Goal: Task Accomplishment & Management: Complete application form

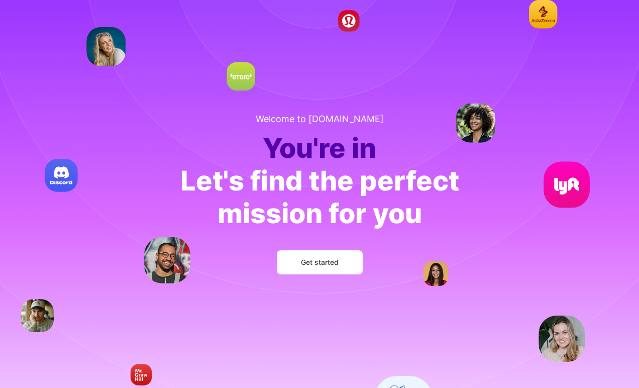
click at [311, 262] on span "Get started" at bounding box center [320, 262] width 38 height 10
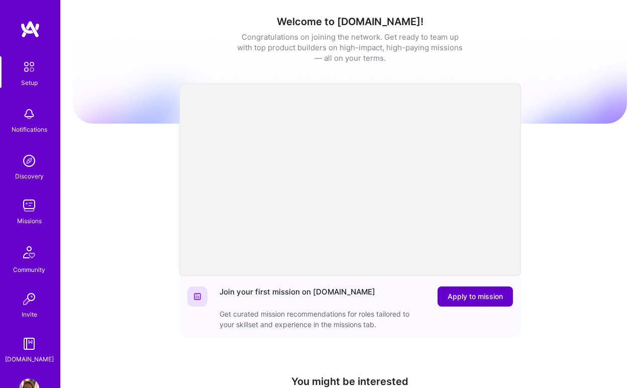
click at [484, 297] on span "Apply to mission" at bounding box center [475, 296] width 55 height 10
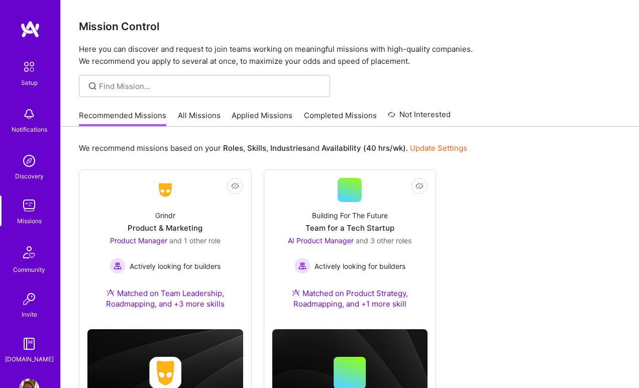
scroll to position [61, 0]
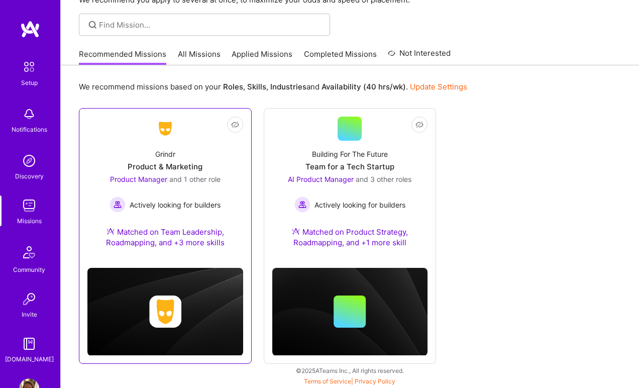
click at [184, 210] on div "Actively looking for builders" at bounding box center [164, 204] width 111 height 16
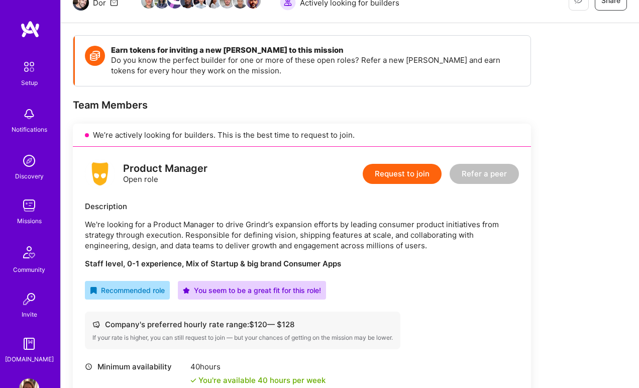
scroll to position [113, 0]
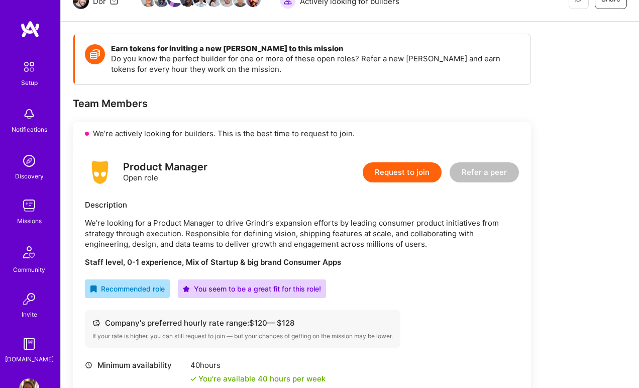
click at [402, 173] on button "Request to join" at bounding box center [402, 172] width 79 height 20
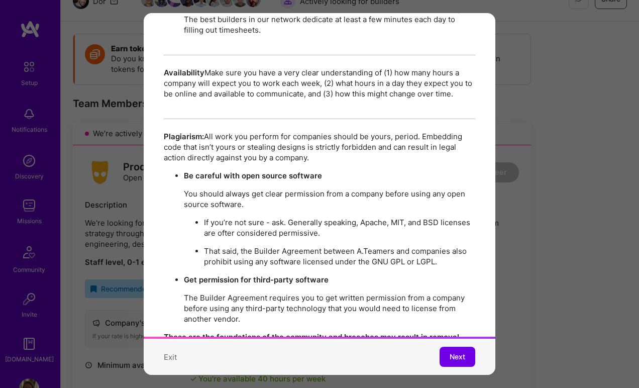
scroll to position [1723, 0]
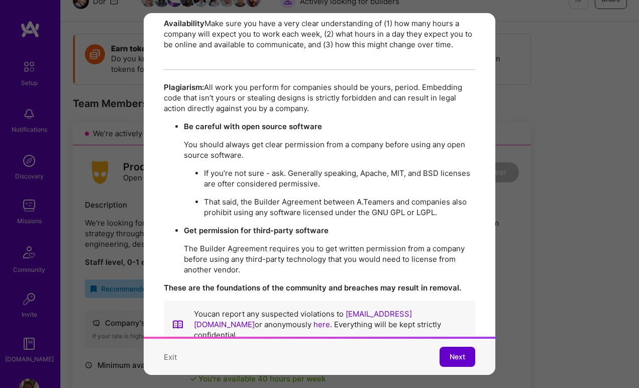
click at [456, 357] on span "Next" at bounding box center [458, 357] width 16 height 10
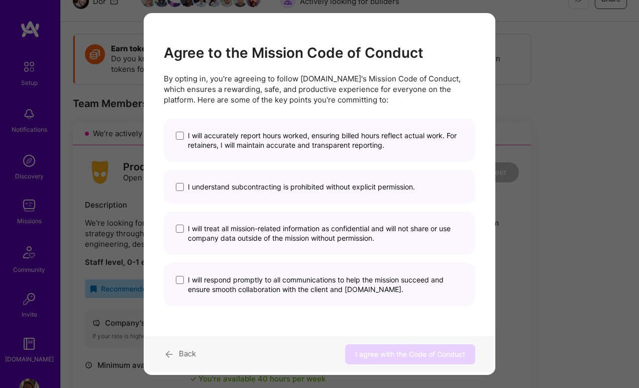
scroll to position [0, 0]
click at [185, 352] on span "Back" at bounding box center [187, 354] width 17 height 10
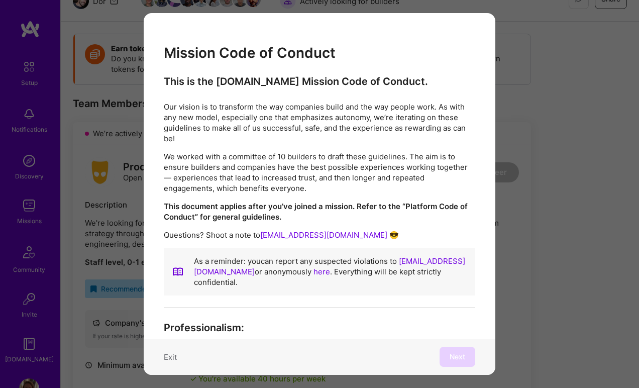
click at [170, 359] on button "Exit" at bounding box center [170, 357] width 13 height 11
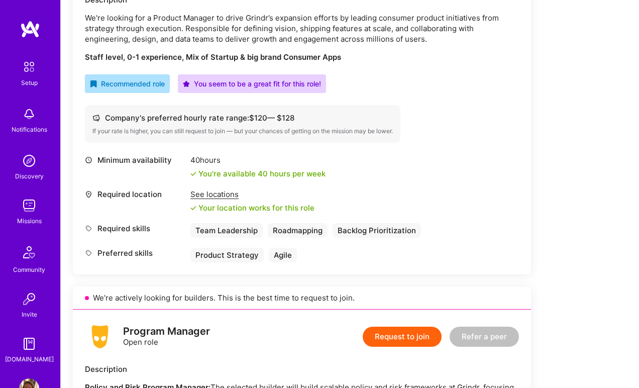
scroll to position [320, 0]
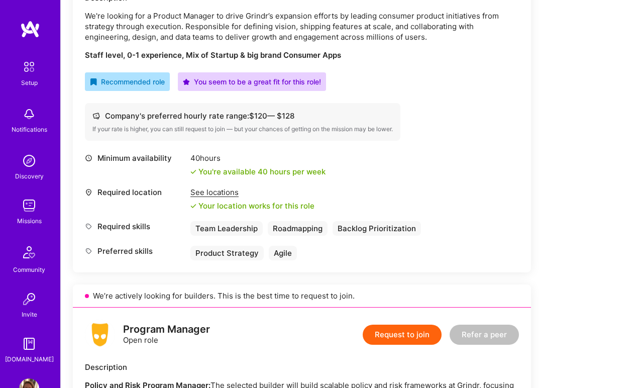
click at [209, 193] on div "See locations" at bounding box center [252, 192] width 124 height 11
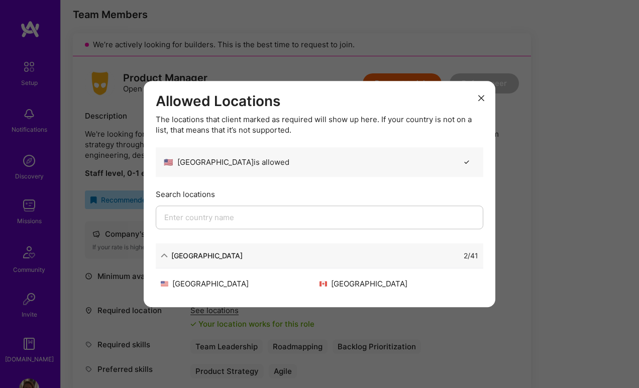
scroll to position [197, 0]
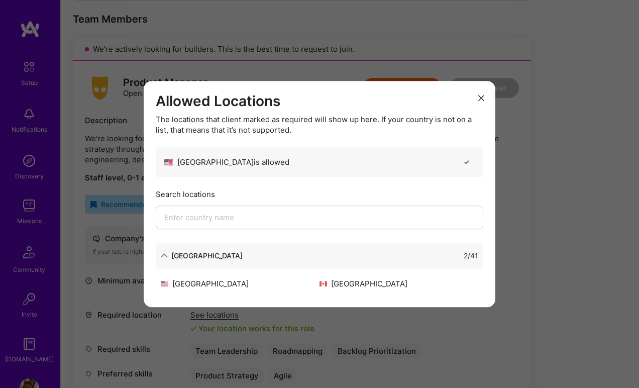
click at [481, 97] on icon "modal" at bounding box center [481, 98] width 6 height 6
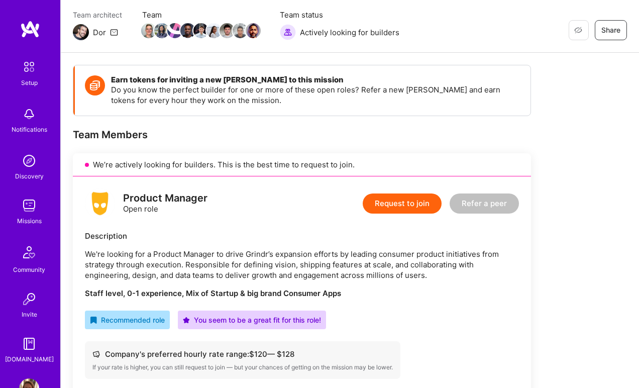
scroll to position [0, 0]
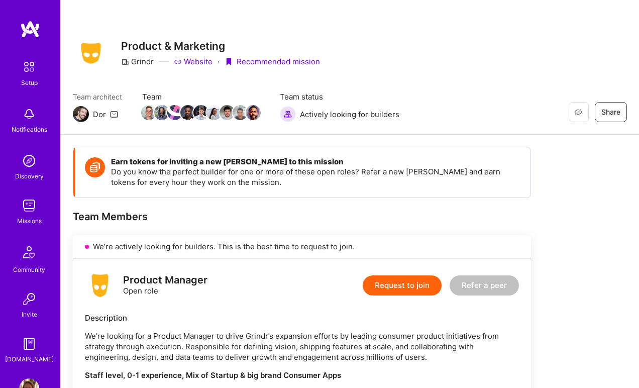
click at [402, 287] on button "Request to join" at bounding box center [402, 285] width 79 height 20
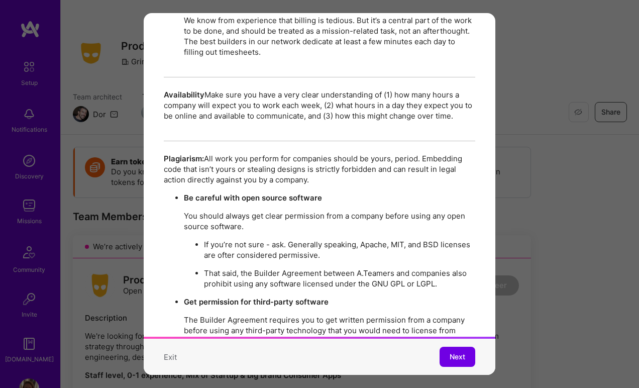
scroll to position [1723, 0]
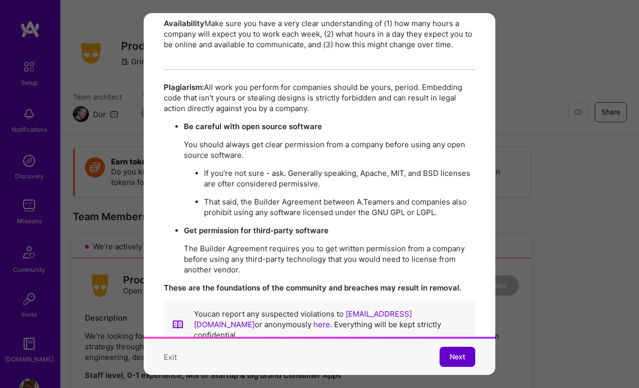
click at [468, 361] on button "Next" at bounding box center [457, 357] width 36 height 20
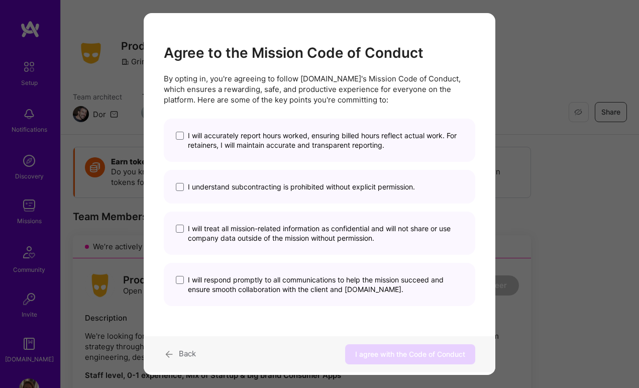
scroll to position [0, 0]
click at [181, 138] on span "modal" at bounding box center [180, 136] width 8 height 8
click at [0, 0] on input "I will accurately report hours worked, ensuring billed hours reflect actual wor…" at bounding box center [0, 0] width 0 height 0
click at [181, 138] on span "modal" at bounding box center [180, 136] width 8 height 8
click at [0, 0] on input "I will accurately report hours worked, ensuring billed hours reflect actual wor…" at bounding box center [0, 0] width 0 height 0
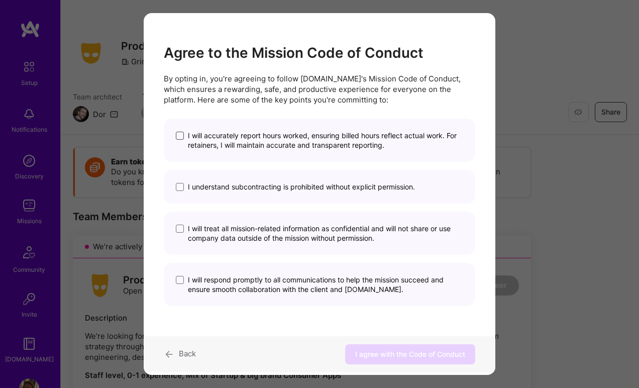
click at [181, 136] on span "modal" at bounding box center [180, 136] width 8 height 8
click at [0, 0] on input "I will accurately report hours worked, ensuring billed hours reflect actual wor…" at bounding box center [0, 0] width 0 height 0
click at [180, 189] on span "modal" at bounding box center [180, 187] width 8 height 8
click at [0, 0] on input "I understand subcontracting is prohibited without explicit permission." at bounding box center [0, 0] width 0 height 0
click at [179, 231] on span "modal" at bounding box center [180, 229] width 8 height 8
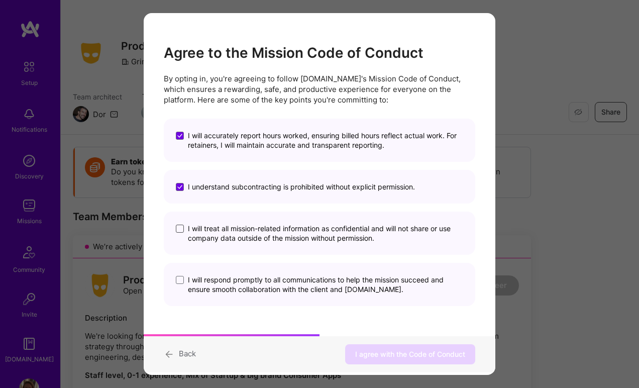
click at [0, 0] on input "I will treat all mission-related information as confidential and will not share…" at bounding box center [0, 0] width 0 height 0
click at [180, 279] on span "modal" at bounding box center [180, 280] width 8 height 8
click at [0, 0] on input "I will respond promptly to all communications to help the mission succeed and e…" at bounding box center [0, 0] width 0 height 0
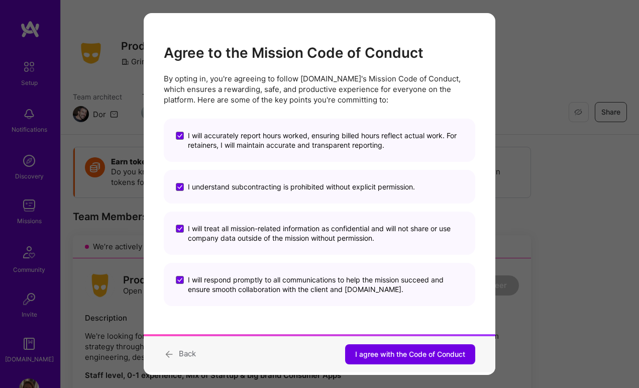
click at [172, 353] on icon "modal" at bounding box center [169, 354] width 11 height 14
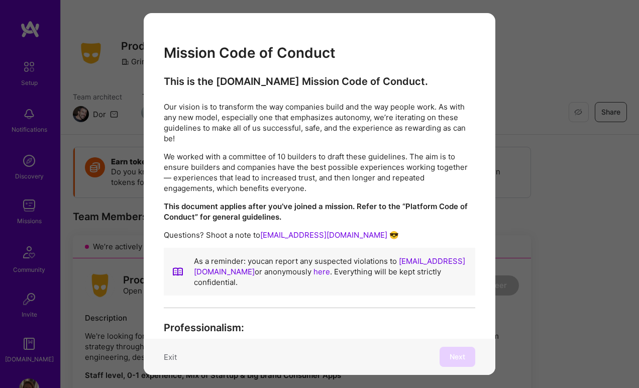
click at [173, 358] on button "Exit" at bounding box center [170, 357] width 13 height 11
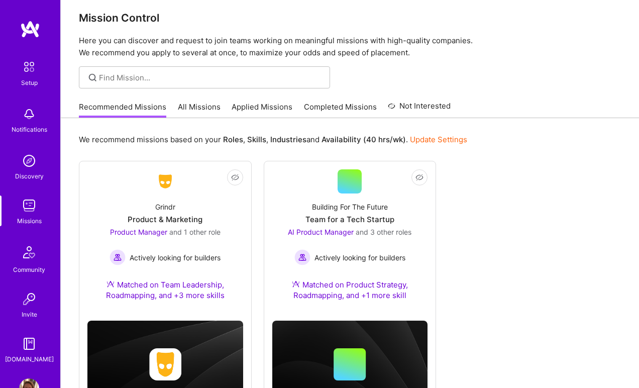
scroll to position [61, 0]
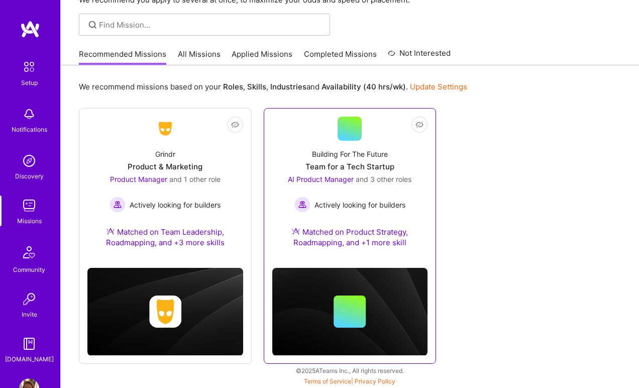
click at [320, 134] on link "Not Interested Building For The Future Team for a Tech Startup AI Product Manag…" at bounding box center [350, 188] width 156 height 143
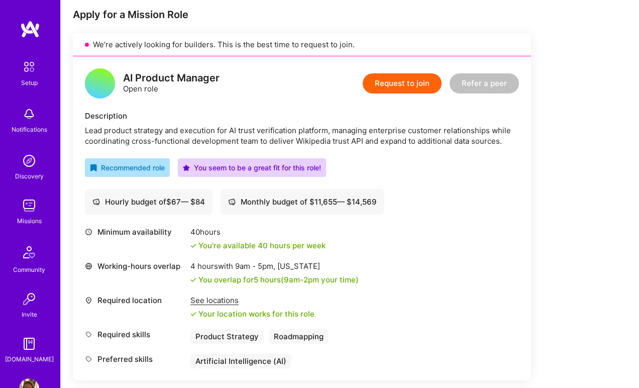
scroll to position [201, 0]
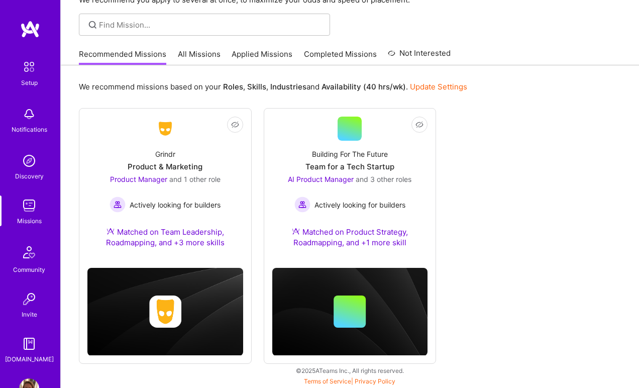
scroll to position [61, 0]
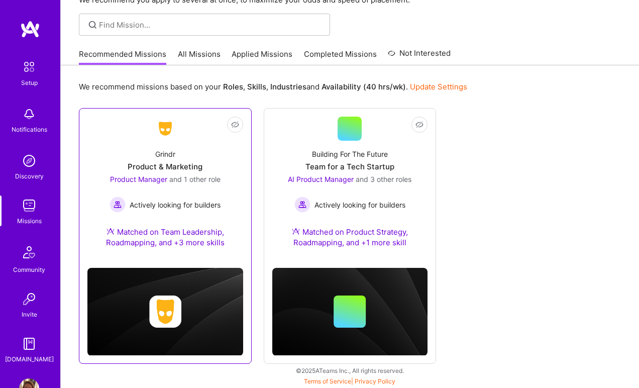
click at [188, 139] on link "Not Interested Grindr Product & Marketing Product Manager and 1 other role Acti…" at bounding box center [165, 188] width 156 height 143
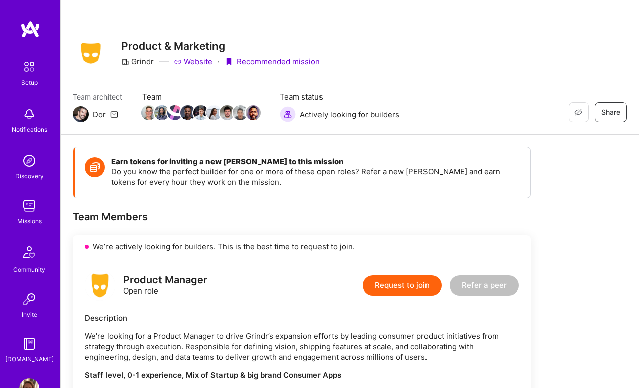
click at [407, 285] on button "Request to join" at bounding box center [402, 285] width 79 height 20
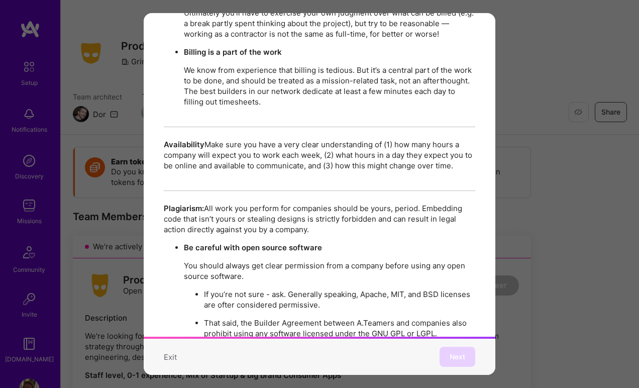
scroll to position [1723, 0]
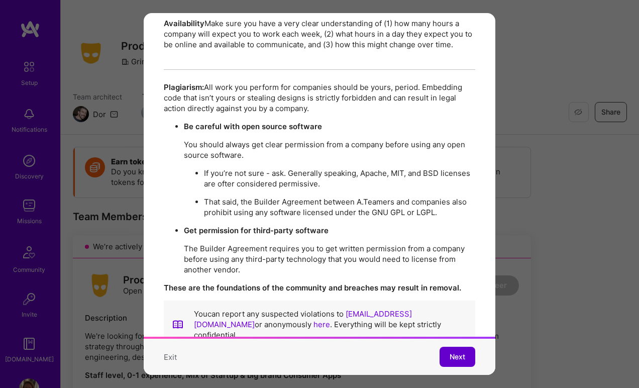
click at [457, 357] on span "Next" at bounding box center [458, 357] width 16 height 10
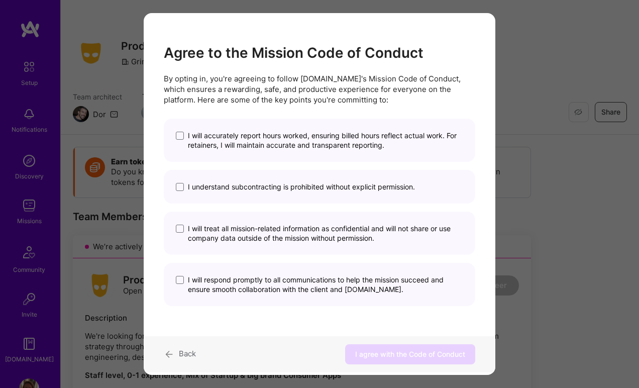
click at [190, 135] on span "I will accurately report hours worked, ensuring billed hours reflect actual wor…" at bounding box center [325, 140] width 275 height 19
click at [0, 0] on input "I will accurately report hours worked, ensuring billed hours reflect actual wor…" at bounding box center [0, 0] width 0 height 0
click at [179, 354] on span "Back" at bounding box center [187, 354] width 17 height 10
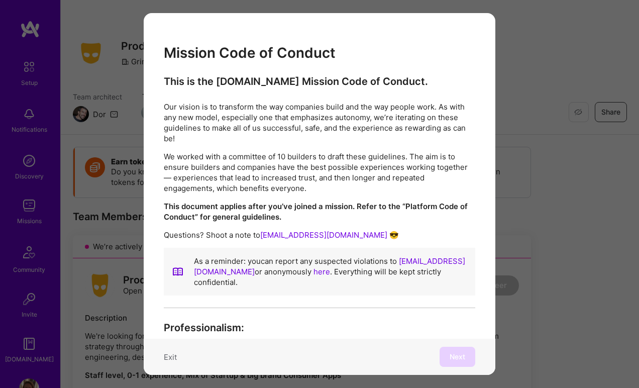
click at [171, 357] on button "Exit" at bounding box center [170, 357] width 13 height 11
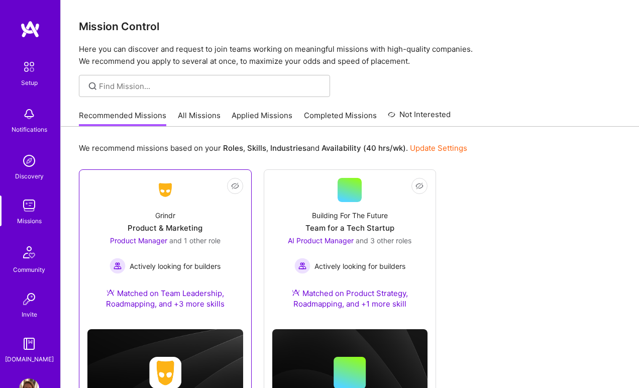
click at [228, 226] on div "Grindr Product & Marketing Product Manager and 1 other role Actively looking fo…" at bounding box center [165, 261] width 156 height 119
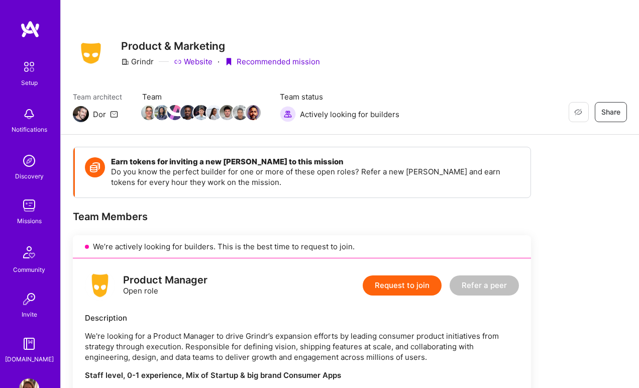
click at [389, 283] on button "Request to join" at bounding box center [402, 285] width 79 height 20
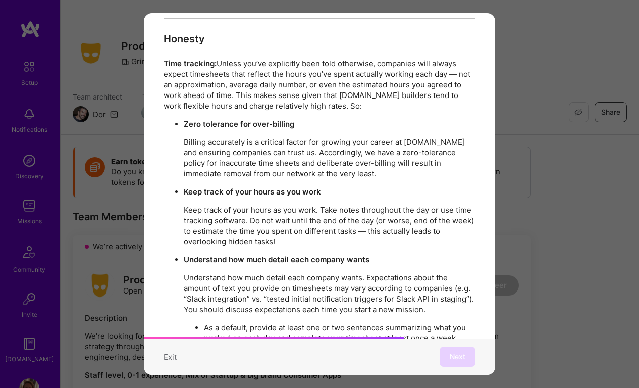
scroll to position [1723, 0]
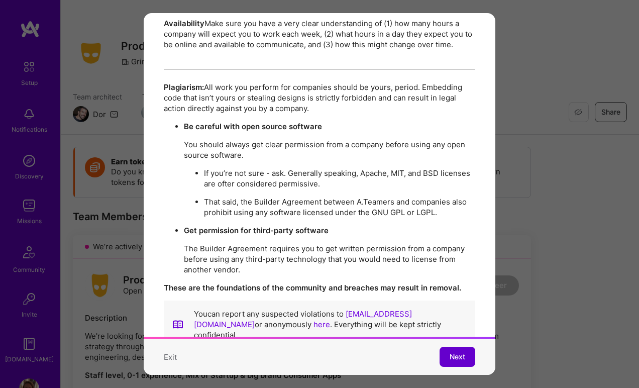
click at [448, 362] on button "Next" at bounding box center [457, 357] width 36 height 20
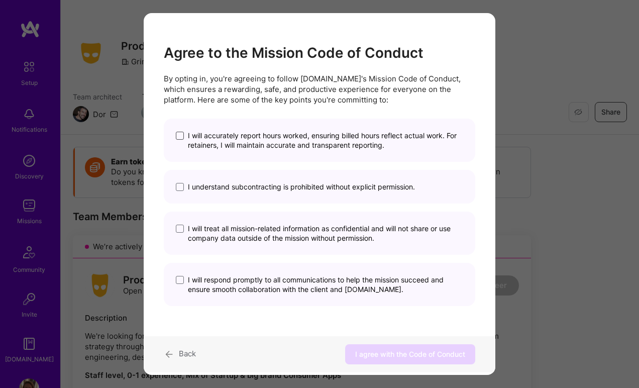
click at [180, 134] on span "modal" at bounding box center [180, 136] width 8 height 8
click at [0, 0] on input "I will accurately report hours worked, ensuring billed hours reflect actual wor…" at bounding box center [0, 0] width 0 height 0
click at [180, 188] on span "modal" at bounding box center [180, 187] width 8 height 8
click at [0, 0] on input "I understand subcontracting is prohibited without explicit permission." at bounding box center [0, 0] width 0 height 0
click at [182, 230] on span "modal" at bounding box center [180, 229] width 8 height 8
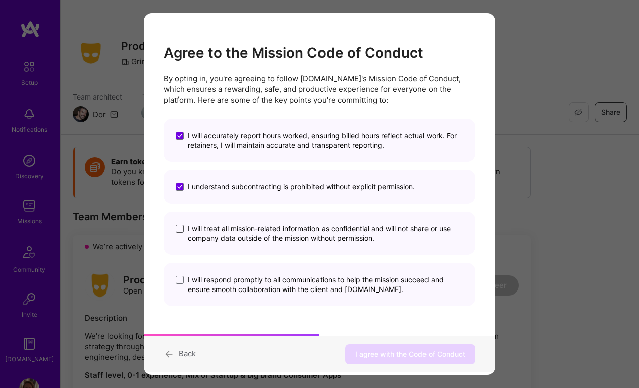
click at [0, 0] on input "I will treat all mission-related information as confidential and will not share…" at bounding box center [0, 0] width 0 height 0
click at [181, 283] on span "modal" at bounding box center [180, 280] width 8 height 8
click at [0, 0] on input "I will respond promptly to all communications to help the mission succeed and e…" at bounding box center [0, 0] width 0 height 0
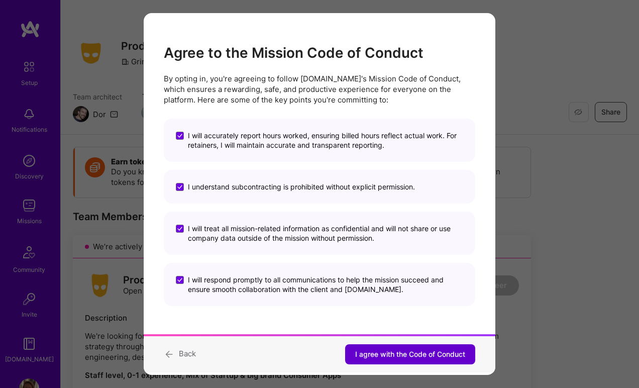
click at [411, 358] on span "I agree with the Code of Conduct" at bounding box center [410, 354] width 110 height 10
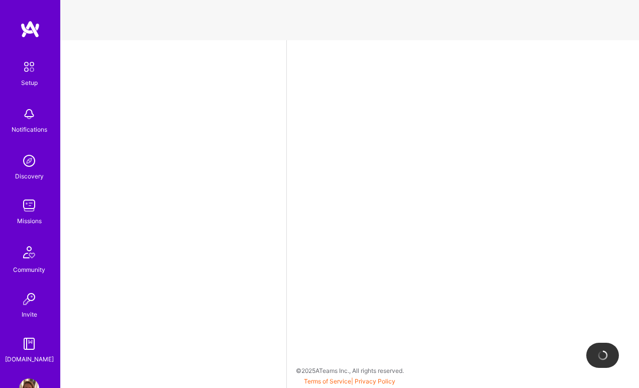
select select "US"
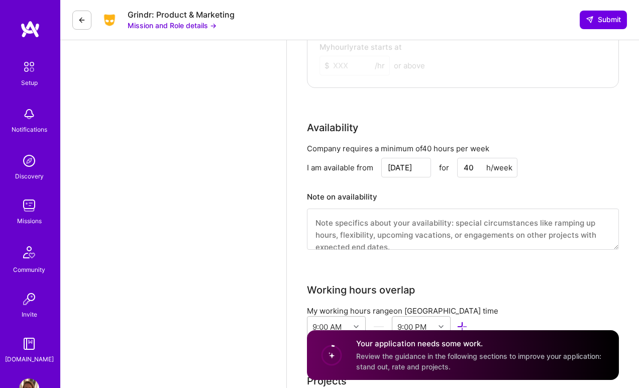
scroll to position [788, 0]
click at [412, 169] on input "[DATE]" at bounding box center [406, 168] width 50 height 20
click at [337, 123] on div "22" at bounding box center [338, 123] width 14 height 14
type input "[DATE]"
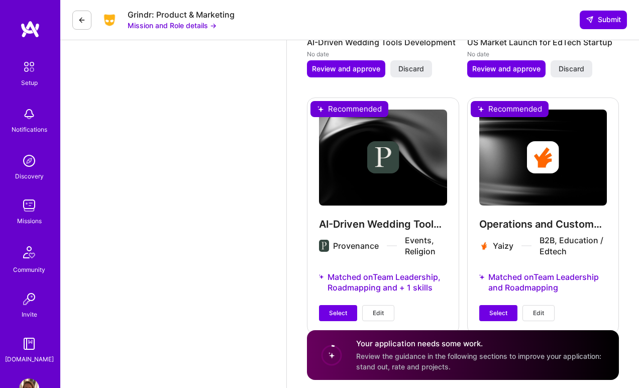
scroll to position [1427, 0]
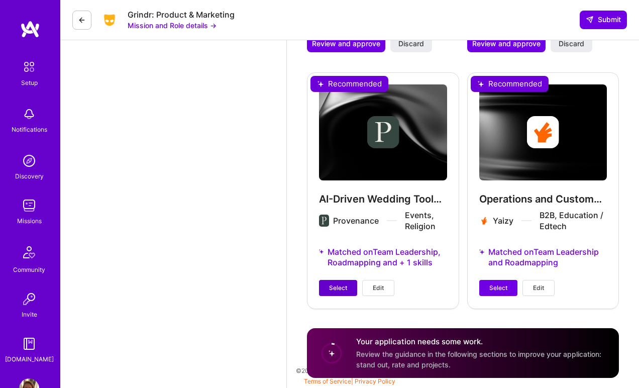
click at [329, 285] on span "Select" at bounding box center [338, 287] width 18 height 9
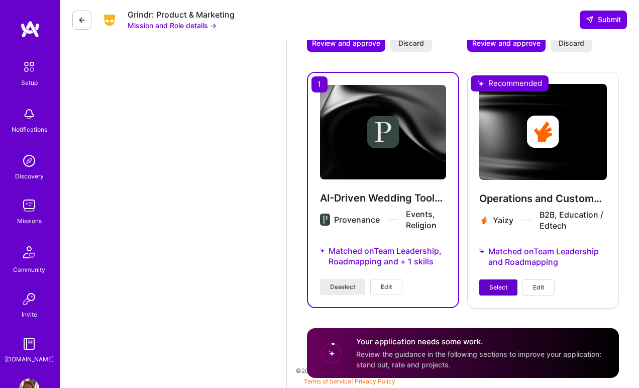
click at [501, 287] on span "Select" at bounding box center [498, 287] width 18 height 9
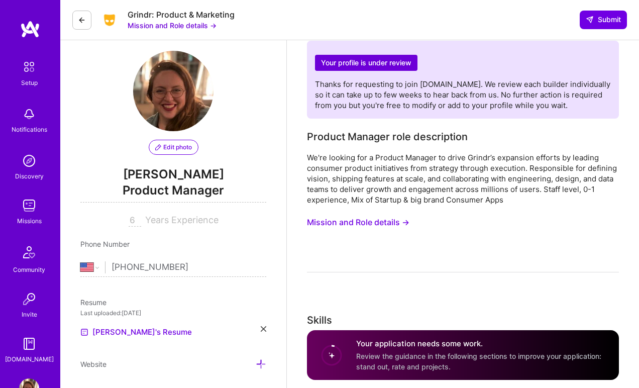
scroll to position [0, 0]
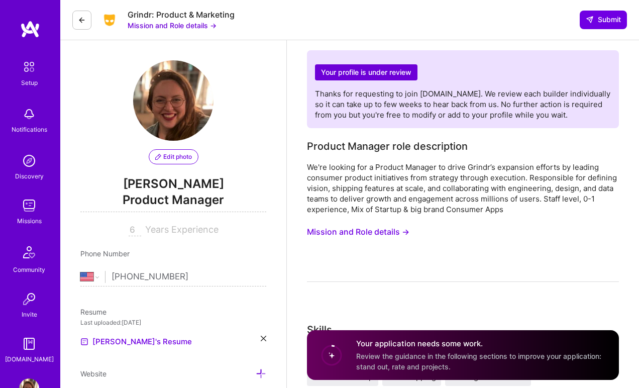
click at [387, 234] on button "Mission and Role details →" at bounding box center [358, 231] width 102 height 19
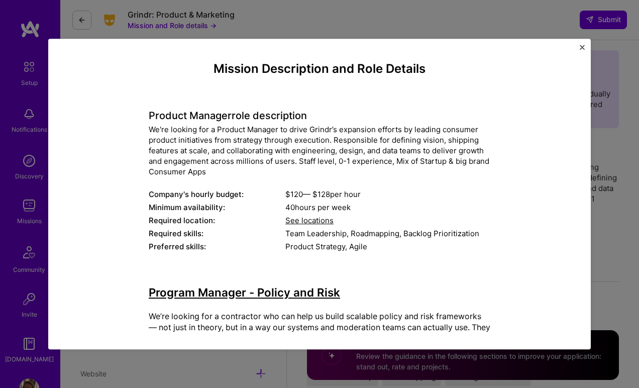
drag, startPoint x: 147, startPoint y: 129, endPoint x: 281, endPoint y: 173, distance: 141.5
copy div "We're looking for a Product Manager to drive Grindr’s expansion efforts by lead…"
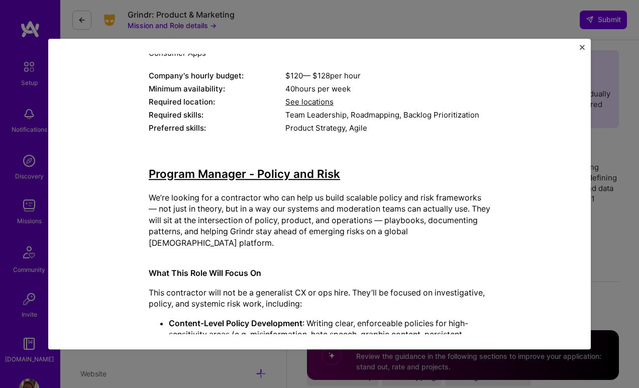
scroll to position [136, 0]
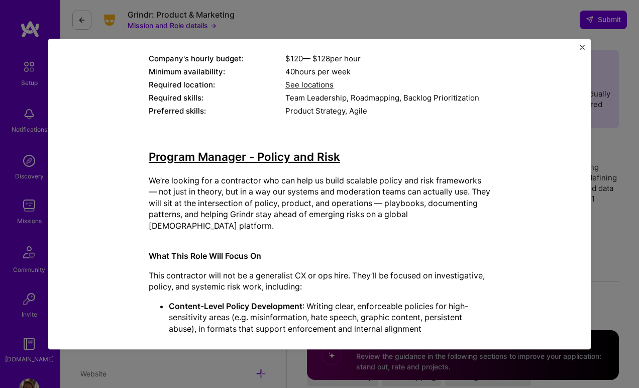
click at [262, 193] on p "We’re looking for a contractor who can help us build scalable policy and risk f…" at bounding box center [320, 203] width 342 height 56
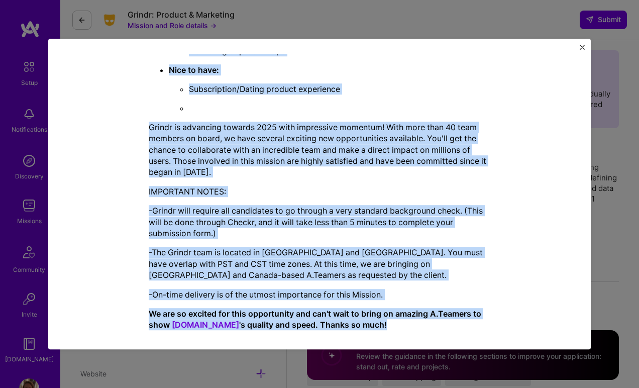
scroll to position [2151, 0]
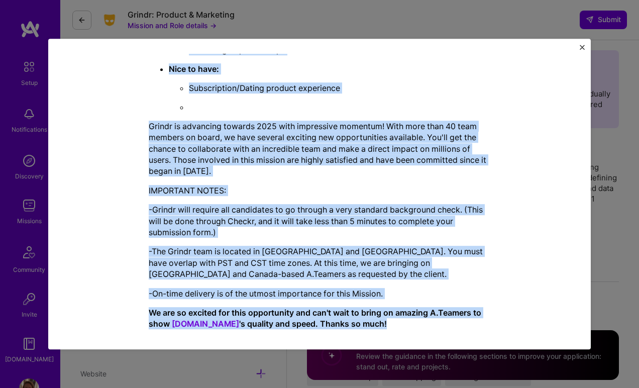
drag, startPoint x: 146, startPoint y: 175, endPoint x: 499, endPoint y: 326, distance: 384.1
click at [499, 326] on div "Mission Description and Role Details Product Manager role description We're loo…" at bounding box center [319, 194] width 512 height 280
copy div "We’re looking for a contractor who can help us build scalable policy and risk f…"
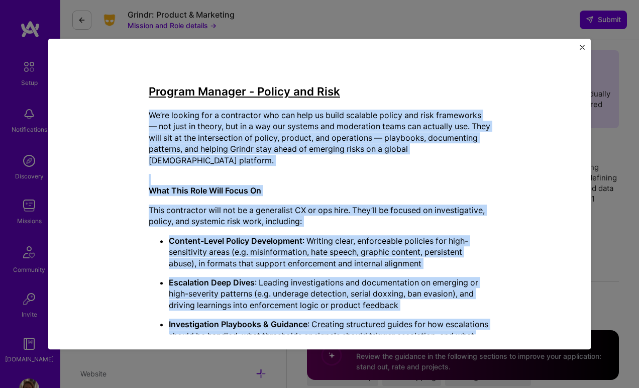
scroll to position [0, 0]
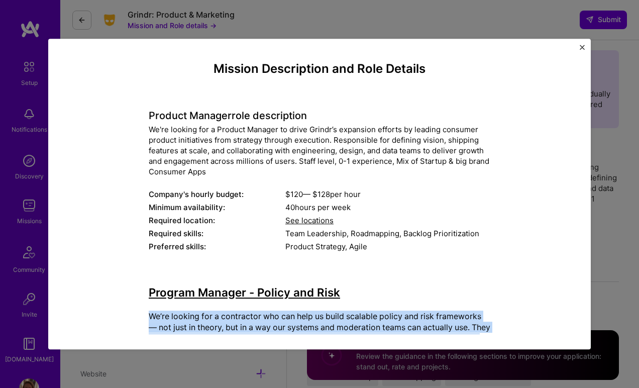
click at [581, 45] on img "Close" at bounding box center [582, 47] width 5 height 5
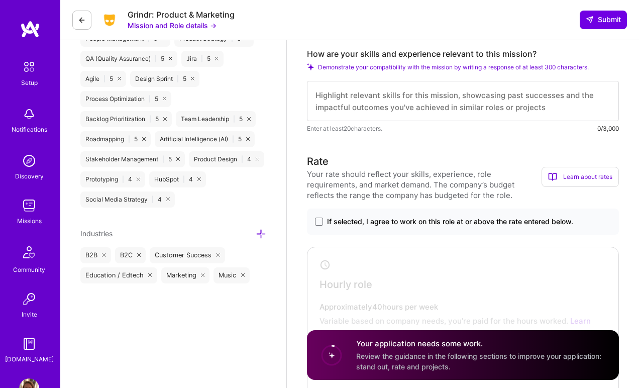
scroll to position [458, 0]
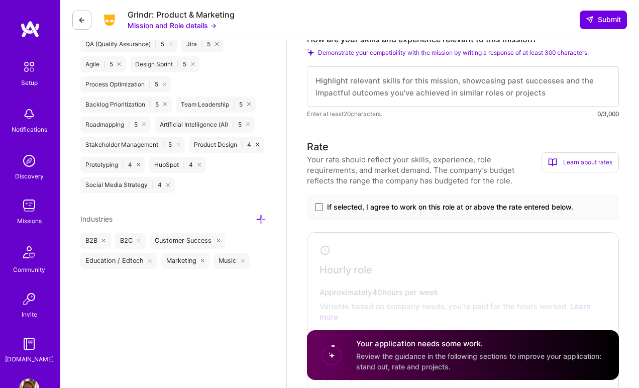
click at [320, 208] on span at bounding box center [319, 207] width 8 height 8
click at [0, 0] on input "If selected, I agree to work on this role at or above the rate entered below." at bounding box center [0, 0] width 0 height 0
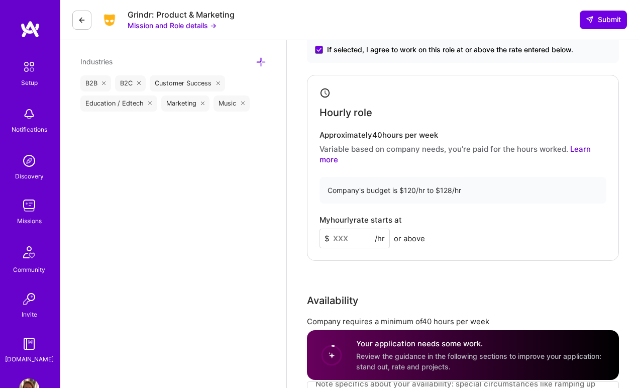
scroll to position [617, 0]
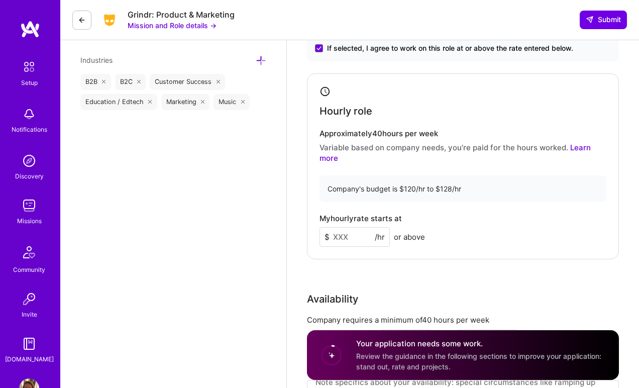
click at [340, 240] on input at bounding box center [354, 237] width 70 height 20
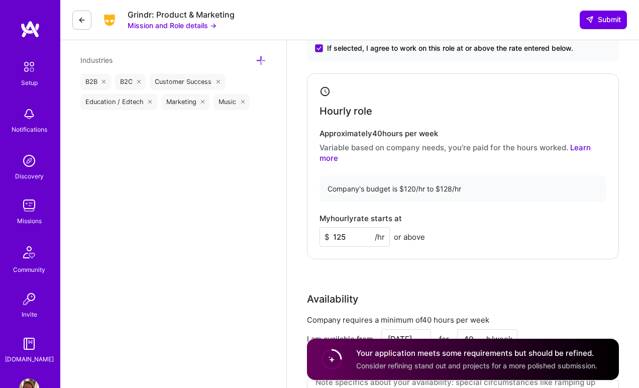
type input "125"
click at [450, 232] on div "My hourly rate starts at $ 125 /hr or above" at bounding box center [462, 230] width 287 height 33
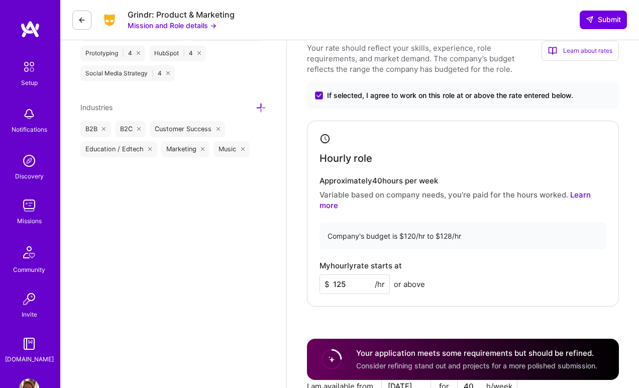
scroll to position [565, 0]
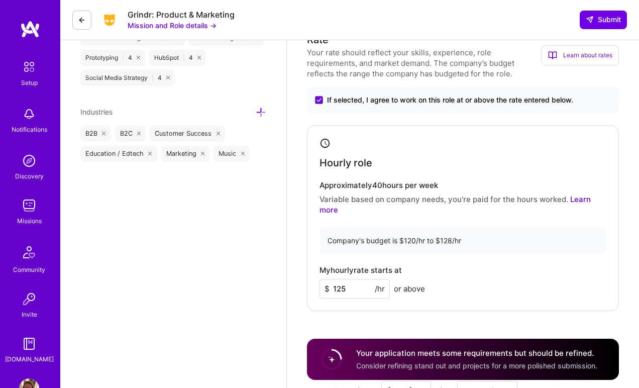
click at [349, 290] on input "125" at bounding box center [354, 289] width 70 height 20
click at [456, 287] on div "My hourly rate starts at $ 125 /hr or above" at bounding box center [462, 282] width 287 height 33
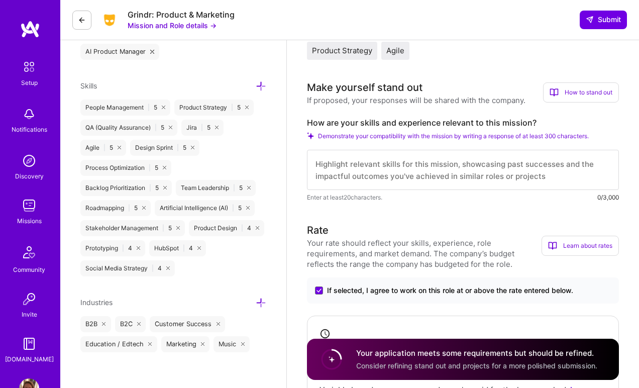
scroll to position [376, 0]
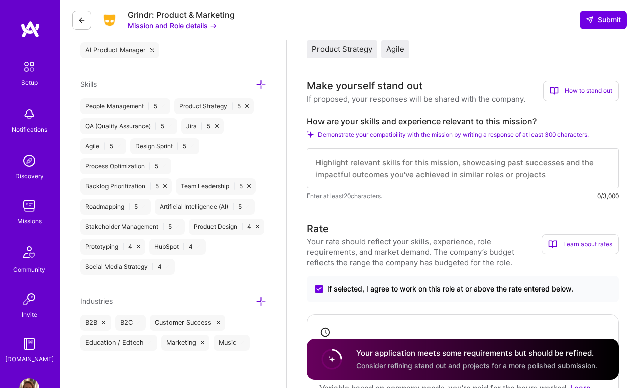
click at [390, 168] on textarea at bounding box center [463, 168] width 312 height 40
paste textarea "I am highly relevant to this contractor role at Grindr because my background co…"
type textarea "I am highly relevant to this contractor role at Grindr because my background co…"
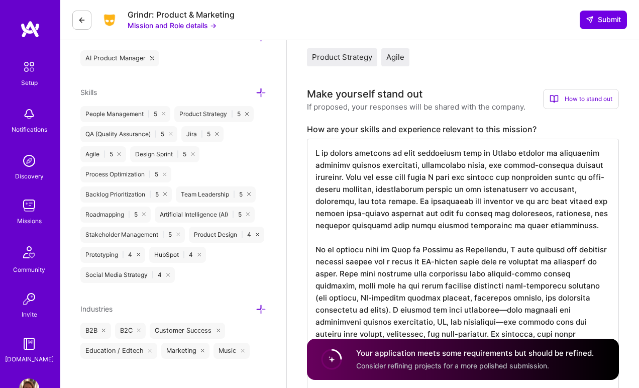
scroll to position [352, 0]
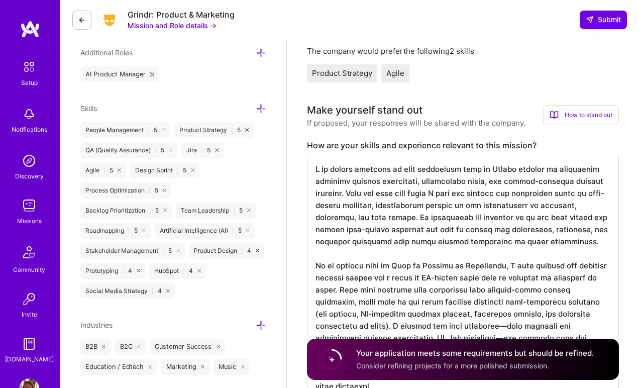
drag, startPoint x: 417, startPoint y: 140, endPoint x: 315, endPoint y: 167, distance: 105.5
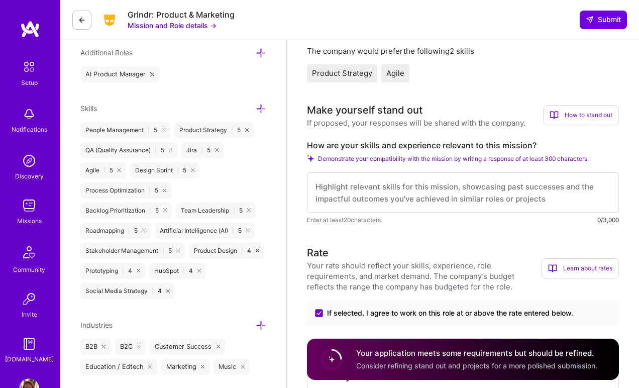
paste textarea "I am highly relevant to this contractor role because my background combines pro…"
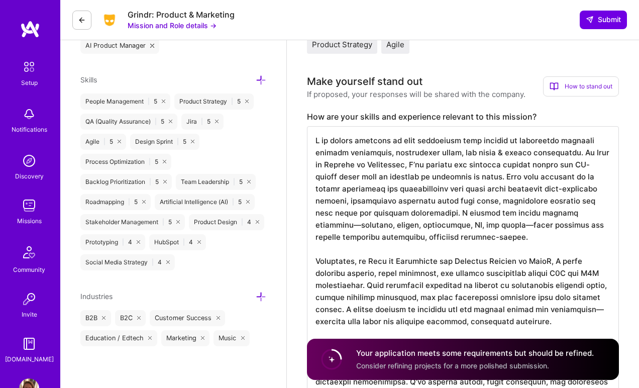
scroll to position [373, 0]
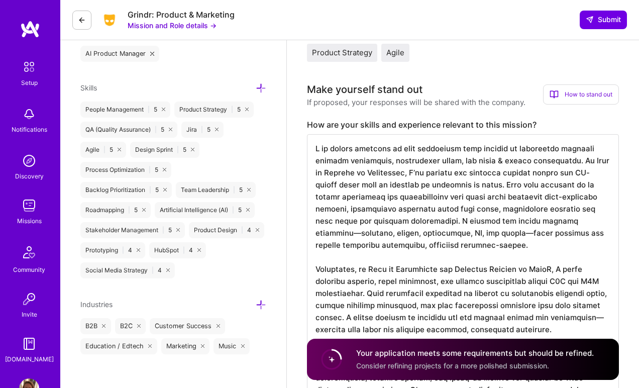
drag, startPoint x: 450, startPoint y: 148, endPoint x: 413, endPoint y: 150, distance: 36.2
click at [413, 150] on textarea at bounding box center [463, 286] width 312 height 305
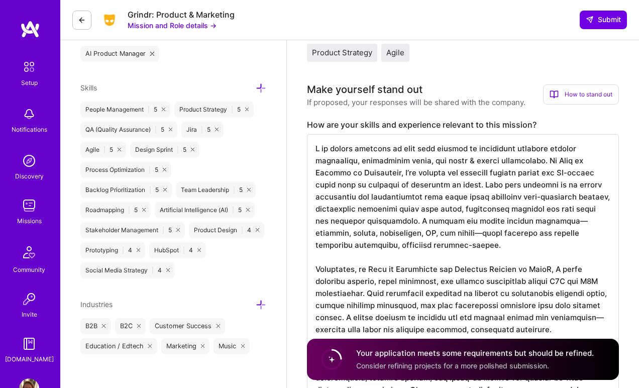
click at [536, 169] on textarea at bounding box center [463, 286] width 312 height 305
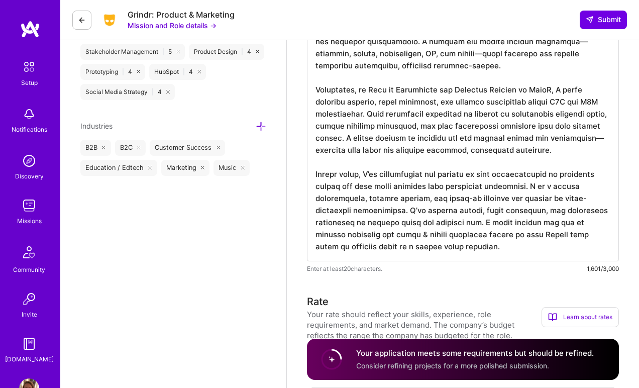
scroll to position [537, 0]
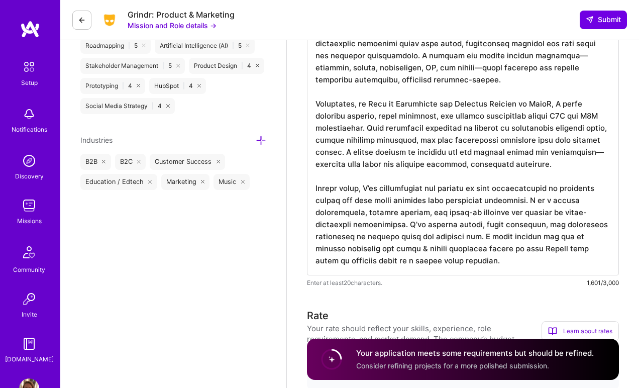
drag, startPoint x: 429, startPoint y: 142, endPoint x: 514, endPoint y: 133, distance: 85.4
click at [514, 133] on textarea at bounding box center [463, 122] width 312 height 305
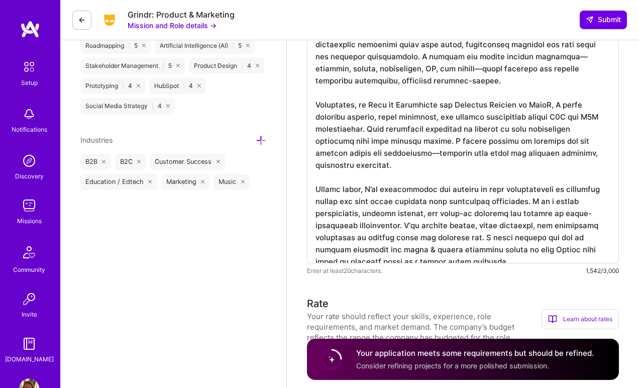
scroll to position [1, 0]
click at [577, 212] on textarea at bounding box center [463, 116] width 312 height 293
click at [575, 189] on textarea at bounding box center [463, 116] width 312 height 293
click at [590, 207] on textarea at bounding box center [463, 116] width 312 height 293
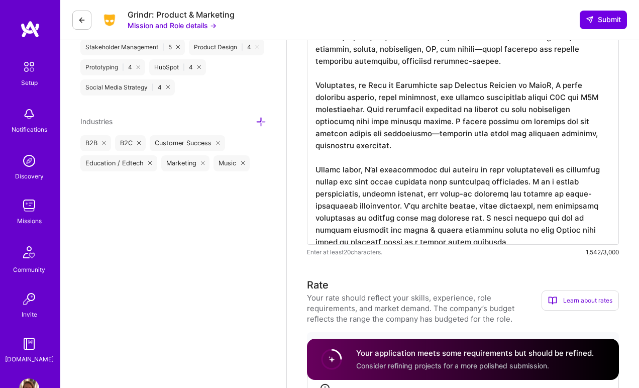
scroll to position [556, 0]
drag, startPoint x: 476, startPoint y: 204, endPoint x: 407, endPoint y: 193, distance: 69.8
click at [407, 193] on textarea at bounding box center [463, 97] width 312 height 293
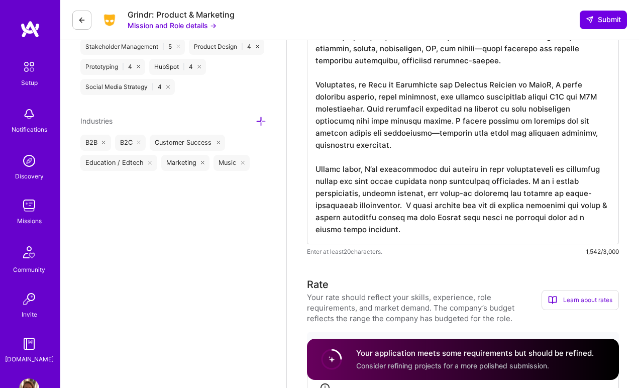
scroll to position [0, 0]
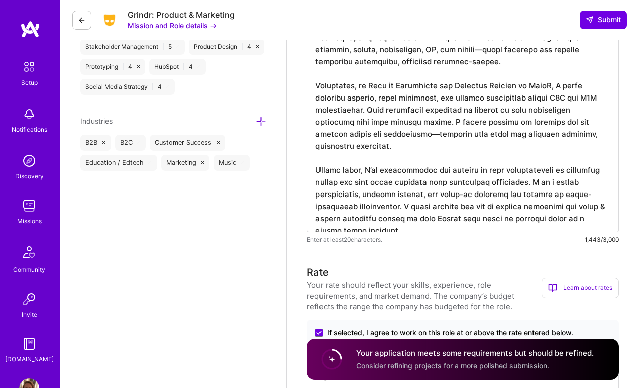
click at [428, 215] on textarea at bounding box center [463, 91] width 312 height 281
drag, startPoint x: 423, startPoint y: 216, endPoint x: 407, endPoint y: 199, distance: 23.4
click at [407, 199] on textarea at bounding box center [463, 91] width 312 height 281
click at [386, 221] on textarea at bounding box center [463, 91] width 312 height 281
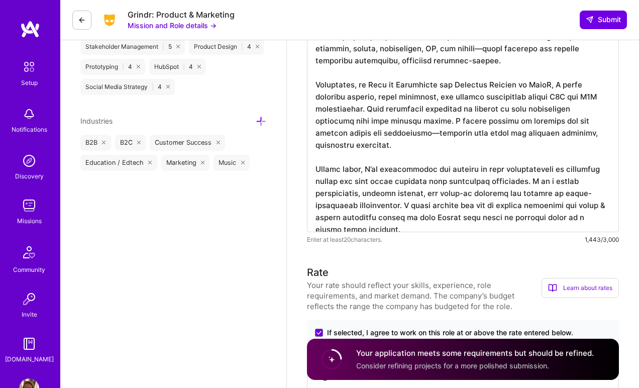
click at [405, 194] on textarea at bounding box center [463, 91] width 312 height 281
paste textarea "thrive in ambiguity, working without layers of PMs or designers, and I know how…"
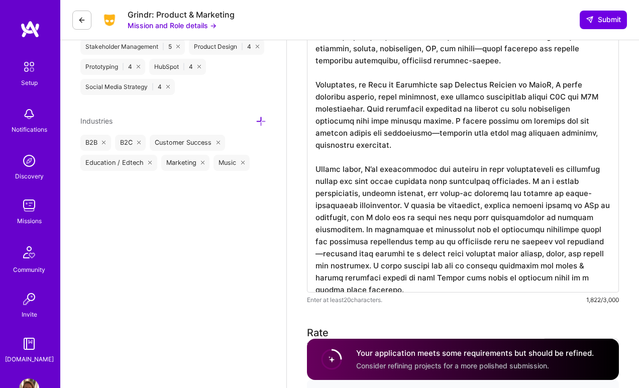
click at [442, 168] on textarea at bounding box center [463, 122] width 312 height 342
click at [452, 136] on textarea at bounding box center [463, 122] width 312 height 342
click at [545, 173] on textarea at bounding box center [463, 122] width 312 height 342
click at [545, 189] on textarea at bounding box center [463, 122] width 312 height 342
click at [448, 165] on textarea at bounding box center [463, 122] width 312 height 342
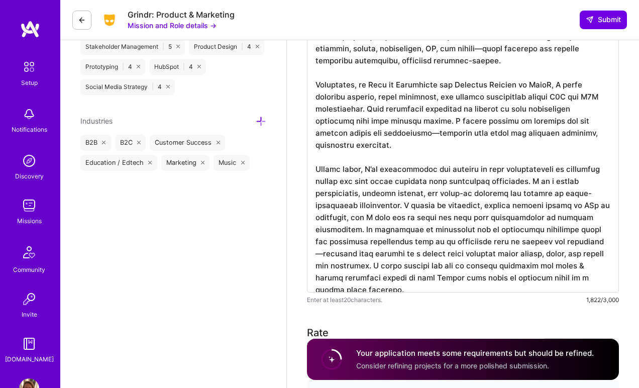
click at [570, 170] on textarea at bounding box center [463, 122] width 312 height 342
click at [538, 170] on textarea at bounding box center [463, 122] width 312 height 342
drag, startPoint x: 370, startPoint y: 206, endPoint x: 406, endPoint y: 194, distance: 38.8
click at [406, 194] on textarea at bounding box center [463, 122] width 312 height 342
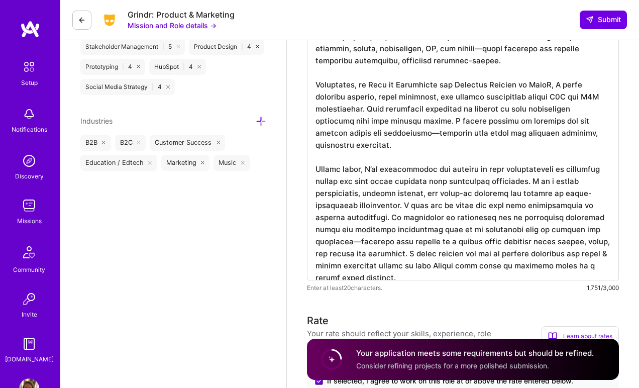
scroll to position [0, 0]
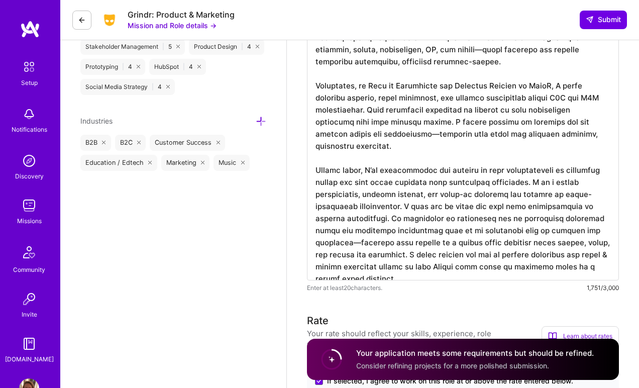
click at [373, 267] on textarea at bounding box center [463, 115] width 312 height 329
drag, startPoint x: 379, startPoint y: 221, endPoint x: 348, endPoint y: 218, distance: 31.2
click at [348, 218] on textarea at bounding box center [463, 115] width 312 height 329
click at [467, 249] on textarea at bounding box center [463, 115] width 312 height 329
click at [353, 218] on textarea at bounding box center [463, 115] width 312 height 329
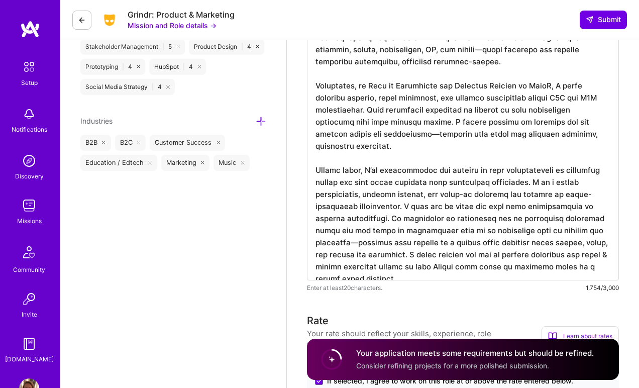
click at [386, 218] on textarea at bounding box center [463, 115] width 312 height 329
drag, startPoint x: 388, startPoint y: 219, endPoint x: 351, endPoint y: 221, distance: 36.7
click at [351, 221] on textarea at bounding box center [463, 115] width 312 height 329
click at [448, 220] on textarea at bounding box center [463, 115] width 312 height 329
click at [494, 215] on textarea at bounding box center [463, 115] width 312 height 329
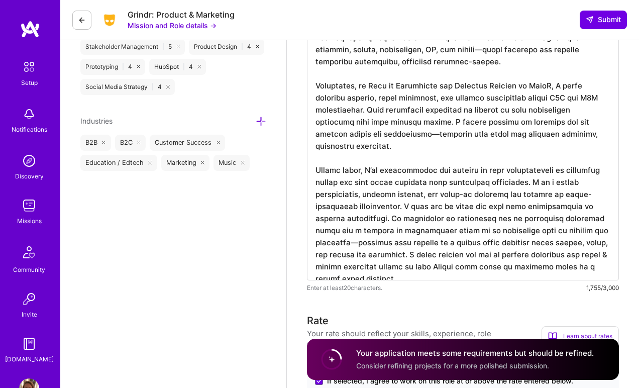
click at [483, 213] on textarea at bounding box center [463, 115] width 312 height 329
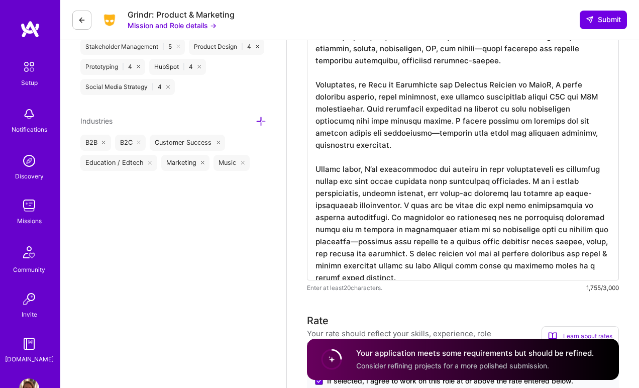
drag, startPoint x: 398, startPoint y: 264, endPoint x: 414, endPoint y: 243, distance: 26.9
click at [414, 243] on textarea at bounding box center [463, 115] width 312 height 329
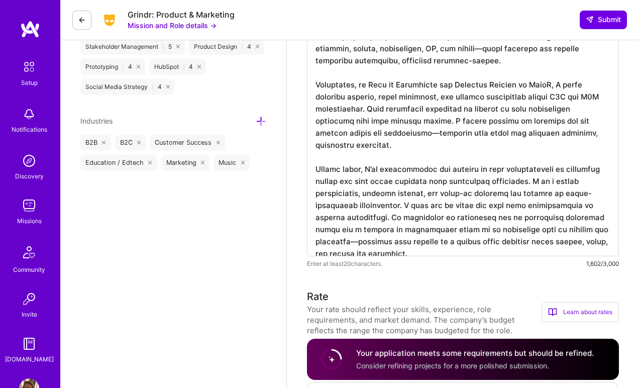
scroll to position [0, 0]
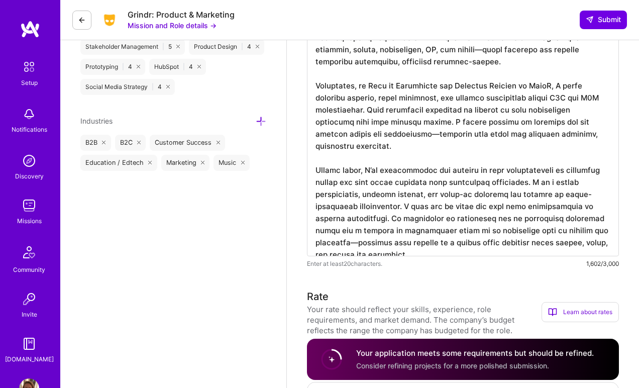
click at [465, 121] on textarea at bounding box center [463, 103] width 312 height 305
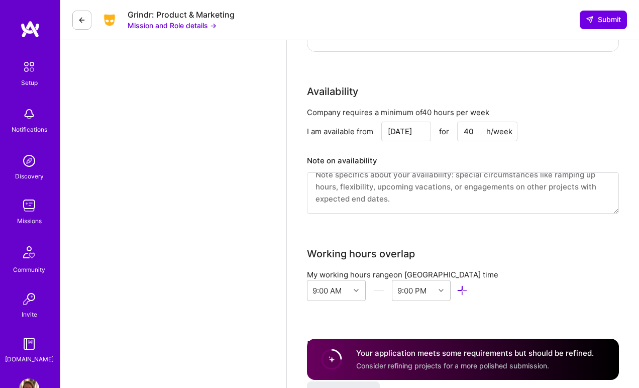
scroll to position [1080, 0]
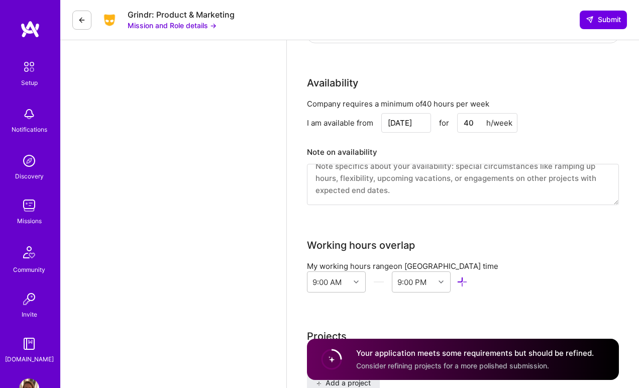
type textarea "I am highly relevant to this role because my background combines product leader…"
click at [385, 174] on textarea at bounding box center [463, 184] width 312 height 41
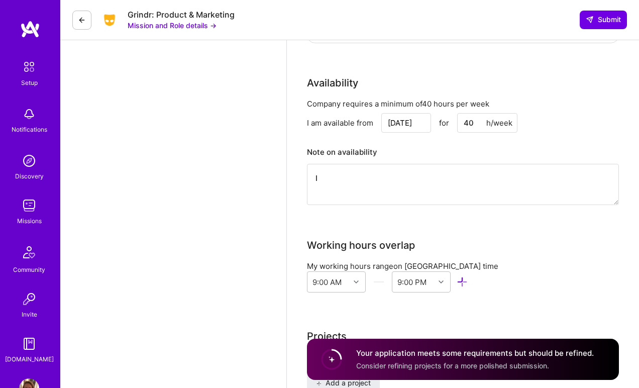
scroll to position [0, 0]
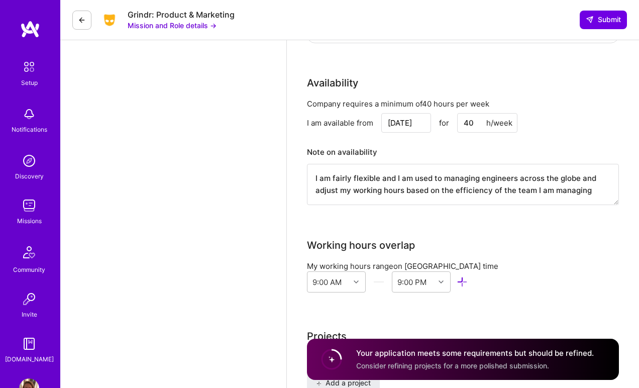
click at [517, 179] on textarea "I am fairly flexible and I am used to managing engineers across the globe and a…" at bounding box center [463, 184] width 312 height 41
click at [353, 190] on textarea "I am fairly flexible and I am used to managing engineers and designers across t…" at bounding box center [463, 184] width 312 height 41
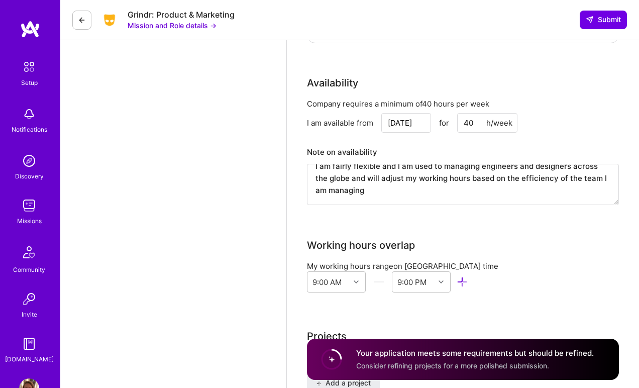
click at [458, 189] on textarea "I am fairly flexible and I am used to managing engineers and designers across t…" at bounding box center [463, 184] width 312 height 41
click at [506, 180] on textarea "I am fairly flexible and I am used to managing engineers and designers across t…" at bounding box center [463, 184] width 312 height 41
click at [459, 191] on textarea "I am fairly flexible and I am used to managing engineers and designers across t…" at bounding box center [463, 184] width 312 height 41
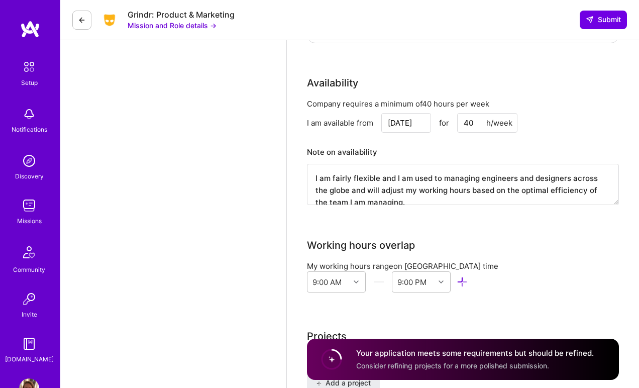
scroll to position [3, 0]
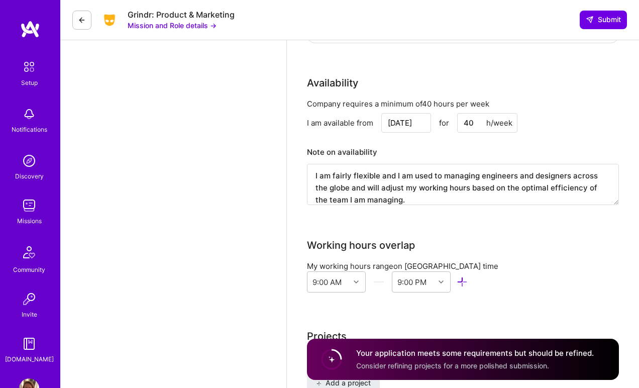
drag, startPoint x: 350, startPoint y: 176, endPoint x: 332, endPoint y: 176, distance: 17.6
click at [332, 176] on textarea "I am fairly flexible and I am used to managing engineers and designers across t…" at bounding box center [463, 184] width 312 height 41
click at [374, 177] on textarea "I am flexible and I am used to managing engineers and designers across the glob…" at bounding box center [463, 184] width 312 height 41
click at [375, 177] on textarea "I am flexible and I am used to managing engineers and designers across the glob…" at bounding box center [463, 184] width 312 height 41
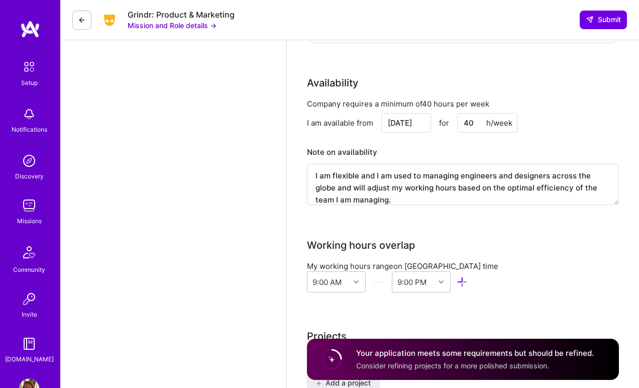
drag, startPoint x: 392, startPoint y: 177, endPoint x: 376, endPoint y: 177, distance: 16.6
click at [376, 177] on textarea "I am flexible and I am used to managing engineers and designers across the glob…" at bounding box center [463, 184] width 312 height 41
click at [482, 177] on textarea "I am flexible and used to managing engineers and designers across the globe and…" at bounding box center [463, 184] width 312 height 41
click at [495, 176] on textarea "I am flexible and used to managing engineers and designers across the globe and…" at bounding box center [463, 184] width 312 height 41
click at [595, 177] on textarea "I am flexible and used to managing engineers and designers across the globe and…" at bounding box center [463, 184] width 312 height 41
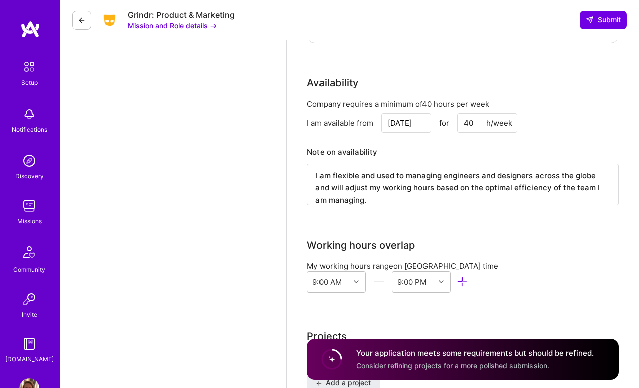
click at [602, 205] on div "Company requires a minimum of 40 hours per week I am available from Sep 22 for …" at bounding box center [463, 157] width 312 height 119
click at [321, 188] on textarea "I am flexible and used to managing engineers and designers across the globe and…" at bounding box center [463, 184] width 312 height 41
click at [393, 197] on textarea "I am flexible and used to managing engineers and designers across the globe. I …" at bounding box center [463, 184] width 312 height 41
type textarea "I am flexible and used to managing engineers and designers across the globe. I …"
click at [555, 212] on div "Company requires a minimum of 40 hours per week I am available from Sep 22 for …" at bounding box center [463, 157] width 312 height 119
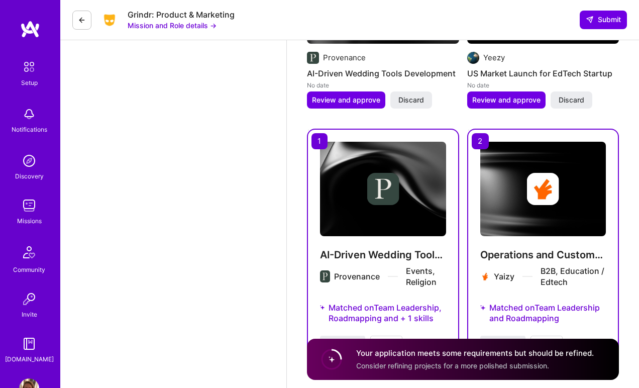
scroll to position [1648, 0]
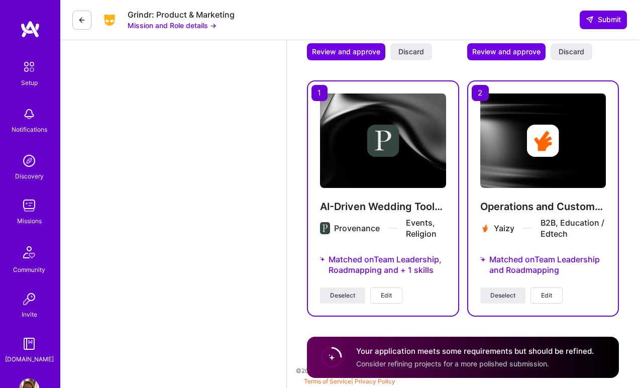
click at [331, 353] on circle at bounding box center [331, 357] width 19 height 19
click at [377, 352] on h4 "Your application meets some requirements but should be refined." at bounding box center [475, 351] width 238 height 11
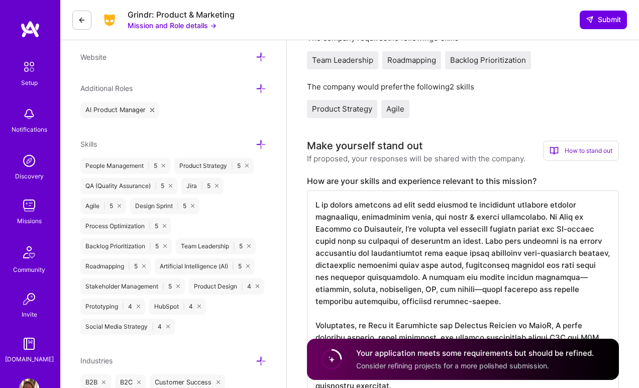
scroll to position [307, 0]
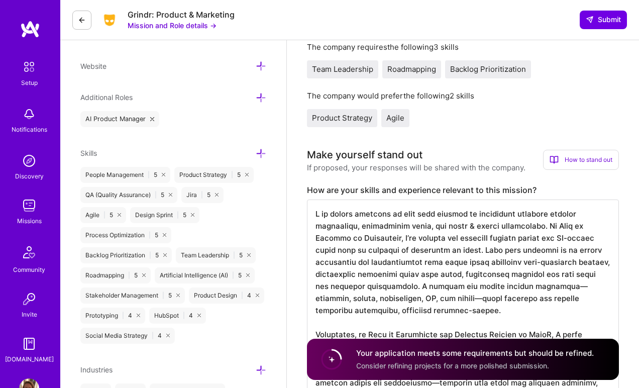
click at [564, 162] on div "How to stand out" at bounding box center [581, 160] width 76 height 20
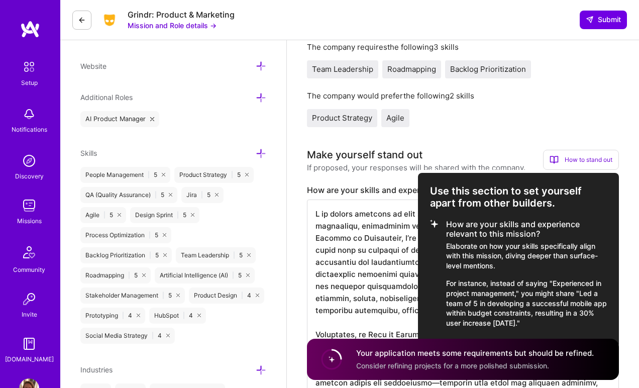
click at [532, 136] on div at bounding box center [319, 194] width 639 height 388
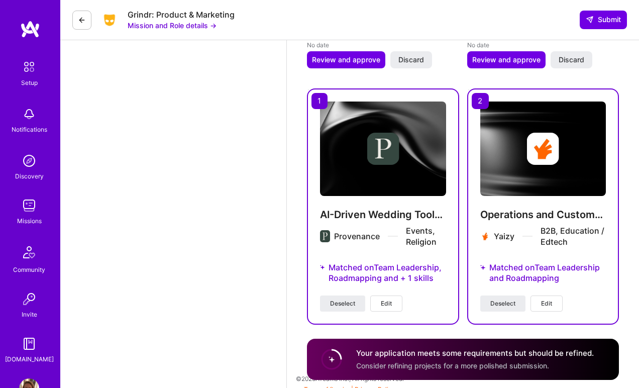
scroll to position [1641, 0]
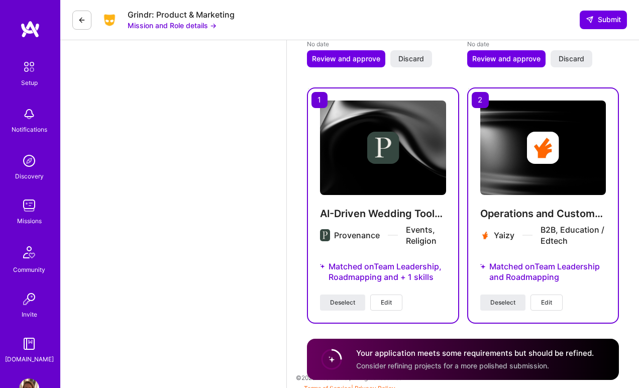
click at [391, 300] on span "Edit" at bounding box center [386, 302] width 11 height 9
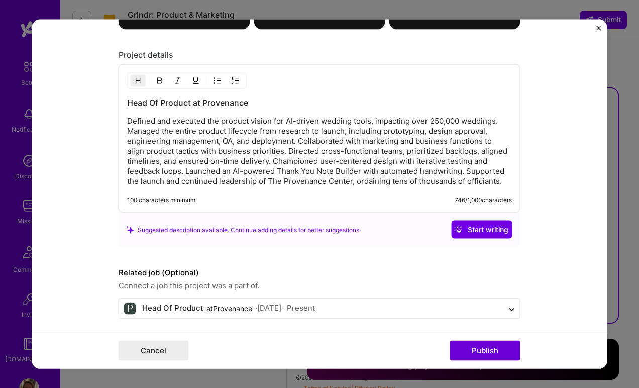
scroll to position [1170, 0]
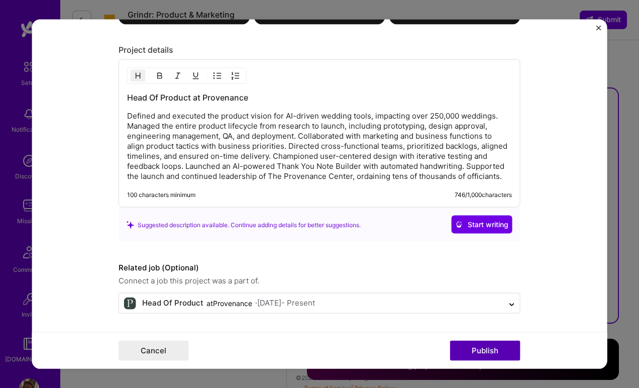
click at [486, 348] on button "Publish" at bounding box center [485, 350] width 70 height 20
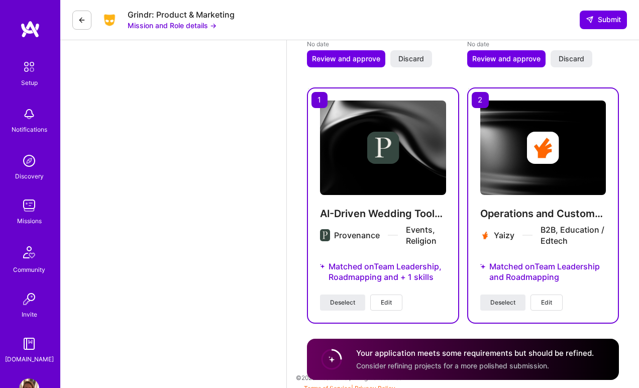
click at [550, 305] on span "Edit" at bounding box center [546, 302] width 11 height 9
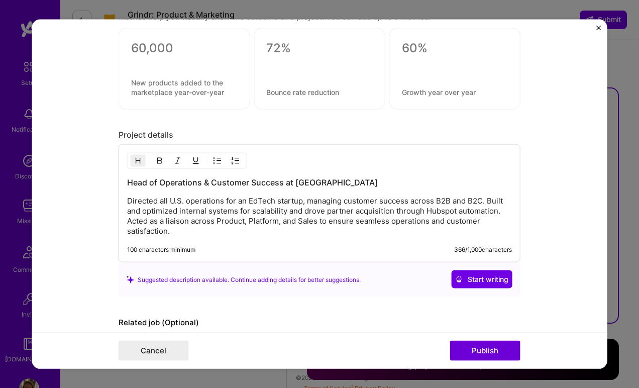
scroll to position [1011, 0]
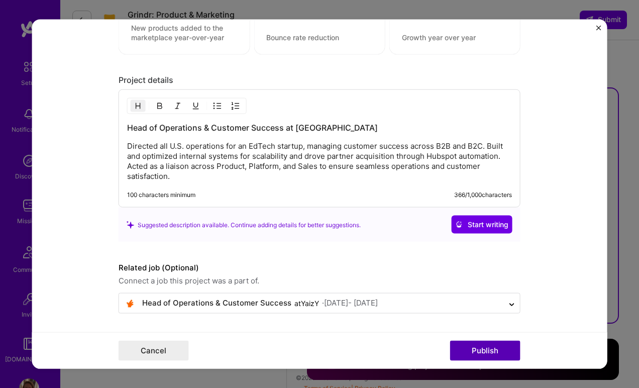
click at [490, 350] on button "Publish" at bounding box center [485, 350] width 70 height 20
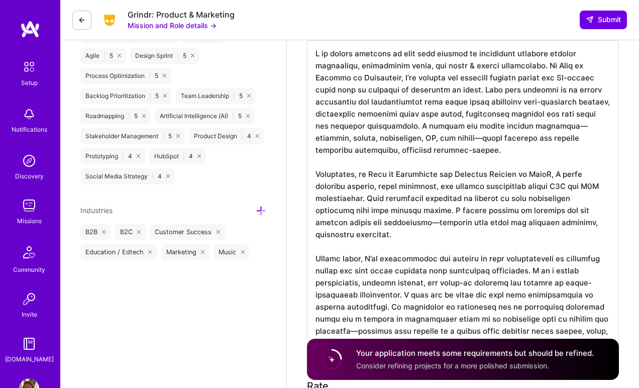
scroll to position [463, 0]
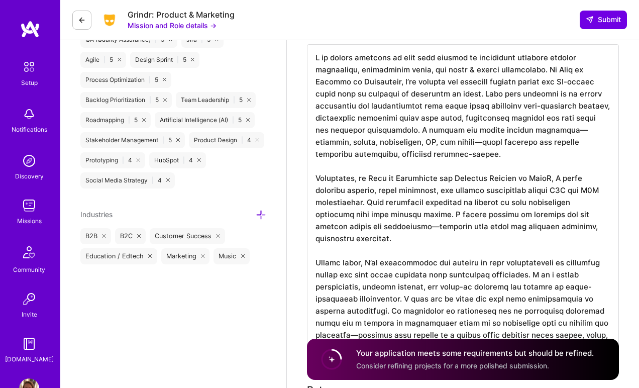
click at [435, 93] on textarea at bounding box center [463, 196] width 312 height 305
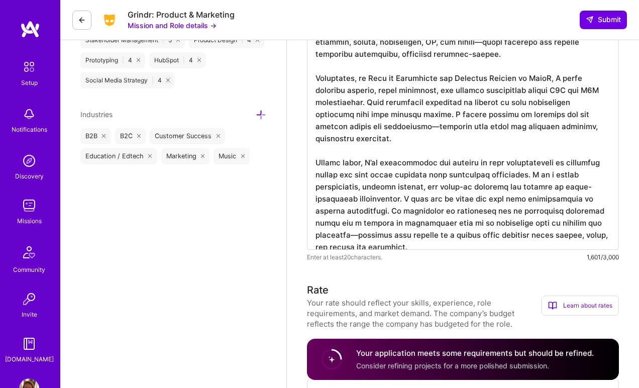
scroll to position [0, 0]
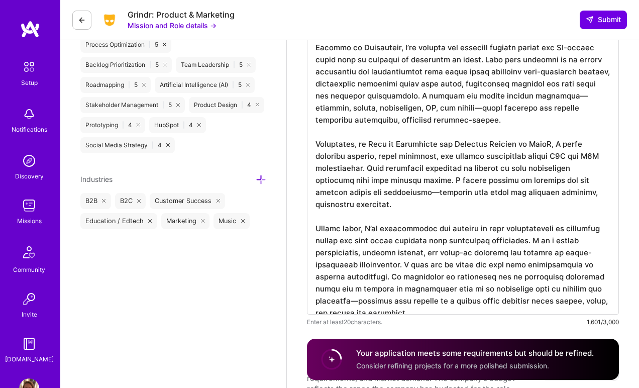
type textarea "I am highly relevant to this role because my background combines product leader…"
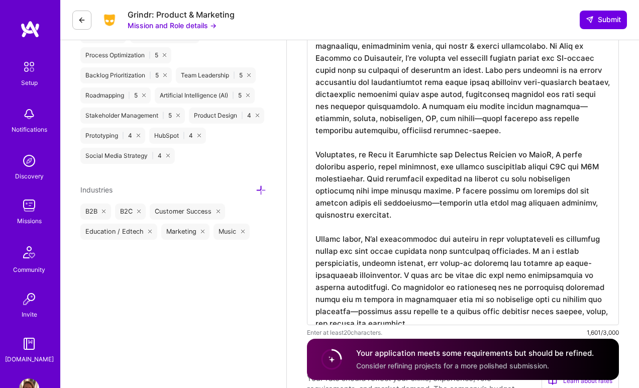
scroll to position [476, 0]
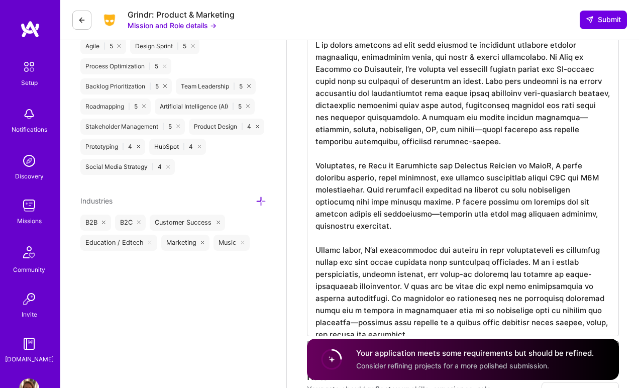
click at [241, 100] on div "Artificial Intelligence (AI) | 5" at bounding box center [205, 106] width 100 height 16
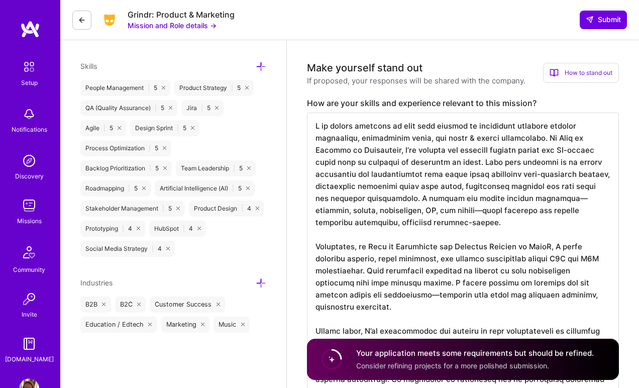
scroll to position [0, 0]
click at [599, 22] on span "Submit" at bounding box center [603, 20] width 35 height 10
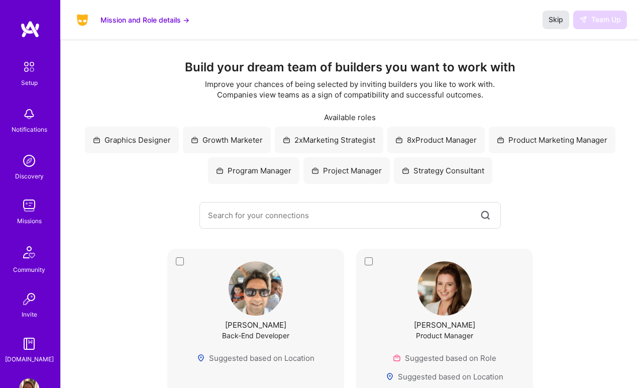
click at [556, 20] on span "Skip" at bounding box center [555, 20] width 15 height 10
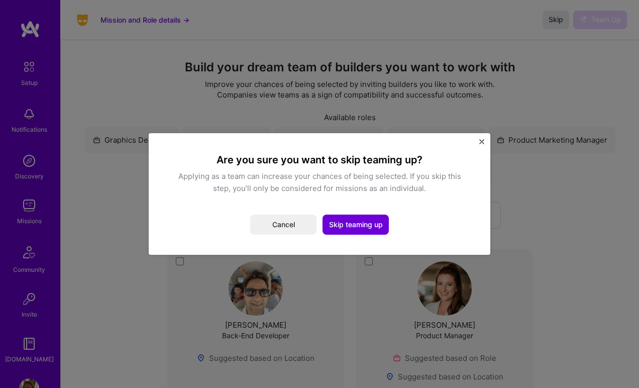
click at [482, 144] on img "Close" at bounding box center [481, 141] width 5 height 5
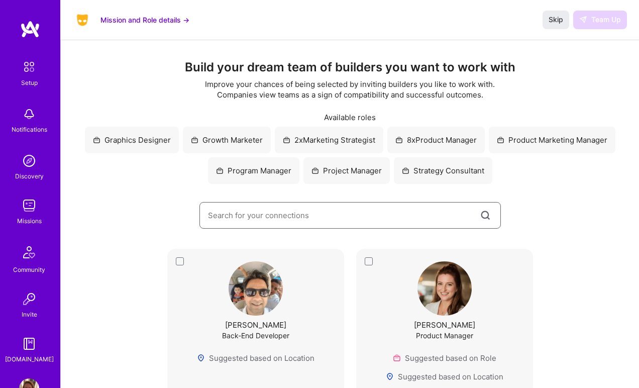
click at [262, 217] on input at bounding box center [343, 215] width 271 height 26
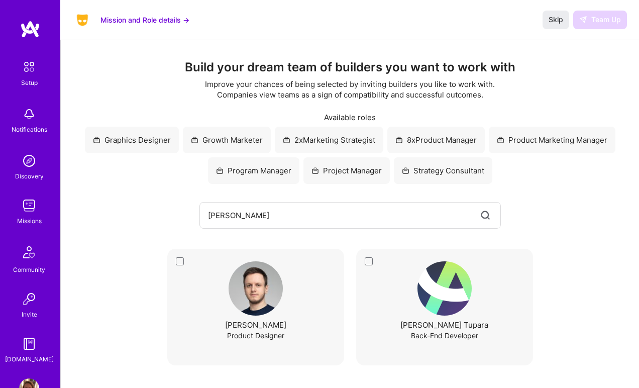
click at [180, 259] on div "Ljubomir Bardžić Product Designer" at bounding box center [255, 307] width 177 height 117
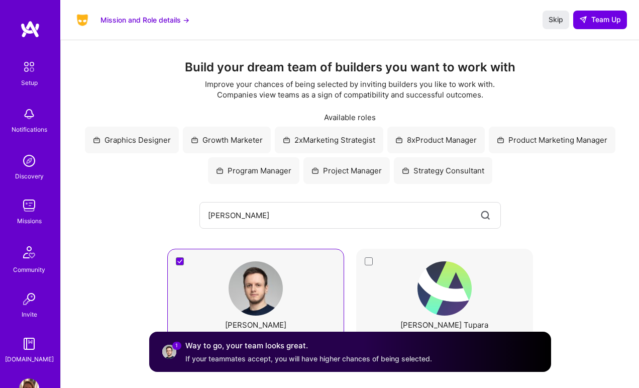
click at [573, 251] on div "Ljubomir Bardžić Product Designer Ljubomir Tupara Back-End Developer" at bounding box center [350, 307] width 538 height 117
click at [262, 217] on input "ljubomir" at bounding box center [343, 215] width 271 height 26
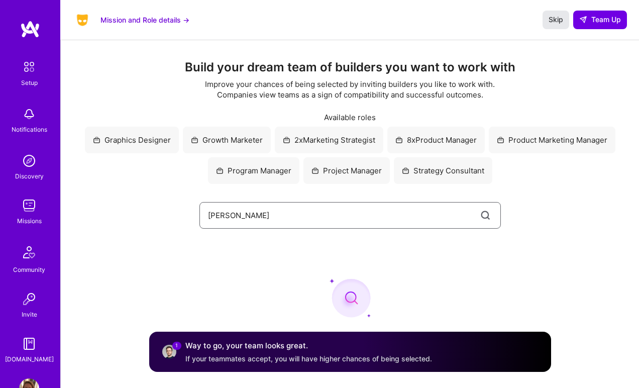
type input "emil toader"
click at [549, 18] on span "Skip" at bounding box center [555, 20] width 15 height 10
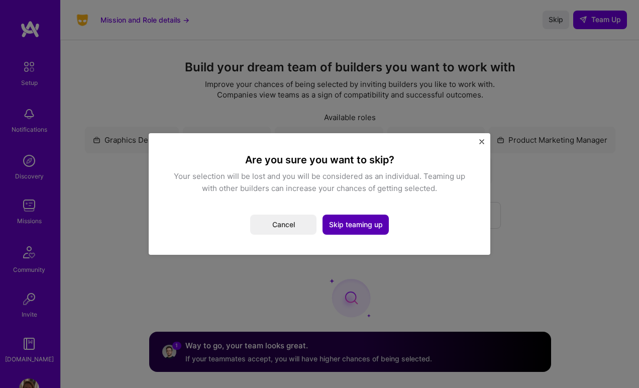
click at [353, 221] on button "Skip teaming up" at bounding box center [355, 224] width 66 height 20
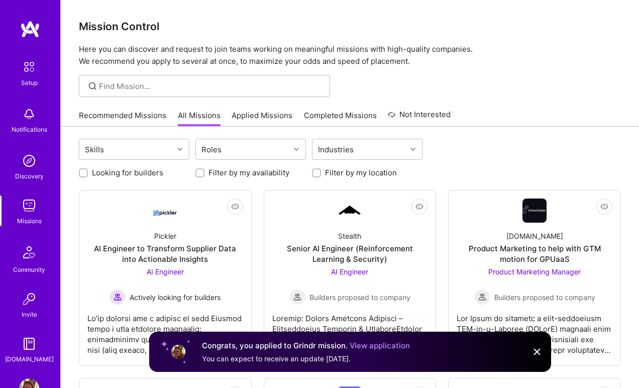
click at [390, 346] on link "View application" at bounding box center [380, 346] width 60 height 10
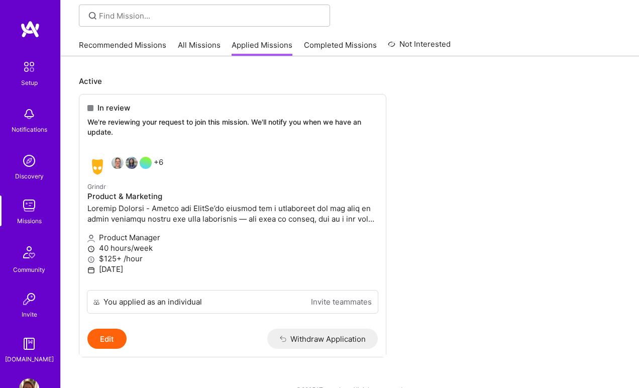
scroll to position [89, 0]
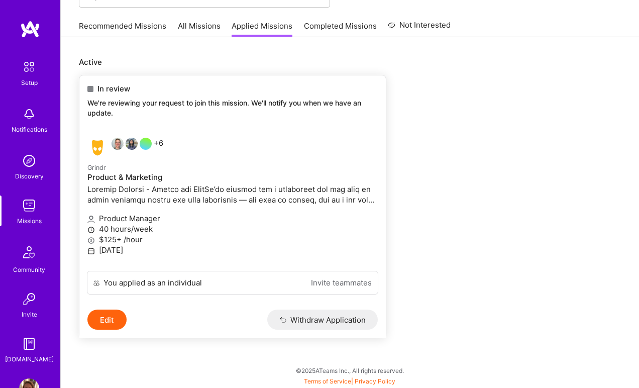
click at [351, 281] on link "Invite teammates" at bounding box center [341, 282] width 61 height 11
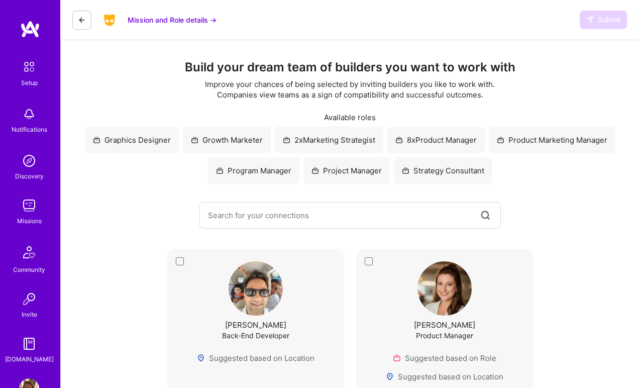
click at [77, 17] on button at bounding box center [81, 20] width 19 height 19
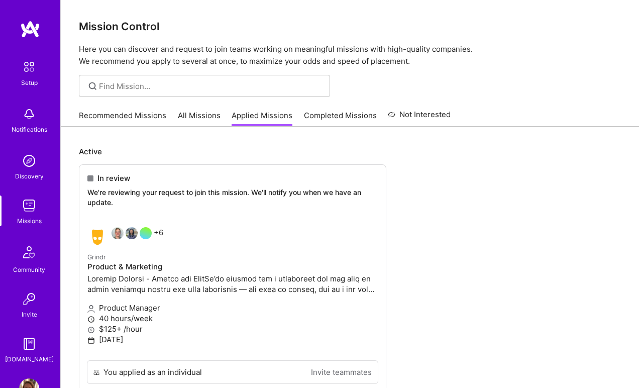
click at [182, 115] on link "All Missions" at bounding box center [199, 118] width 43 height 17
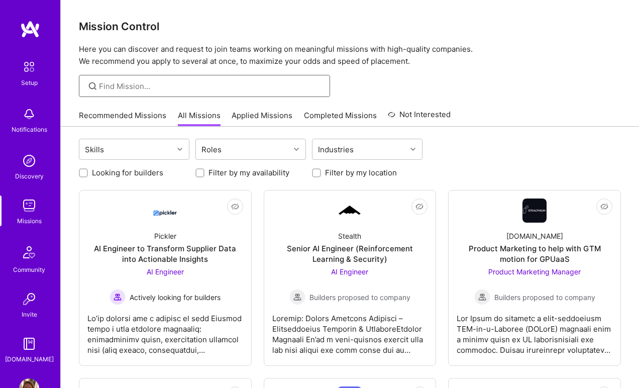
click at [119, 88] on input at bounding box center [211, 86] width 224 height 11
type input "product manager"
click at [169, 84] on input "product manager" at bounding box center [211, 86] width 224 height 11
click at [116, 119] on link "Recommended Missions" at bounding box center [122, 118] width 87 height 17
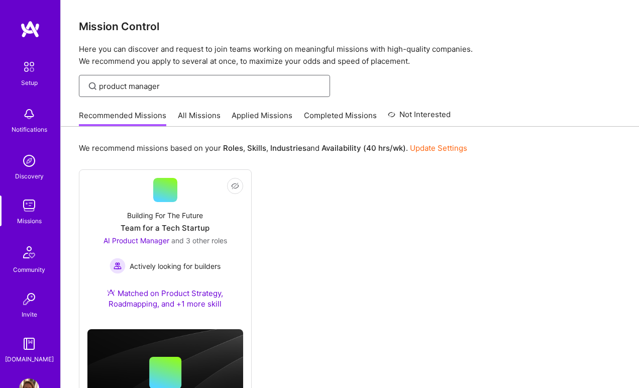
click at [160, 85] on input "product manager" at bounding box center [211, 86] width 224 height 11
click at [187, 110] on link "All Missions" at bounding box center [199, 118] width 43 height 17
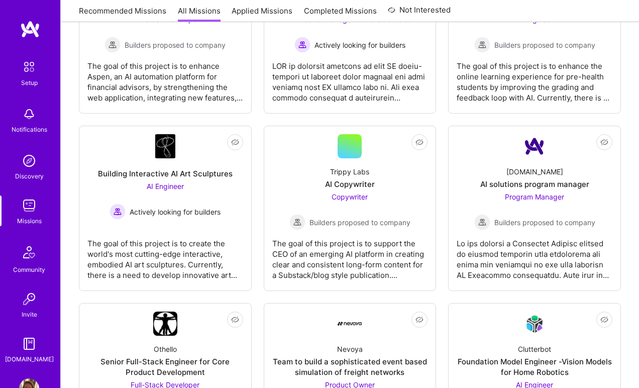
scroll to position [619, 0]
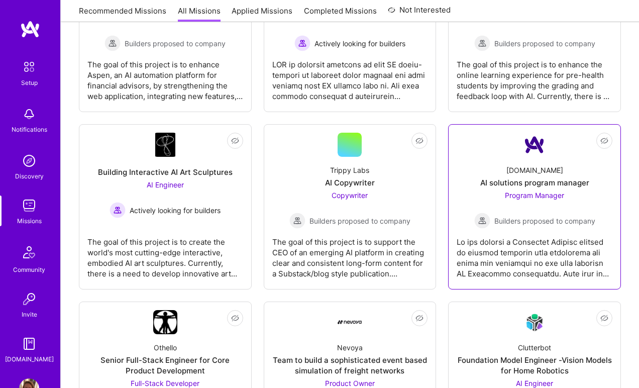
click at [528, 237] on div at bounding box center [535, 254] width 156 height 50
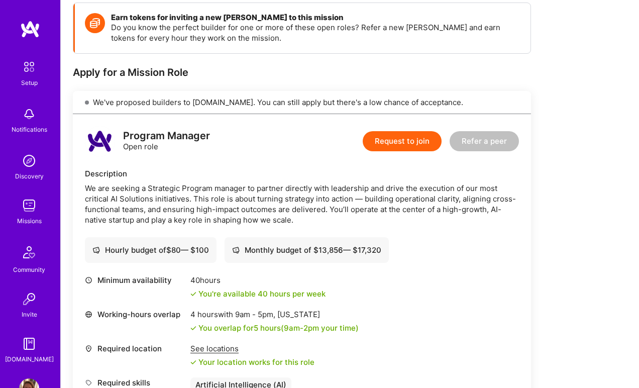
scroll to position [145, 0]
click at [404, 142] on button "Request to join" at bounding box center [402, 141] width 79 height 20
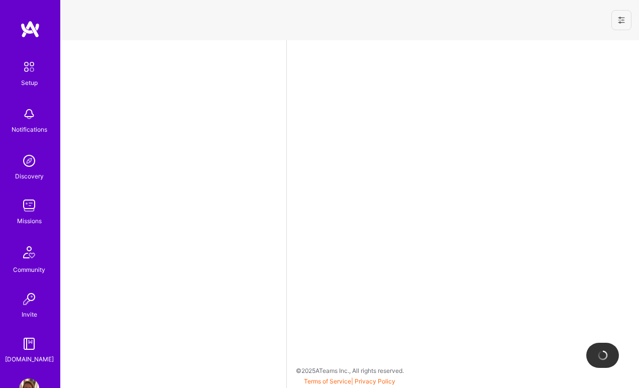
select select "US"
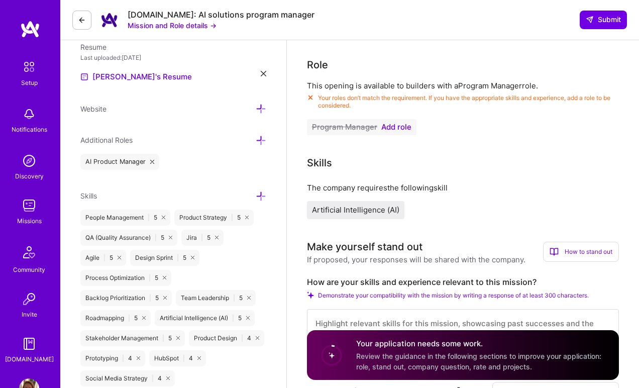
scroll to position [275, 0]
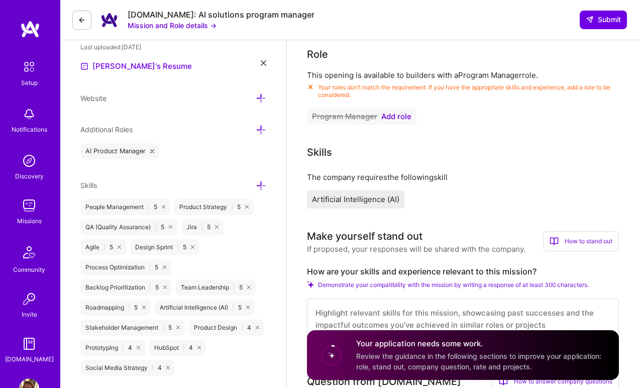
click at [398, 119] on span "Add role" at bounding box center [396, 117] width 30 height 8
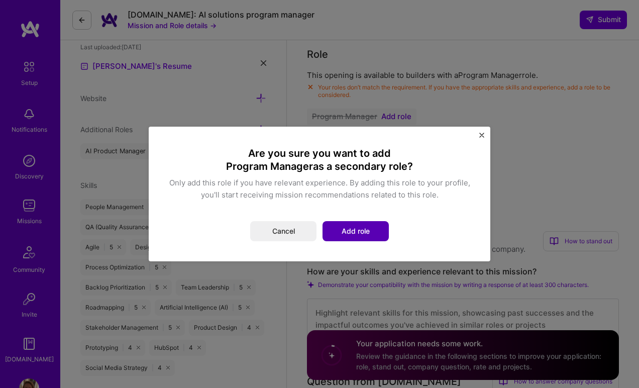
click at [370, 235] on button "Add role" at bounding box center [355, 231] width 66 height 20
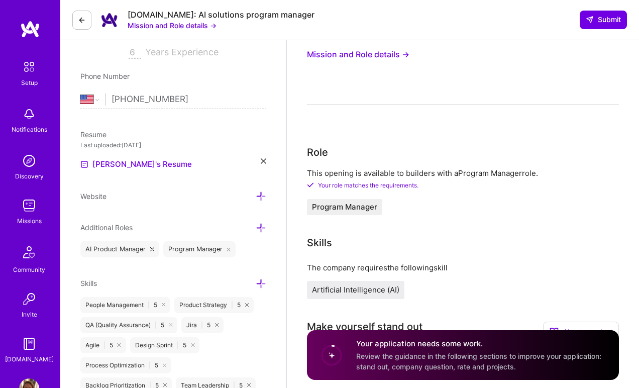
scroll to position [0, 0]
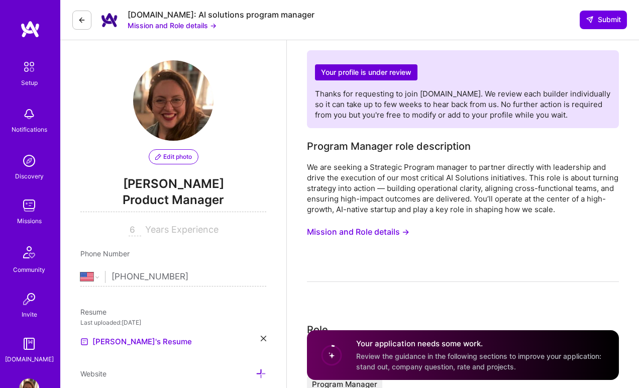
click at [85, 23] on icon at bounding box center [82, 20] width 8 height 8
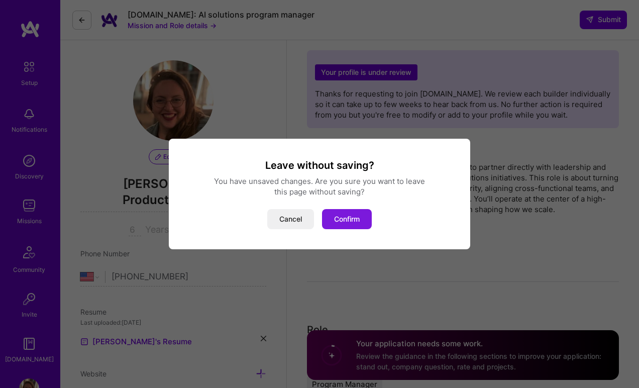
click at [350, 217] on button "Confirm" at bounding box center [347, 219] width 50 height 20
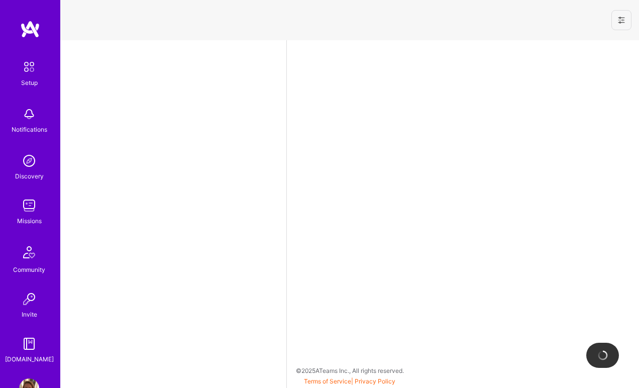
select select "US"
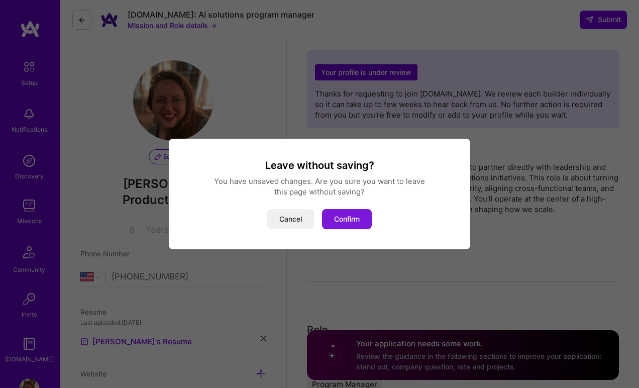
click at [358, 219] on button "Confirm" at bounding box center [347, 219] width 50 height 20
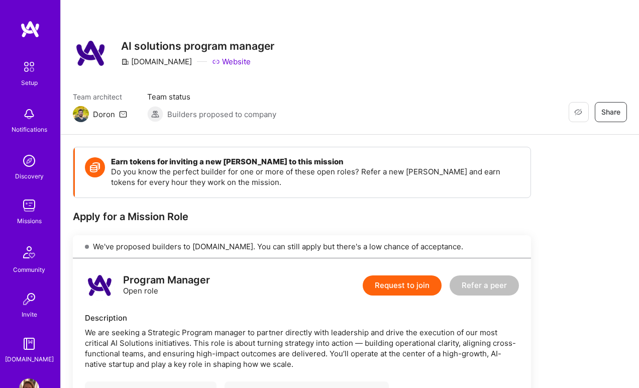
click at [27, 201] on img at bounding box center [29, 205] width 20 height 20
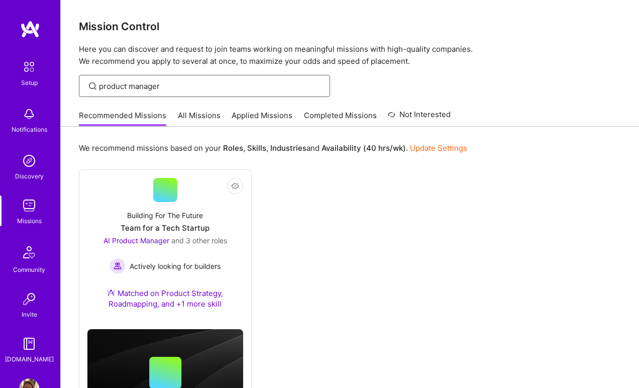
click at [205, 86] on input "product manager" at bounding box center [211, 86] width 224 height 11
type input "manager"
click at [197, 115] on link "All Missions" at bounding box center [199, 118] width 43 height 17
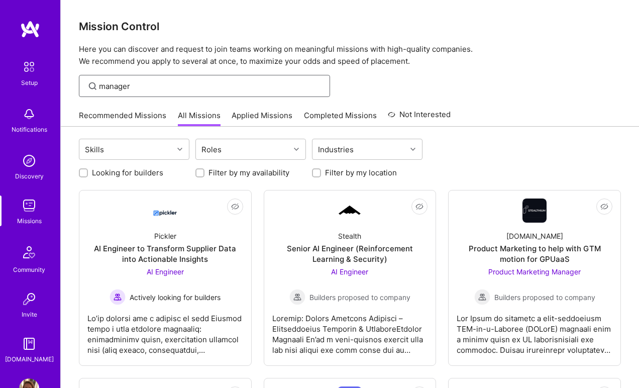
click at [161, 83] on input "manager" at bounding box center [211, 86] width 224 height 11
click at [176, 148] on div at bounding box center [181, 149] width 16 height 13
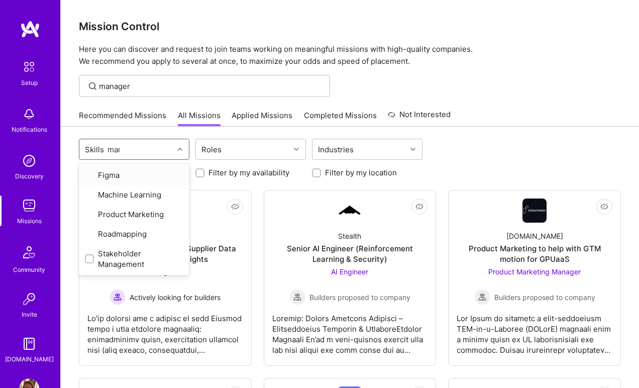
type input "mana"
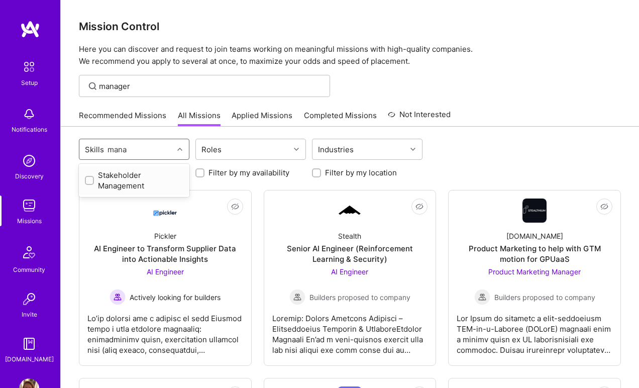
click at [105, 184] on div "Stakeholder Management" at bounding box center [134, 180] width 98 height 21
checkbox input "true"
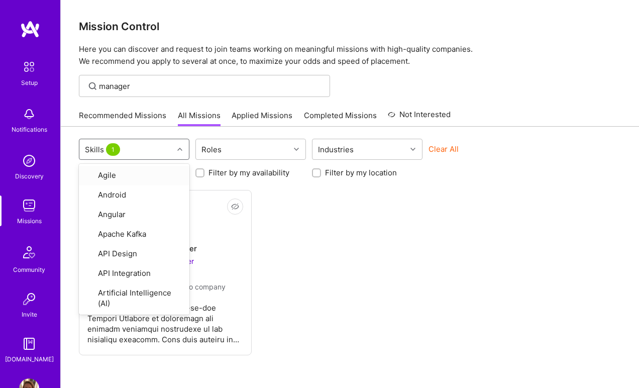
click at [338, 289] on div "Not Interested Charlie Health Product Designer Product Designer Builders propos…" at bounding box center [350, 272] width 542 height 165
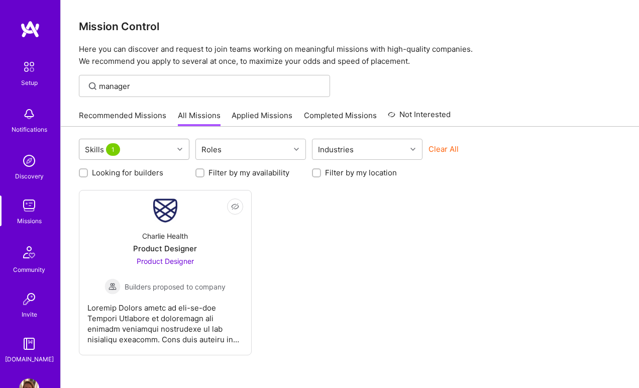
click at [110, 149] on span "1" at bounding box center [113, 149] width 14 height 13
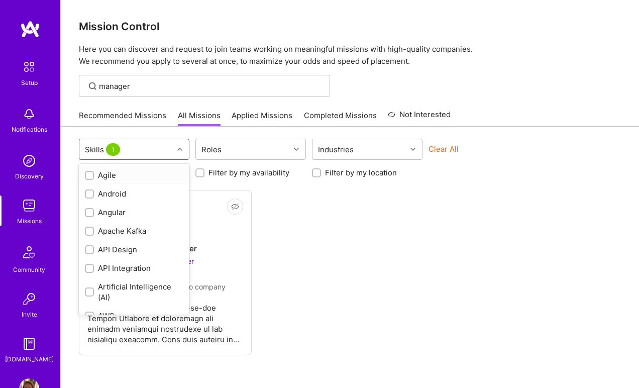
click at [83, 175] on div "Agile" at bounding box center [134, 175] width 110 height 19
checkbox input "true"
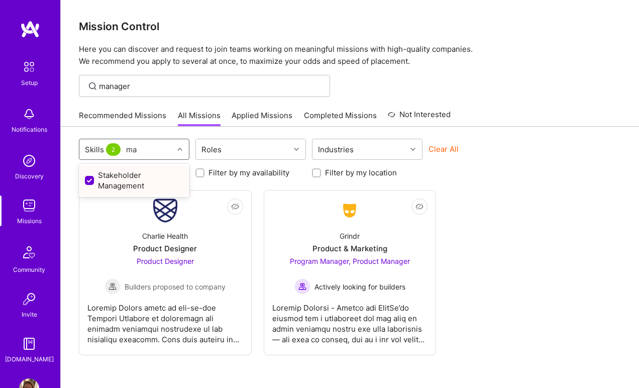
type input "m"
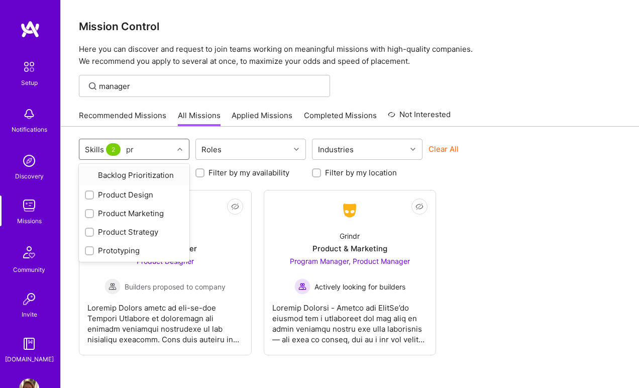
type input "pro"
click at [94, 211] on div "Product Strategy" at bounding box center [134, 212] width 98 height 11
checkbox input "true"
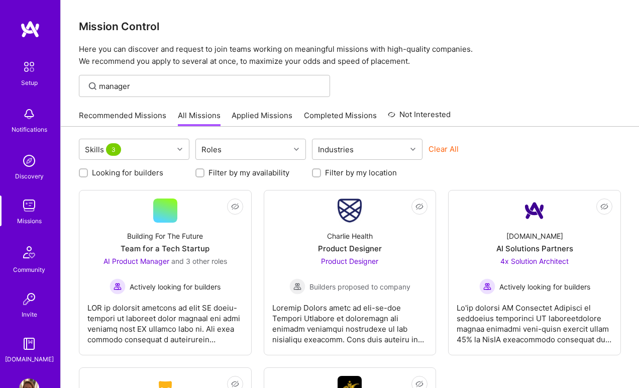
click at [540, 165] on div "Looking for builders Filter by my availability Filter by my location" at bounding box center [350, 170] width 542 height 16
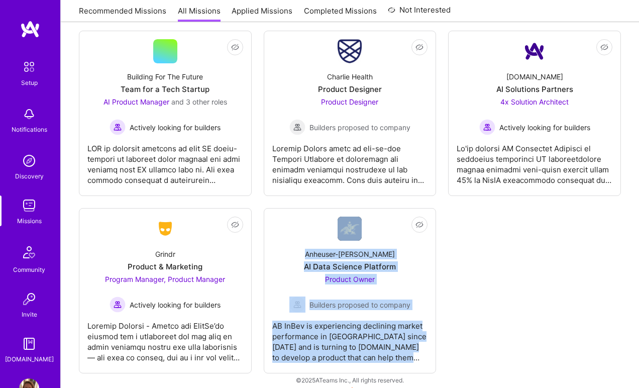
scroll to position [163, 0]
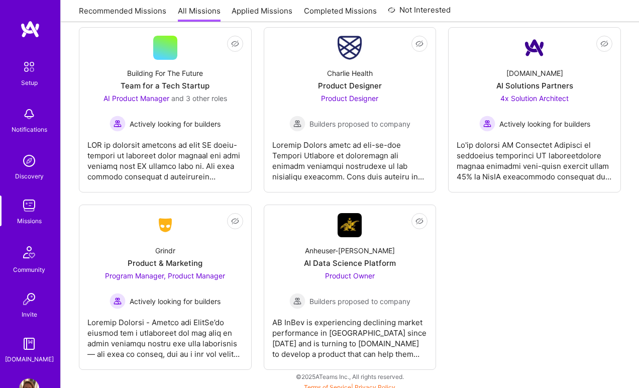
click at [525, 286] on div "Not Interested Building For The Future Team for a Tech Startup AI Product Manag…" at bounding box center [350, 198] width 542 height 343
click at [514, 277] on div "Not Interested Building For The Future Team for a Tech Startup AI Product Manag…" at bounding box center [350, 198] width 542 height 343
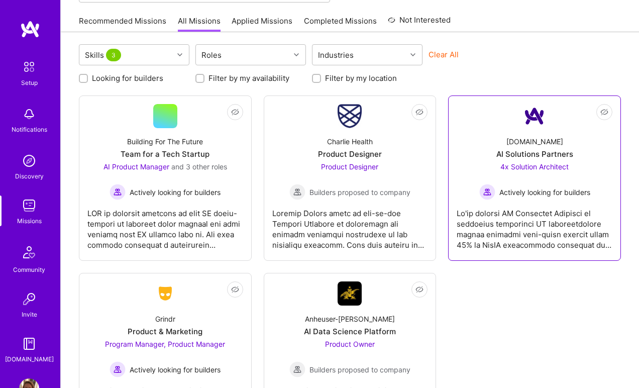
scroll to position [100, 0]
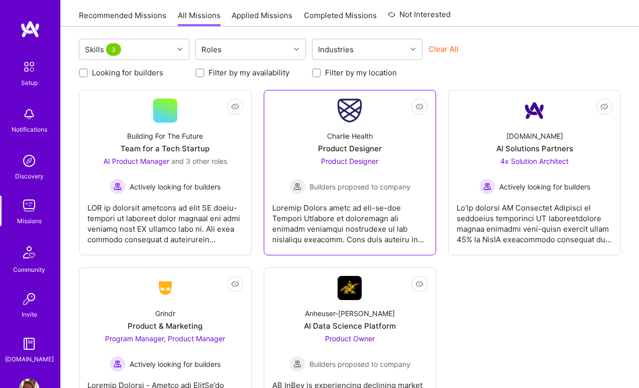
click at [361, 206] on div at bounding box center [350, 219] width 156 height 50
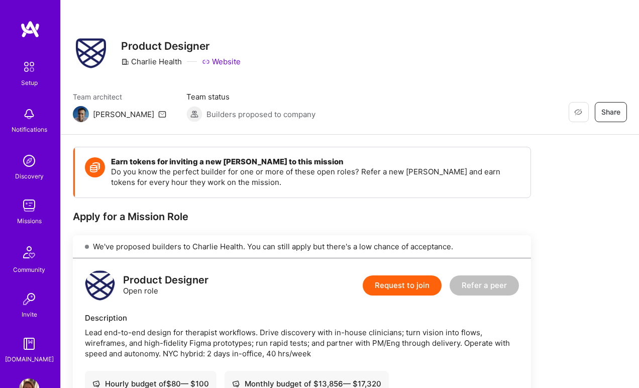
click at [609, 117] on span "Share" at bounding box center [610, 112] width 19 height 10
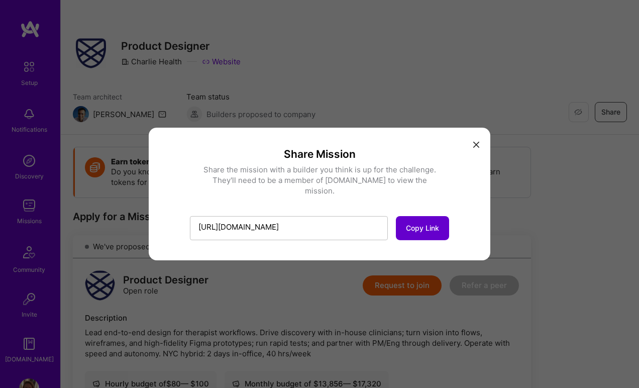
click at [429, 225] on span "Copy Link" at bounding box center [422, 228] width 33 height 10
click at [479, 148] on icon "modal" at bounding box center [476, 145] width 6 height 6
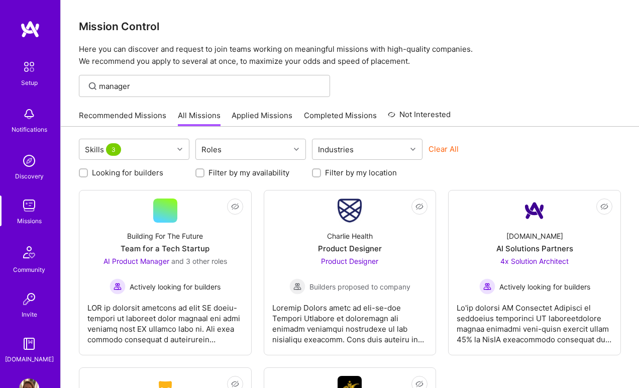
scroll to position [100, 0]
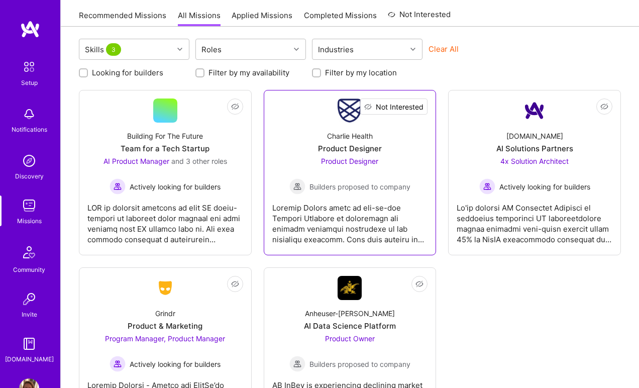
click at [418, 109] on span "Not Interested" at bounding box center [400, 106] width 48 height 11
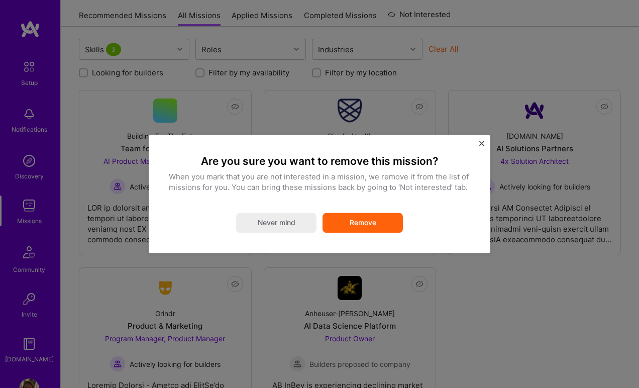
click at [362, 222] on button "Remove" at bounding box center [362, 223] width 80 height 20
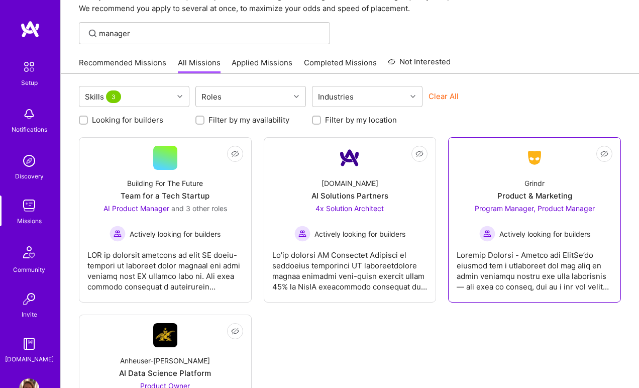
scroll to position [43, 0]
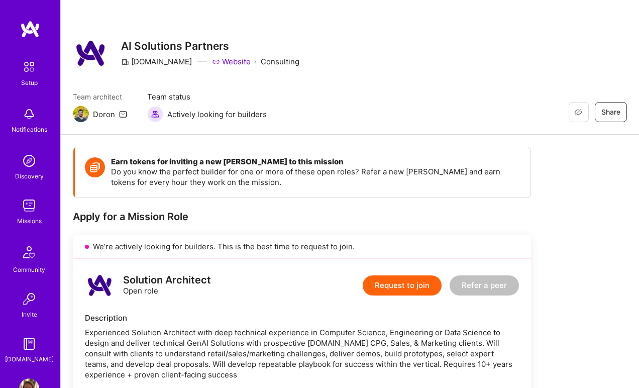
click at [33, 203] on img at bounding box center [29, 205] width 20 height 20
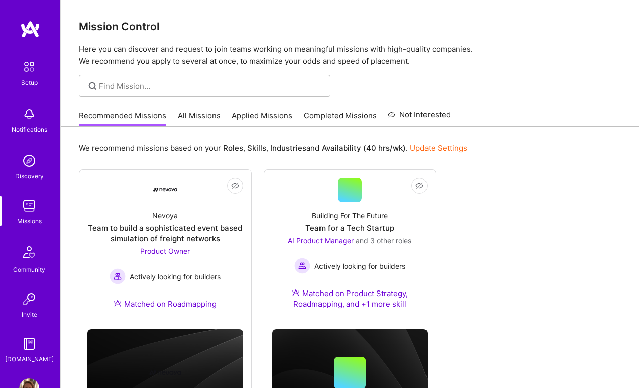
click at [192, 122] on link "All Missions" at bounding box center [199, 118] width 43 height 17
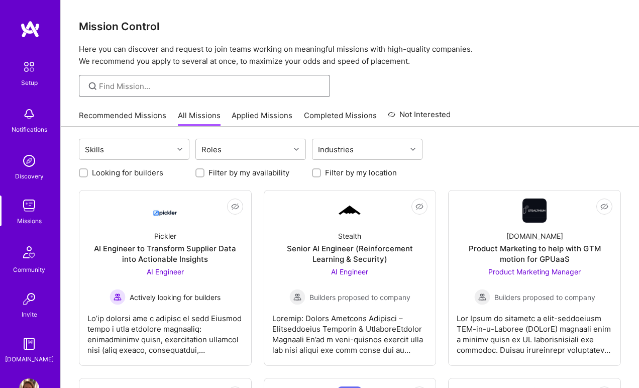
click at [121, 88] on input at bounding box center [211, 86] width 224 height 11
type input "manager"
click at [149, 87] on input "manager" at bounding box center [211, 86] width 224 height 11
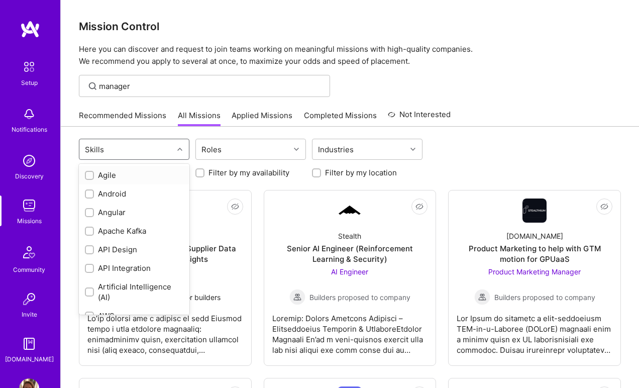
click at [161, 149] on div "Skills" at bounding box center [126, 149] width 94 height 20
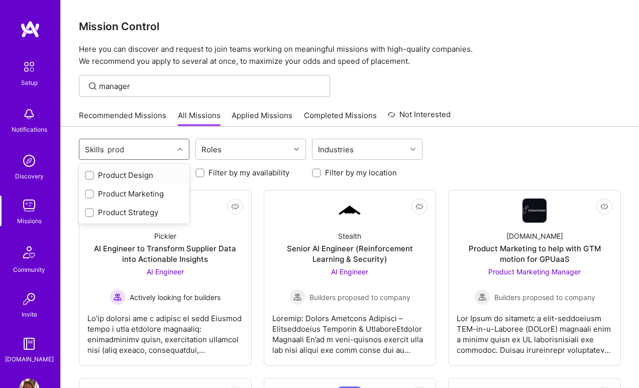
type input "produ"
click at [136, 207] on div "Product Strategy" at bounding box center [134, 212] width 98 height 11
checkbox input "true"
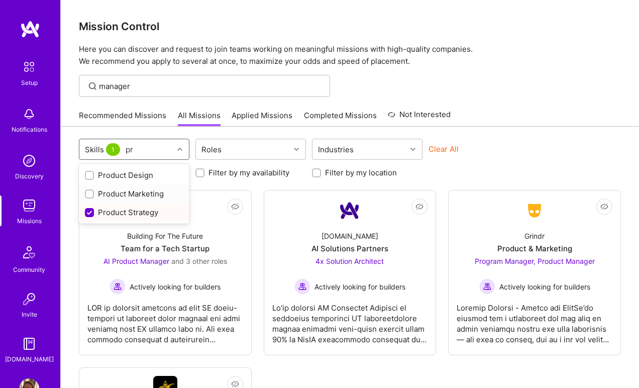
type input "p"
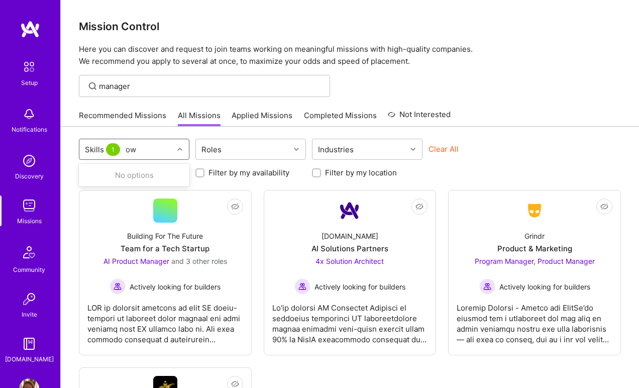
type input "o"
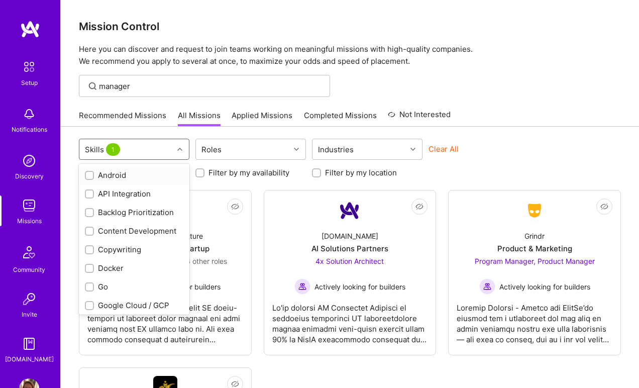
checkbox input "false"
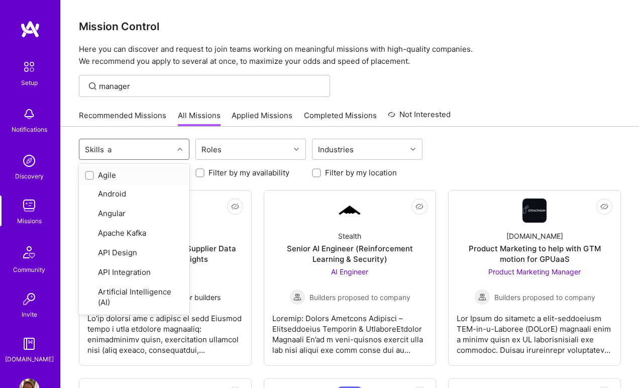
type input "ag"
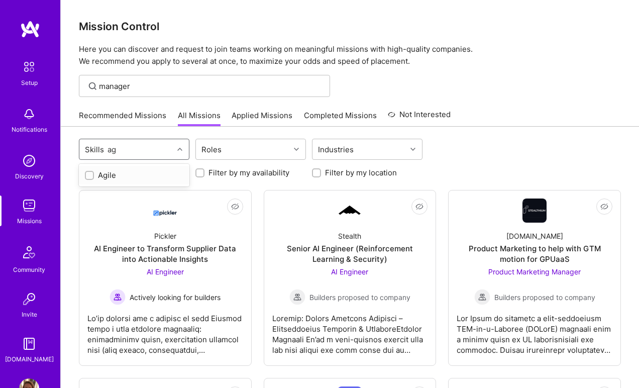
click at [130, 177] on div "Agile" at bounding box center [134, 175] width 98 height 11
checkbox input "true"
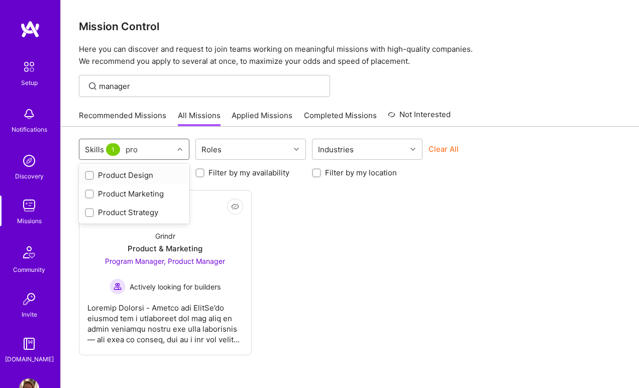
type input "prod"
click at [141, 212] on div "Product Strategy" at bounding box center [134, 212] width 98 height 11
checkbox input "true"
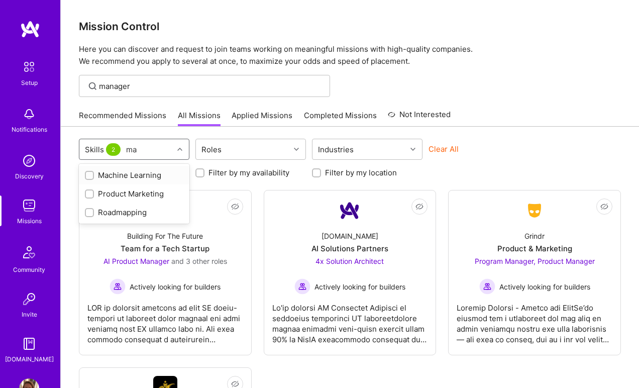
type input "m"
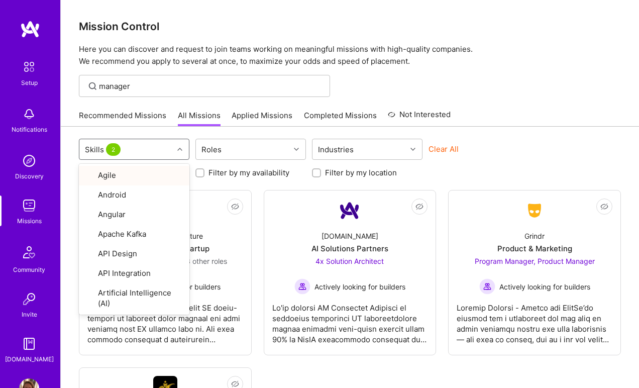
click at [485, 165] on div "Looking for builders Filter by my availability Filter by my location" at bounding box center [350, 170] width 542 height 16
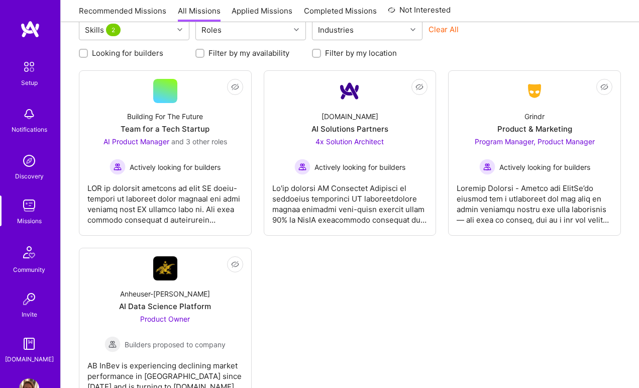
scroll to position [116, 0]
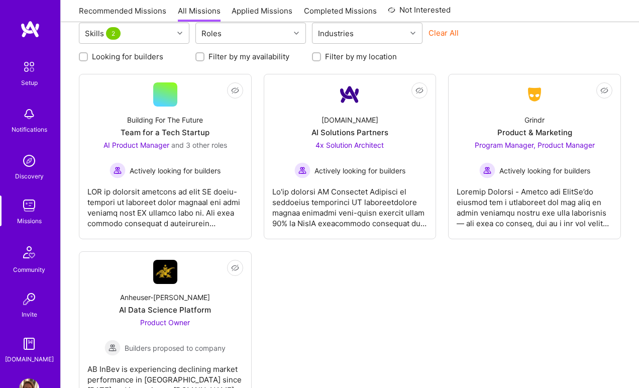
click at [30, 259] on img at bounding box center [29, 252] width 24 height 24
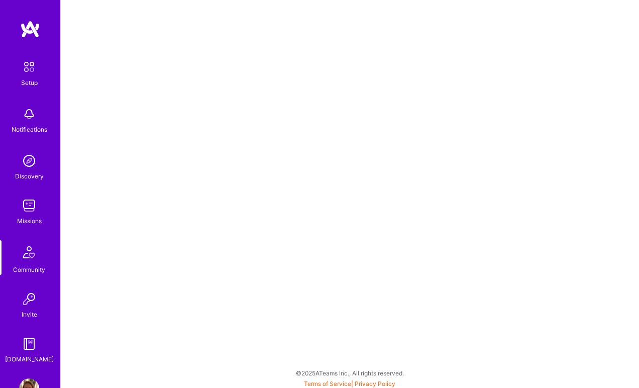
click at [38, 211] on img at bounding box center [29, 205] width 20 height 20
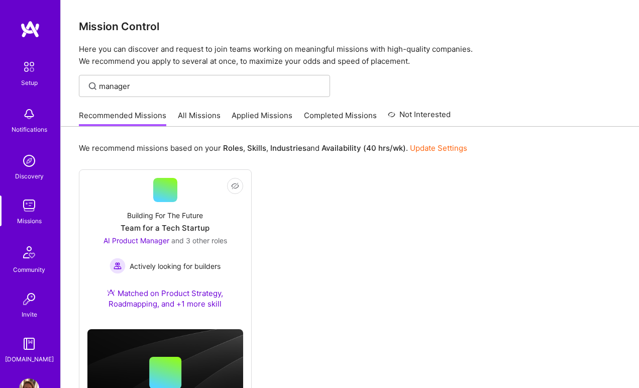
click at [271, 115] on link "Applied Missions" at bounding box center [262, 118] width 61 height 17
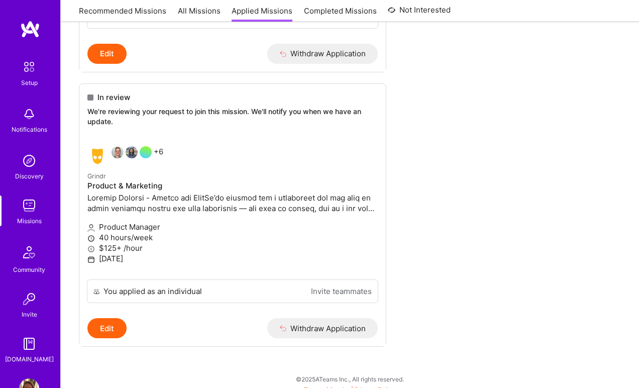
scroll to position [364, 0]
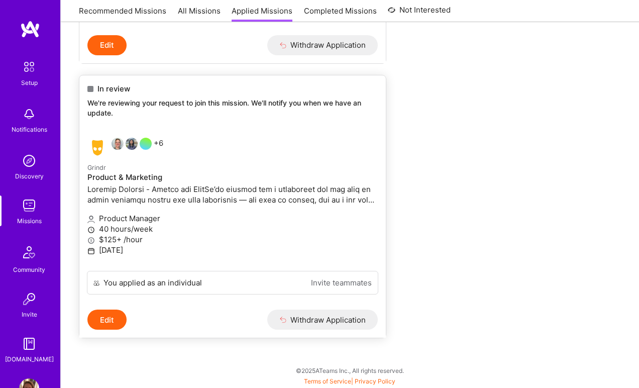
click at [214, 196] on p at bounding box center [232, 194] width 290 height 21
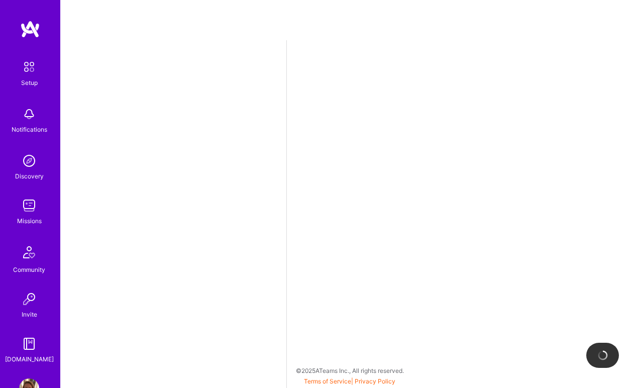
select select "US"
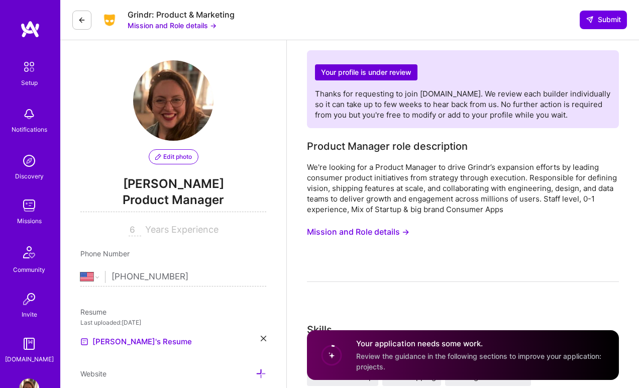
scroll to position [7, 0]
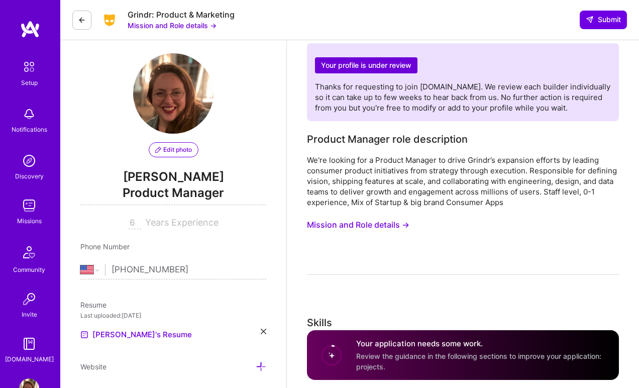
click at [389, 225] on button "Mission and Role details →" at bounding box center [358, 224] width 102 height 19
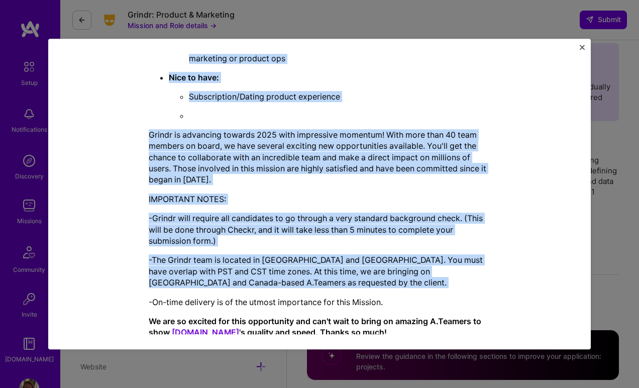
scroll to position [2151, 0]
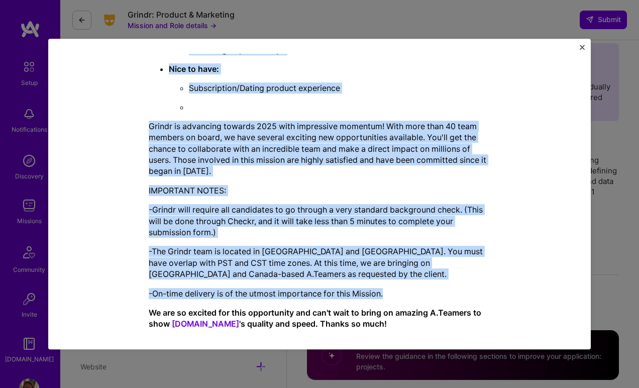
drag, startPoint x: 147, startPoint y: 76, endPoint x: 392, endPoint y: 293, distance: 327.7
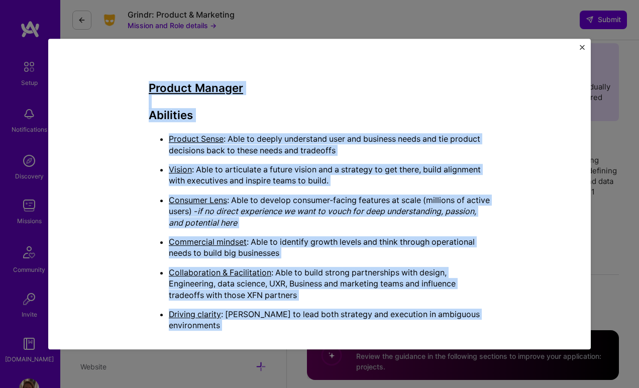
scroll to position [1577, 0]
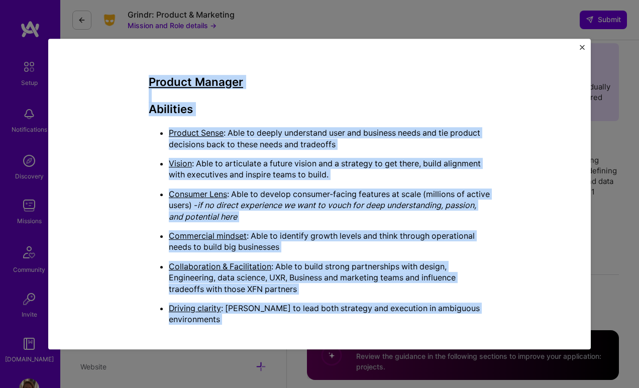
copy div "Product Manager Abilities Product Sense : Able to deeply understand user and bu…"
click at [583, 47] on img "Close" at bounding box center [582, 47] width 5 height 5
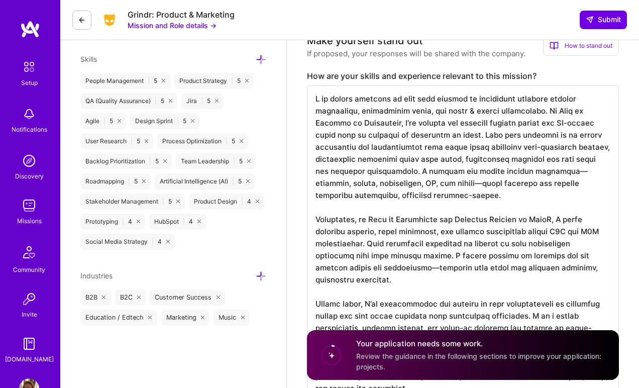
scroll to position [422, 0]
drag, startPoint x: 525, startPoint y: 111, endPoint x: 312, endPoint y: 99, distance: 213.8
click at [312, 99] on textarea at bounding box center [463, 237] width 312 height 305
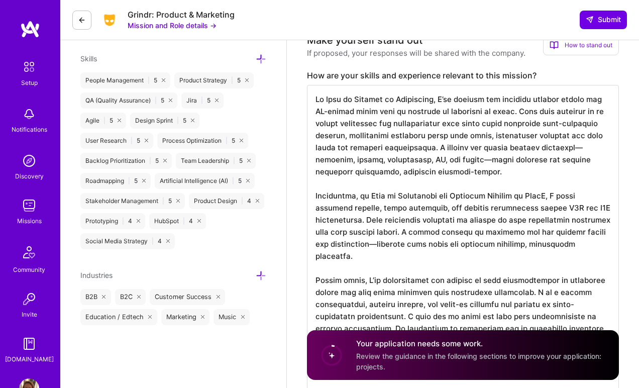
scroll to position [0, 0]
drag, startPoint x: 521, startPoint y: 111, endPoint x: 464, endPoint y: 151, distance: 69.5
click at [464, 151] on textarea at bounding box center [463, 225] width 312 height 281
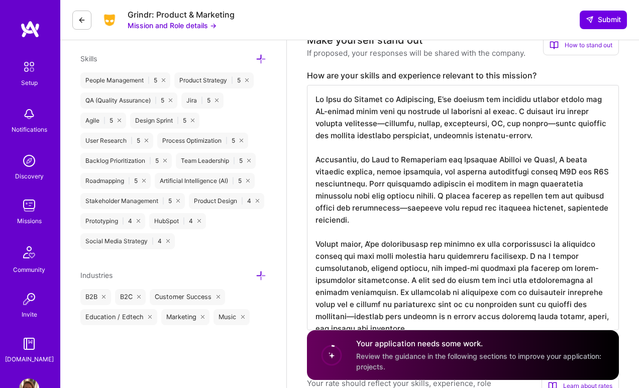
click at [550, 139] on textarea at bounding box center [463, 207] width 312 height 245
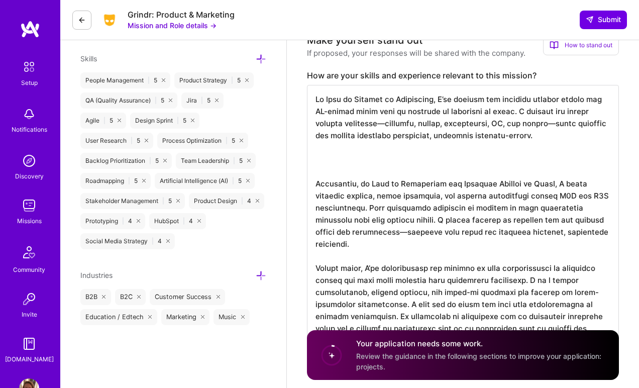
paste textarea "As Head of Product at Provenance, I’ve managed the full lifecycle for consumer-…"
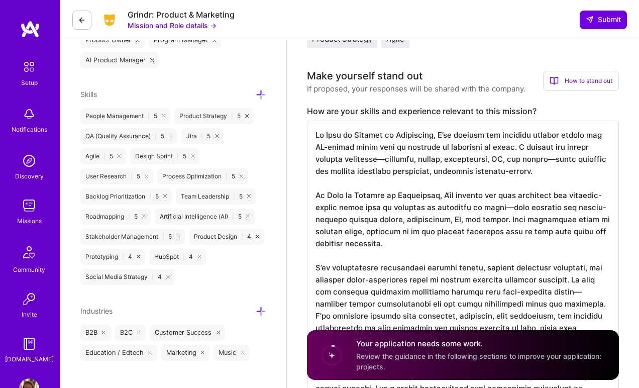
scroll to position [379, 0]
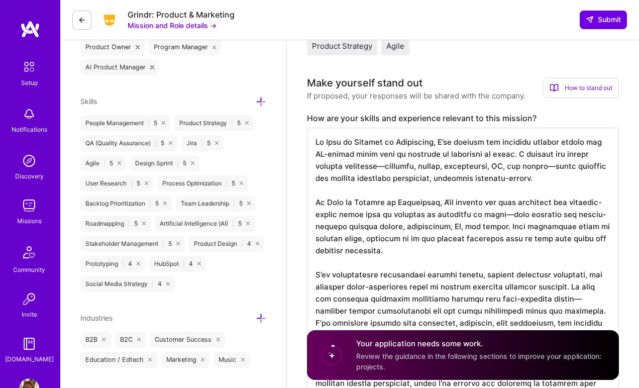
drag, startPoint x: 442, startPoint y: 202, endPoint x: 560, endPoint y: 157, distance: 126.4
drag, startPoint x: 551, startPoint y: 179, endPoint x: 561, endPoint y: 153, distance: 28.3
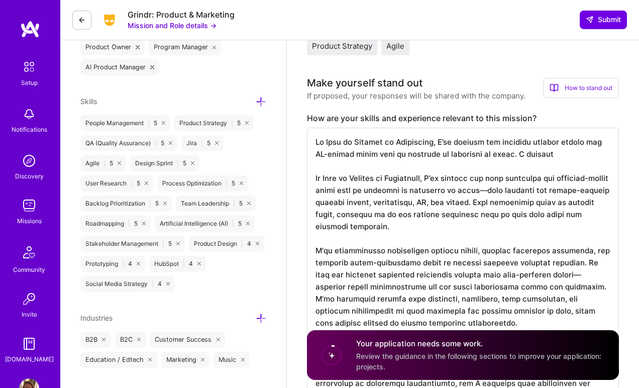
drag, startPoint x: 456, startPoint y: 179, endPoint x: 384, endPoint y: 166, distance: 73.1
click at [384, 166] on textarea at bounding box center [463, 395] width 312 height 534
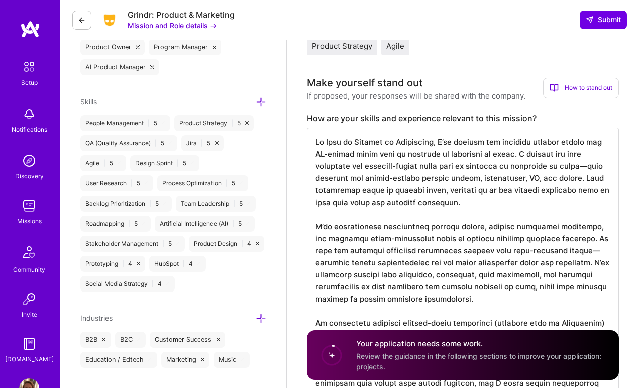
click at [519, 174] on textarea at bounding box center [463, 383] width 312 height 510
click at [541, 202] on textarea at bounding box center [463, 383] width 312 height 510
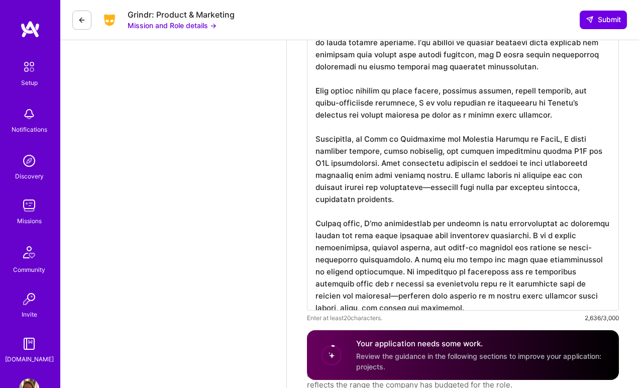
scroll to position [719, 0]
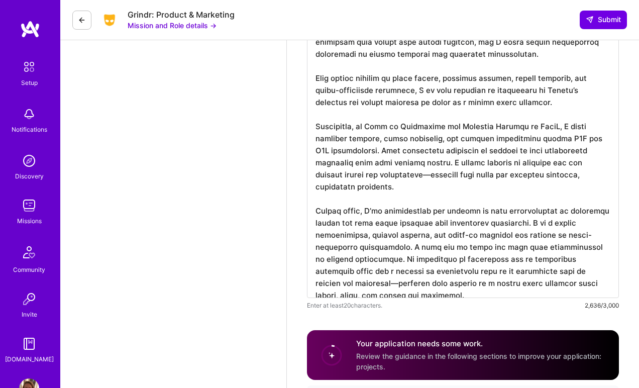
click at [518, 102] on textarea at bounding box center [463, 43] width 312 height 510
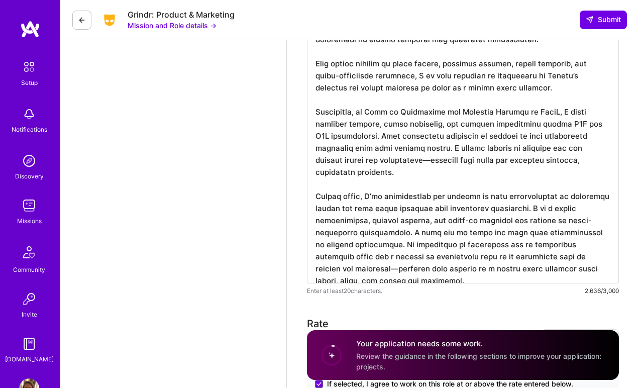
scroll to position [748, 0]
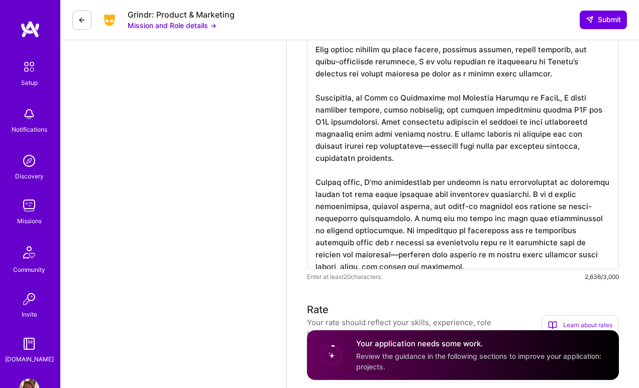
click at [417, 75] on textarea at bounding box center [463, 14] width 312 height 510
click at [475, 76] on textarea at bounding box center [463, 14] width 312 height 510
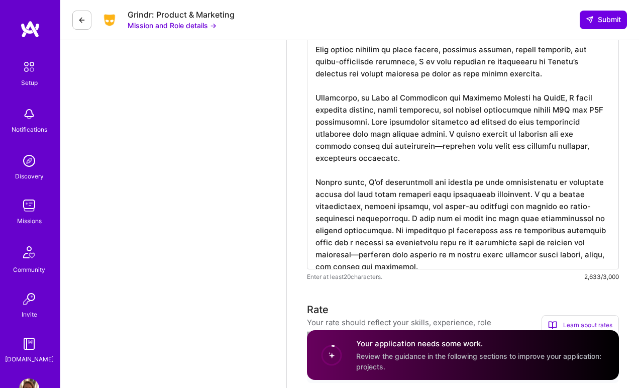
click at [502, 79] on textarea at bounding box center [463, 14] width 312 height 510
click at [497, 73] on textarea at bounding box center [463, 14] width 312 height 510
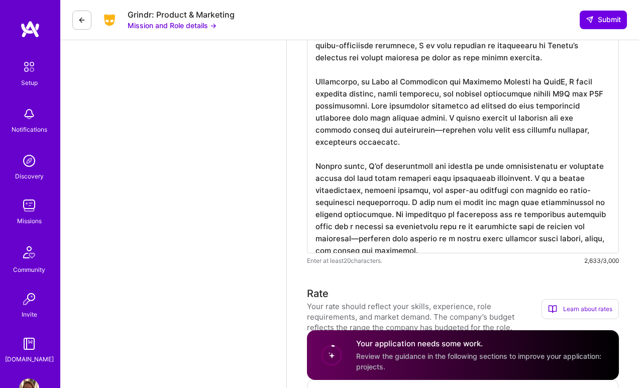
scroll to position [771, 0]
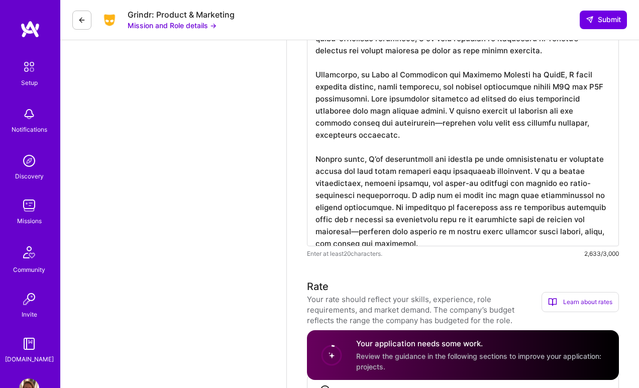
drag, startPoint x: 610, startPoint y: 124, endPoint x: 316, endPoint y: 76, distance: 297.2
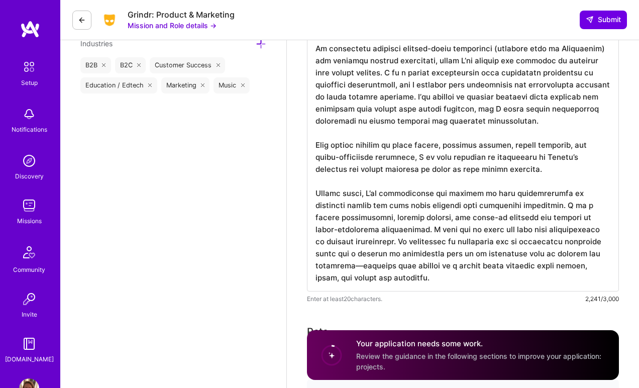
scroll to position [652, 0]
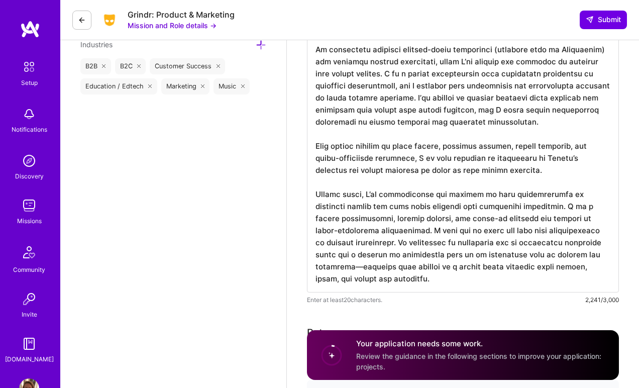
click at [486, 74] on textarea at bounding box center [463, 73] width 312 height 438
click at [471, 257] on textarea at bounding box center [463, 73] width 312 height 438
click at [435, 275] on textarea at bounding box center [463, 73] width 312 height 438
drag, startPoint x: 426, startPoint y: 276, endPoint x: 312, endPoint y: 192, distance: 142.2
click at [312, 192] on textarea at bounding box center [463, 73] width 312 height 438
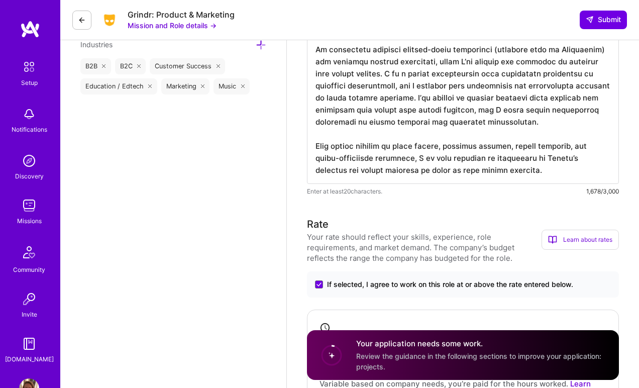
click at [547, 120] on textarea at bounding box center [463, 18] width 312 height 329
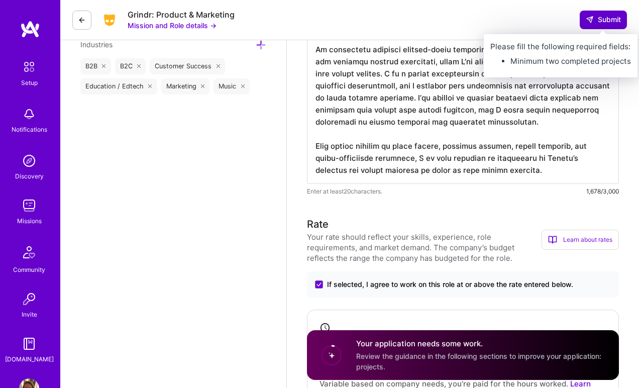
type textarea "As Head of Product at Provenance, I’ve defined and executed product vision for …"
click at [597, 22] on span "Submit" at bounding box center [603, 20] width 35 height 10
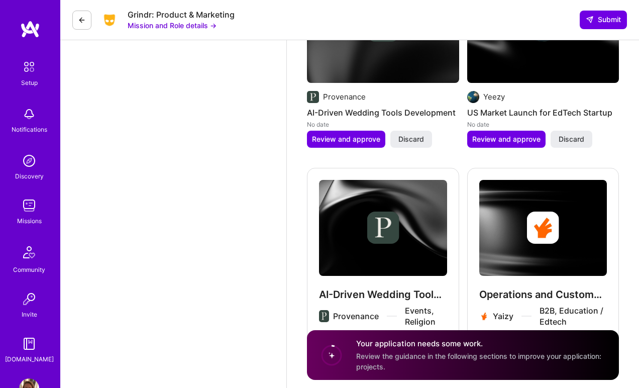
scroll to position [1663, 0]
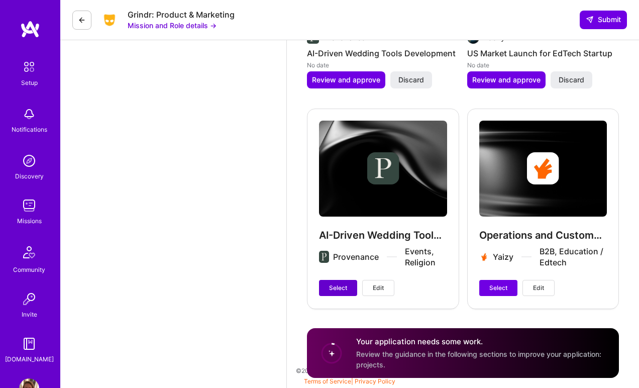
click at [336, 286] on span "Select" at bounding box center [338, 287] width 18 height 9
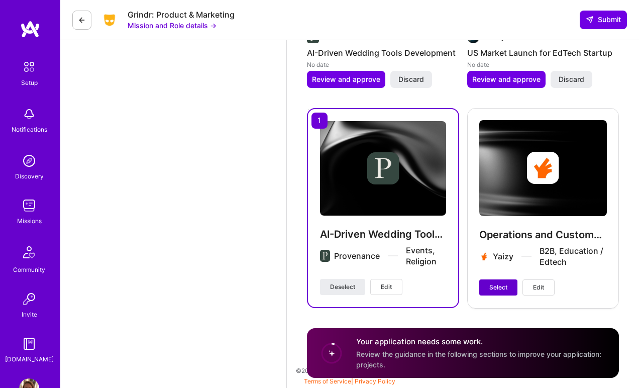
click at [495, 284] on span "Select" at bounding box center [498, 287] width 18 height 9
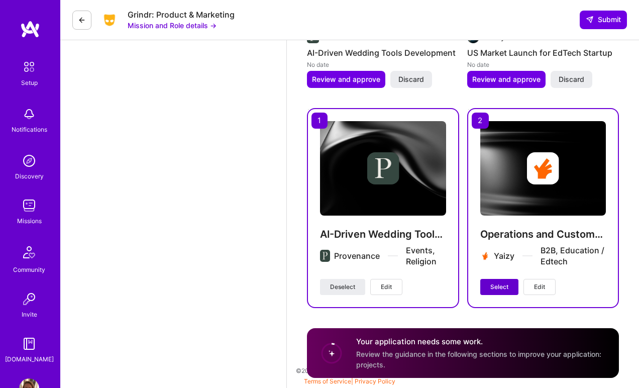
scroll to position [1636, 0]
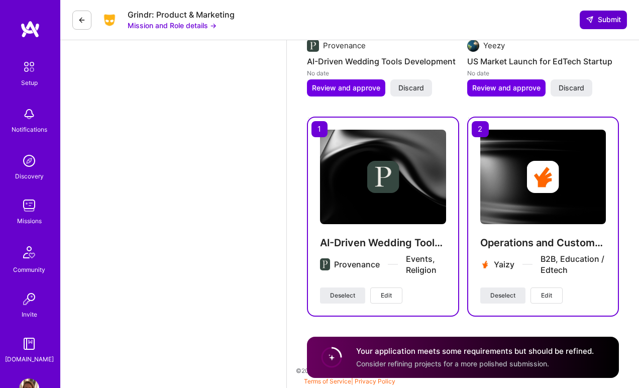
click at [603, 21] on span "Submit" at bounding box center [603, 20] width 35 height 10
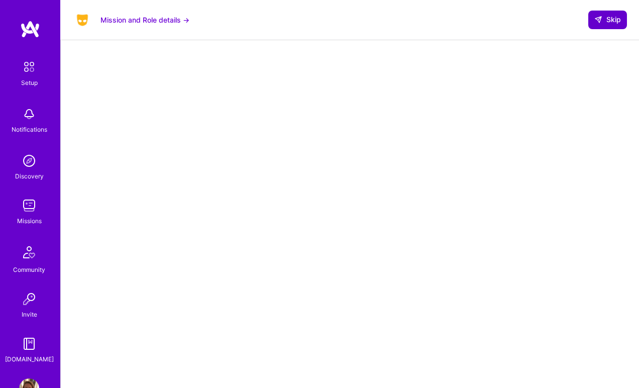
click at [612, 22] on span "Skip" at bounding box center [607, 20] width 27 height 10
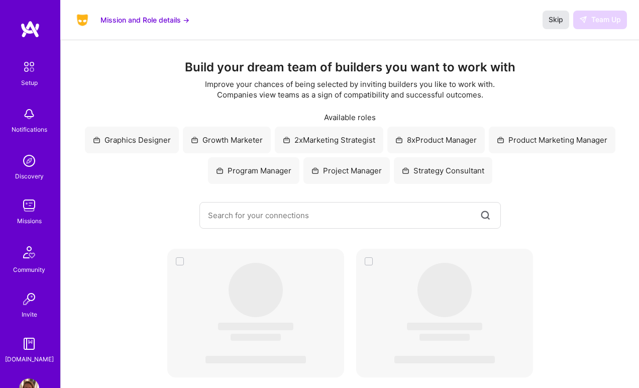
click at [560, 22] on span "Skip" at bounding box center [555, 20] width 15 height 10
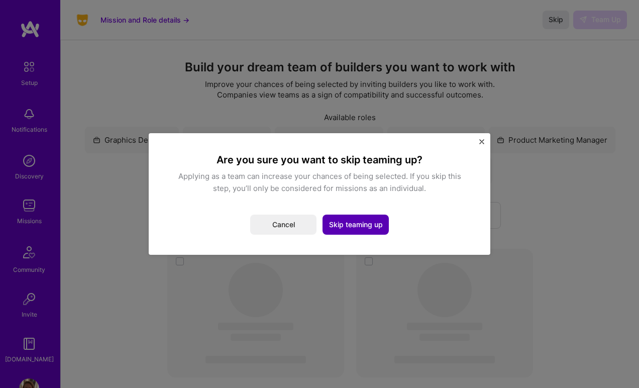
click at [358, 228] on button "Skip teaming up" at bounding box center [355, 224] width 66 height 20
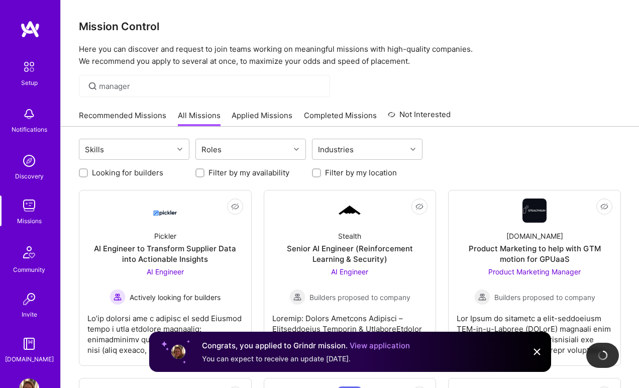
click at [275, 111] on link "Applied Missions" at bounding box center [262, 118] width 61 height 17
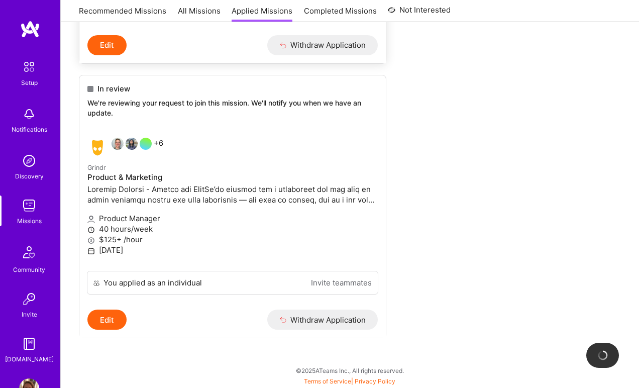
scroll to position [364, 0]
click at [208, 192] on p at bounding box center [232, 194] width 290 height 21
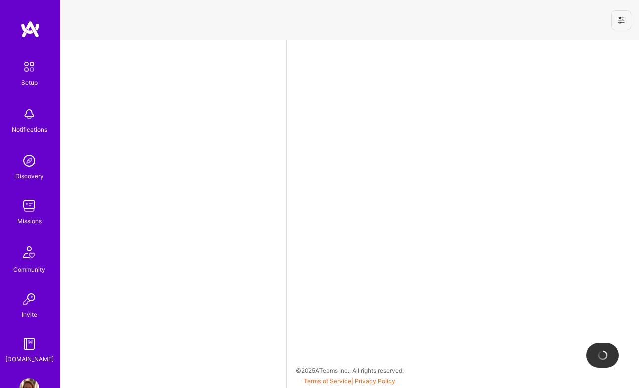
select select "US"
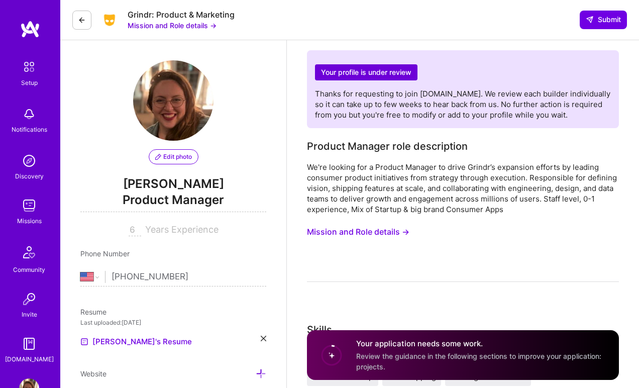
click at [77, 19] on button at bounding box center [81, 20] width 19 height 19
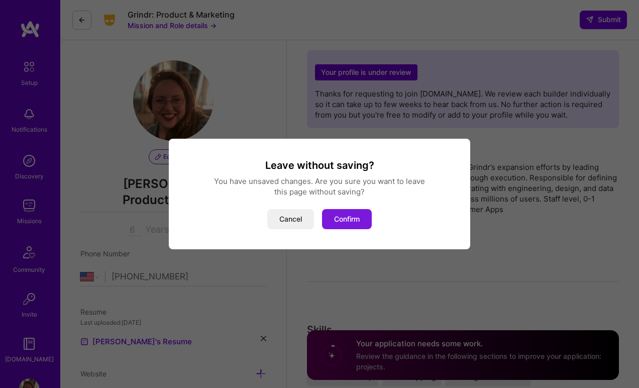
click at [336, 217] on button "Confirm" at bounding box center [347, 219] width 50 height 20
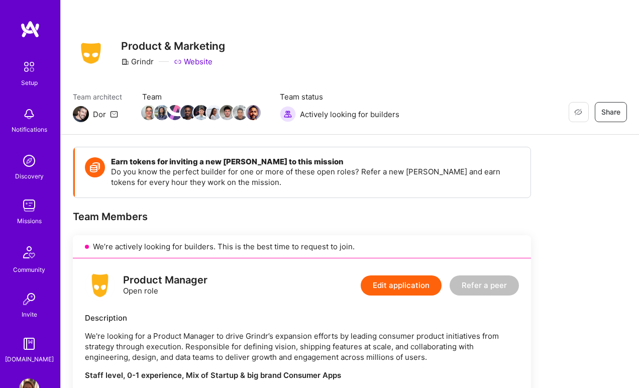
click at [31, 207] on img at bounding box center [29, 205] width 20 height 20
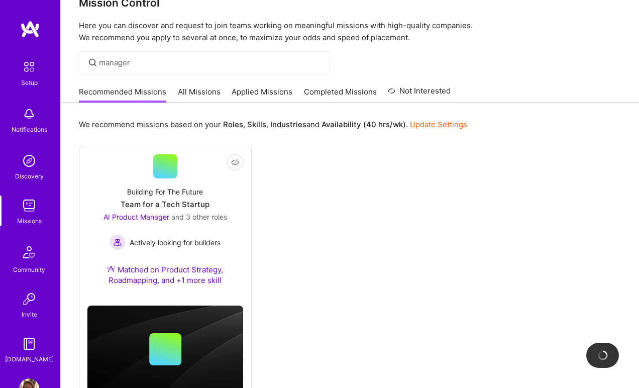
scroll to position [61, 0]
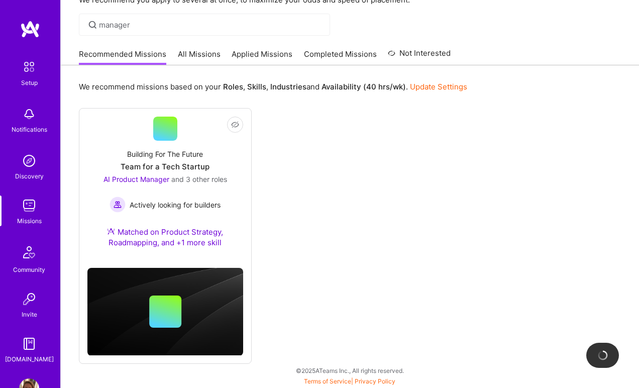
click at [278, 54] on link "Applied Missions" at bounding box center [262, 57] width 61 height 17
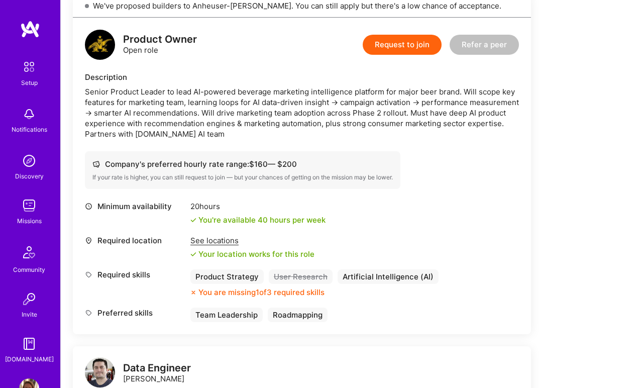
scroll to position [249, 0]
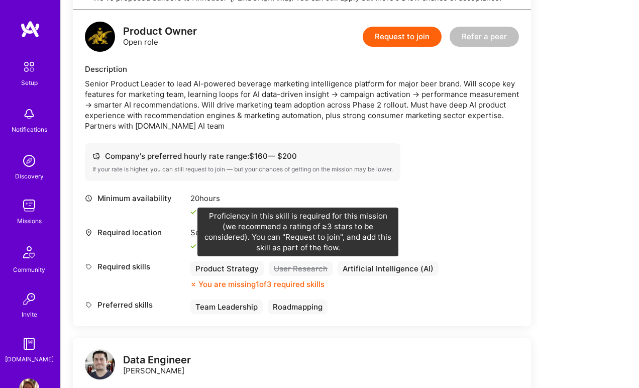
click at [296, 267] on div "User Research" at bounding box center [301, 268] width 64 height 15
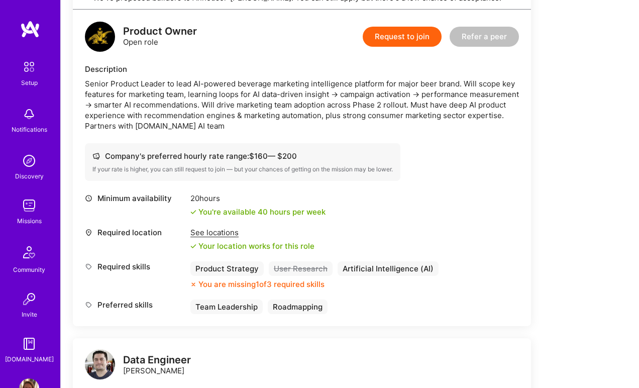
click at [401, 34] on button "Request to join" at bounding box center [402, 37] width 79 height 20
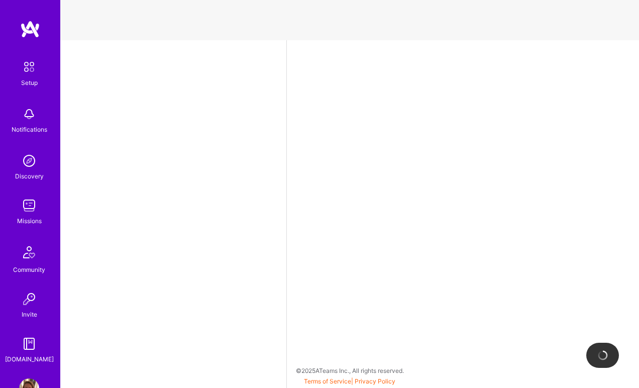
select select "US"
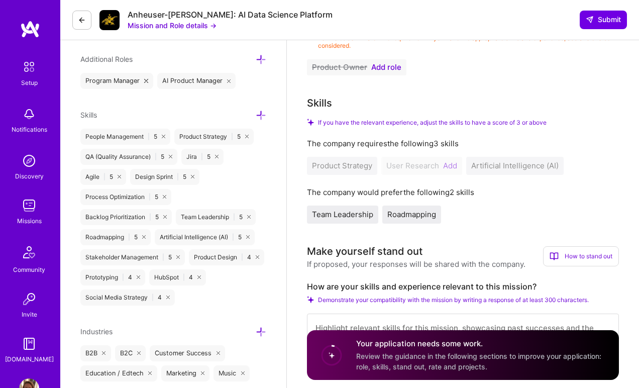
scroll to position [355, 0]
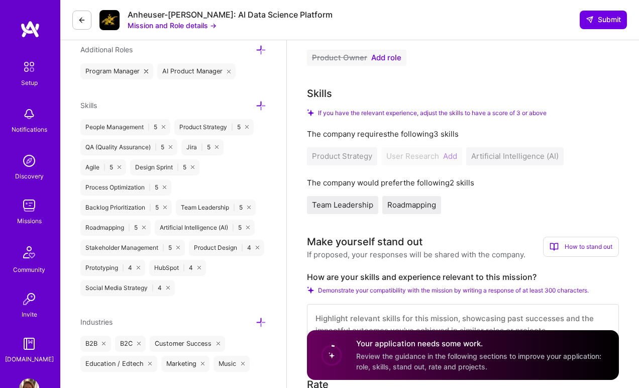
click at [262, 104] on icon at bounding box center [261, 105] width 11 height 11
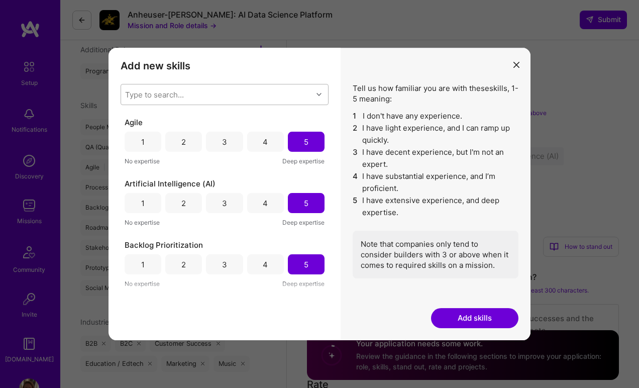
click at [255, 93] on div "Type to search..." at bounding box center [216, 94] width 191 height 20
type input "User re"
click at [147, 118] on div "User Research" at bounding box center [225, 120] width 196 height 11
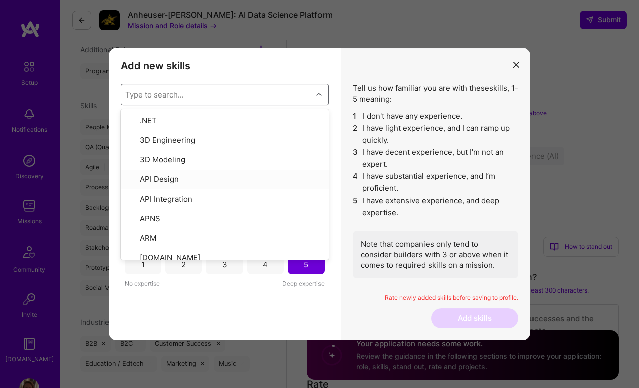
click at [307, 302] on div "Add new skills Tell us how familiar you are with given skills, using between 1 …" at bounding box center [224, 194] width 232 height 292
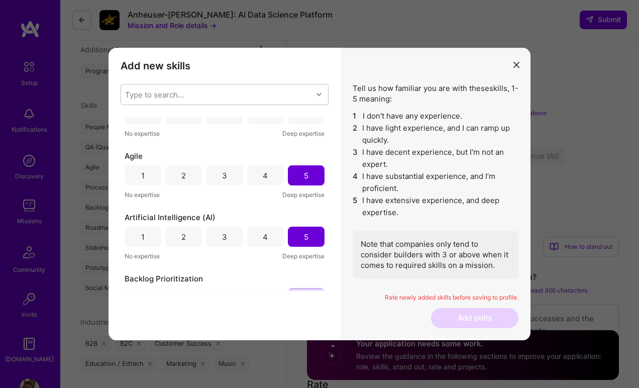
scroll to position [0, 0]
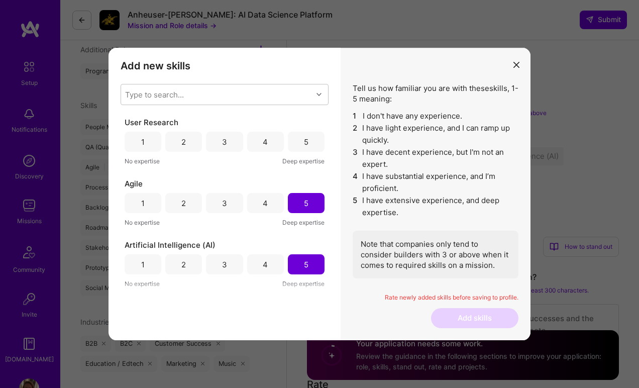
click at [297, 145] on div "5" at bounding box center [306, 142] width 37 height 20
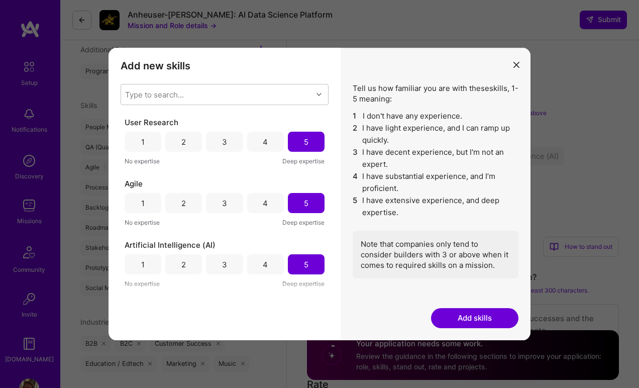
click at [462, 316] on button "Add skills" at bounding box center [474, 318] width 87 height 20
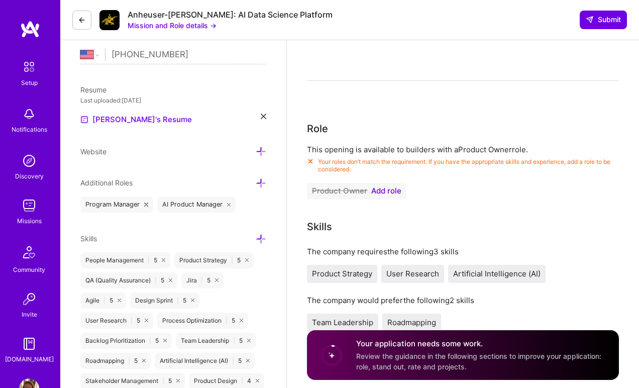
scroll to position [228, 0]
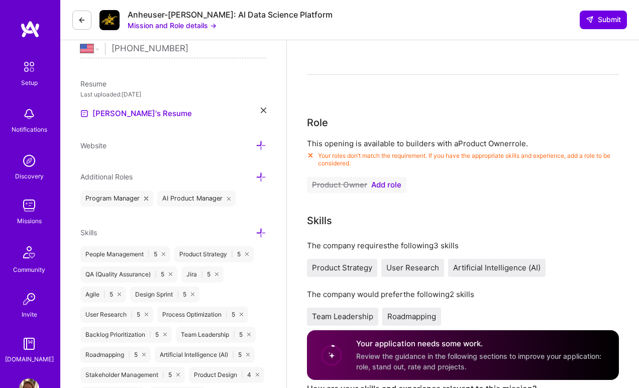
click at [385, 186] on span "Add role" at bounding box center [386, 185] width 30 height 8
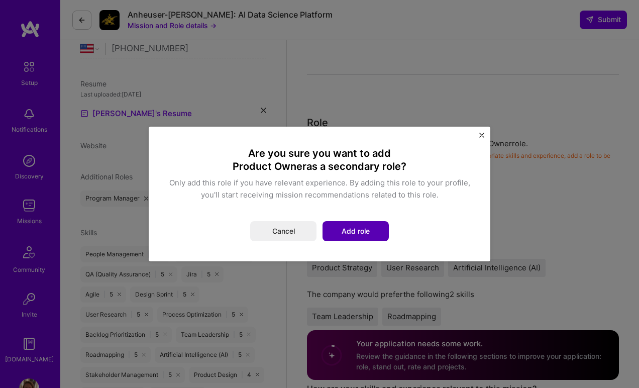
click at [371, 230] on button "Add role" at bounding box center [355, 231] width 66 height 20
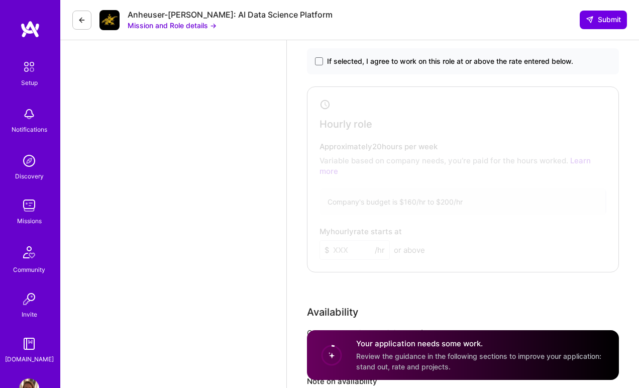
scroll to position [716, 0]
click at [320, 58] on span at bounding box center [319, 61] width 8 height 8
click at [0, 0] on input "If selected, I agree to work on this role at or above the rate entered below." at bounding box center [0, 0] width 0 height 0
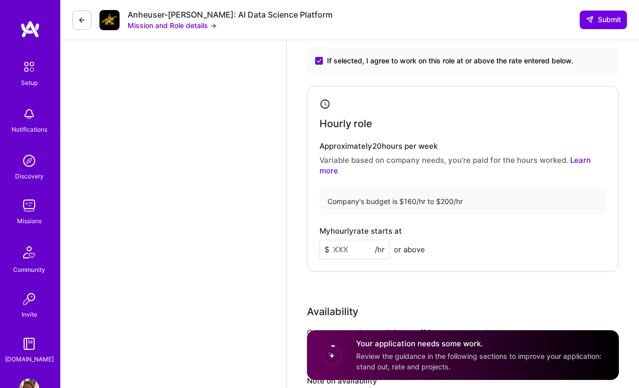
click at [345, 252] on input at bounding box center [354, 250] width 70 height 20
type input "180"
click at [454, 250] on div "My hourly rate starts at $ 180 /hr or above" at bounding box center [462, 243] width 287 height 33
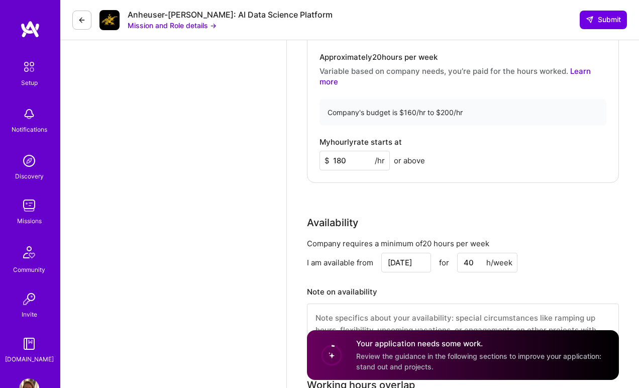
scroll to position [822, 0]
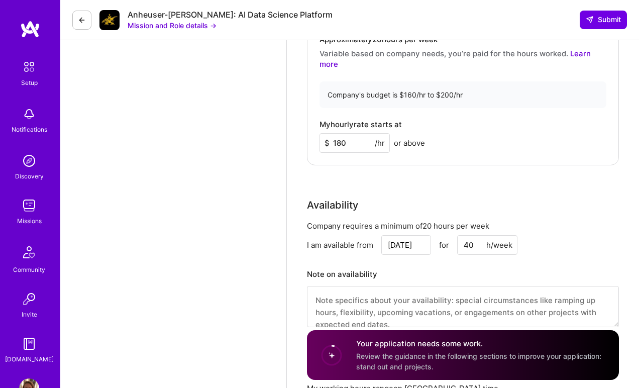
click at [549, 206] on div "Availability" at bounding box center [463, 204] width 312 height 15
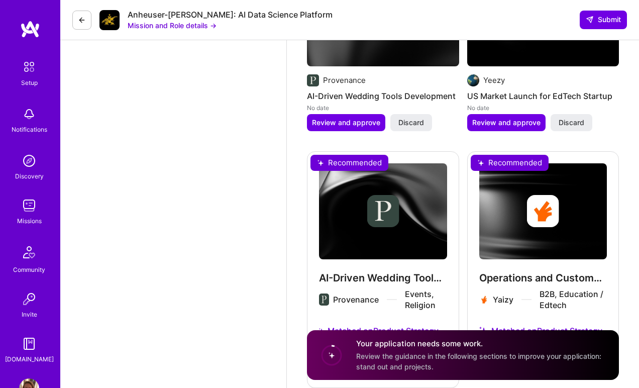
scroll to position [1539, 0]
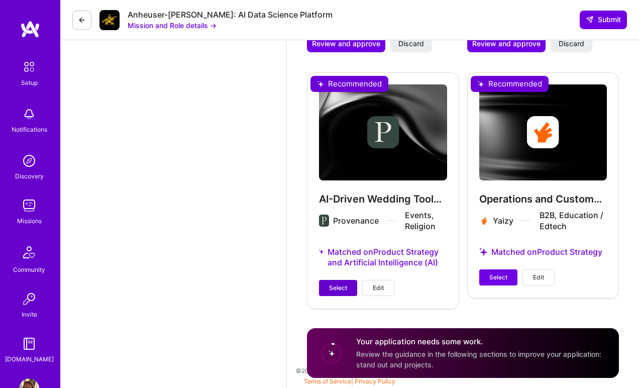
click at [339, 287] on span "Select" at bounding box center [338, 287] width 18 height 9
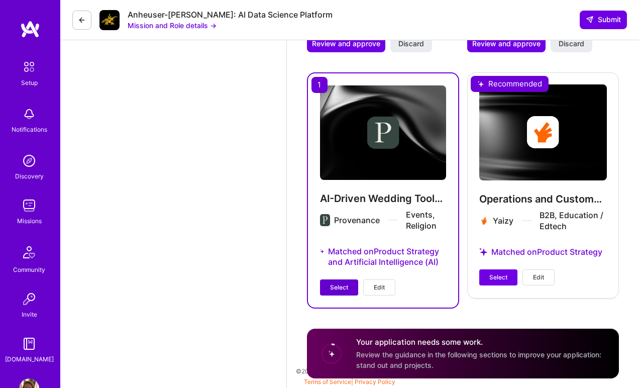
scroll to position [1530, 0]
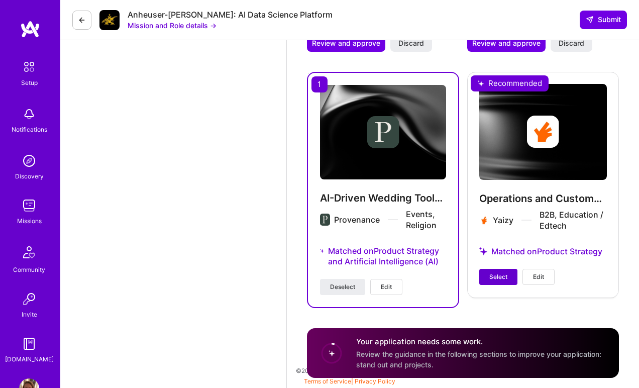
click at [501, 277] on span "Select" at bounding box center [498, 276] width 18 height 9
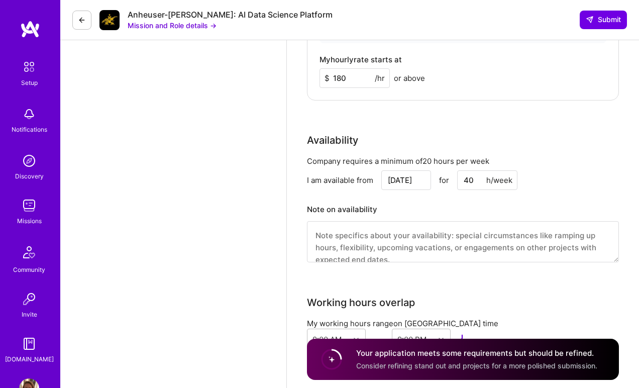
scroll to position [884, 0]
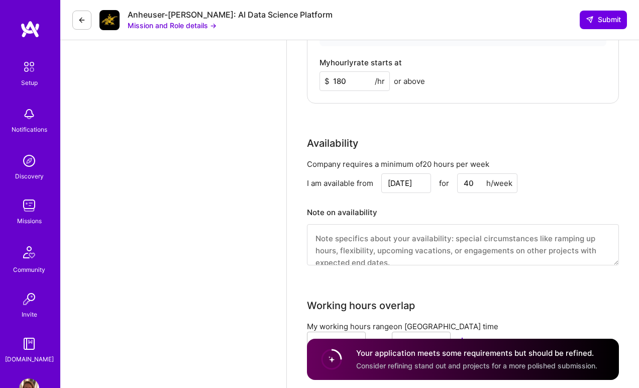
click at [408, 179] on input "Sep 18" at bounding box center [406, 183] width 50 height 20
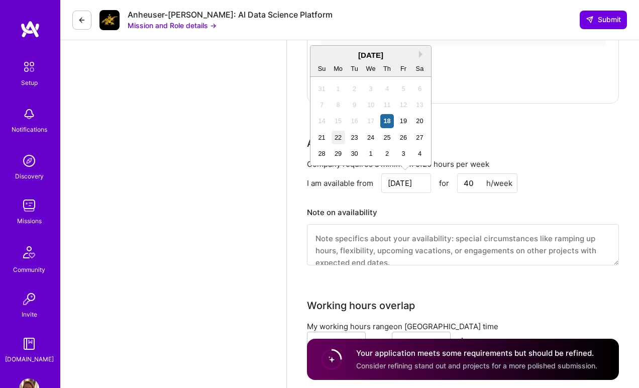
click at [338, 140] on div "22" at bounding box center [338, 138] width 14 height 14
type input "[DATE]"
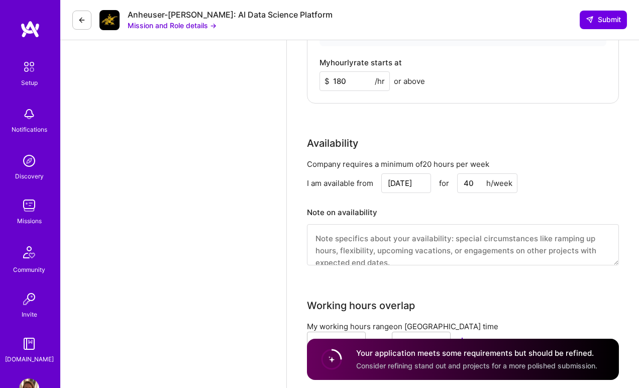
click at [474, 183] on input "40" at bounding box center [487, 183] width 60 height 20
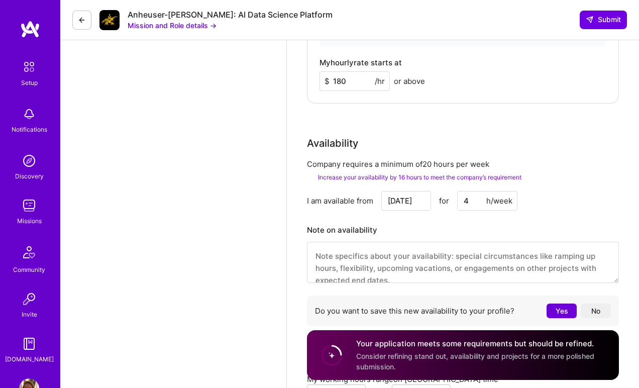
type input "40"
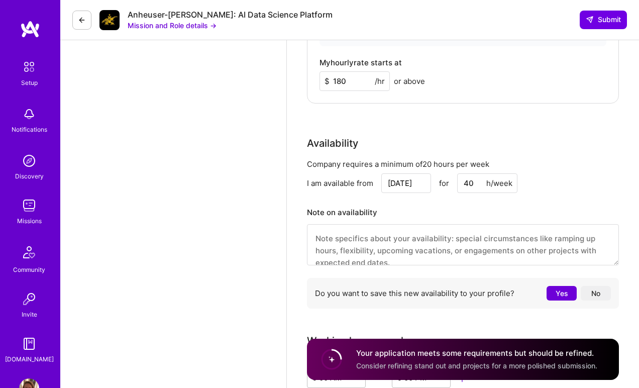
click at [560, 174] on div "I am available from Sep 22 for 40 h/week" at bounding box center [463, 183] width 312 height 20
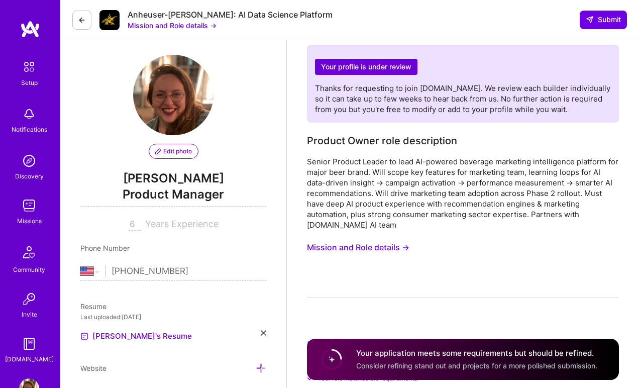
scroll to position [5, 0]
click at [387, 249] on button "Mission and Role details →" at bounding box center [358, 248] width 102 height 19
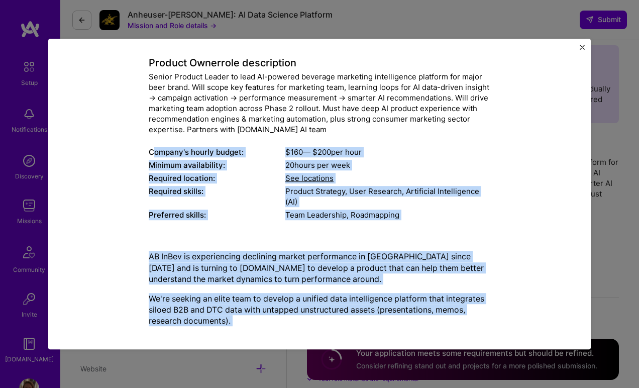
scroll to position [42, 0]
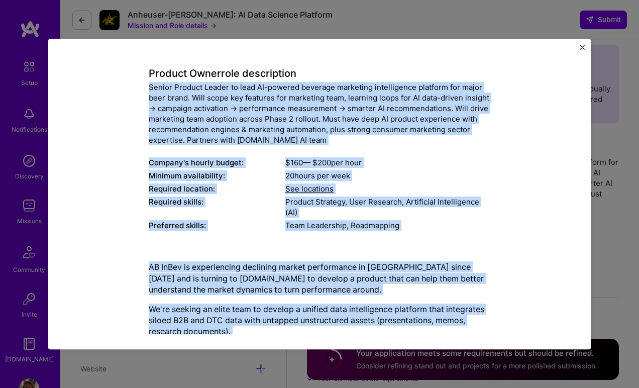
drag, startPoint x: 204, startPoint y: 267, endPoint x: 148, endPoint y: 87, distance: 188.4
click at [148, 87] on div "Mission Description and Role Details Product Owner role description Senior Prod…" at bounding box center [319, 325] width 496 height 611
copy div "Senior Product Leader to lead AI-powered beverage marketing intelligence platfo…"
click at [582, 49] on img "Close" at bounding box center [582, 47] width 5 height 5
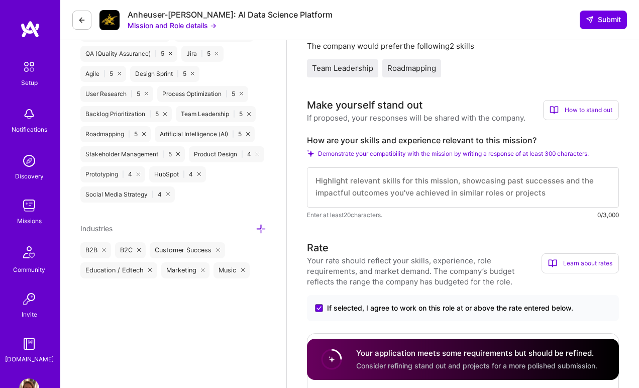
scroll to position [475, 0]
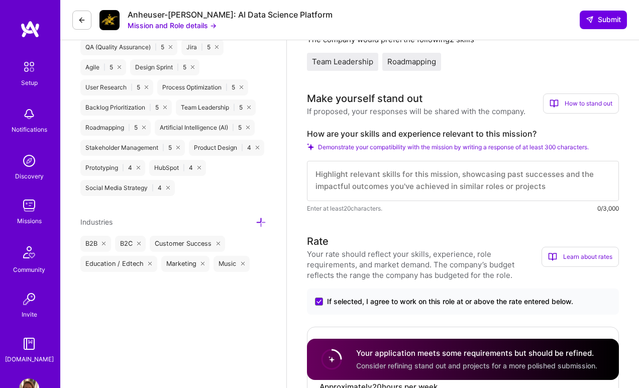
click at [410, 178] on textarea at bounding box center [463, 181] width 312 height 40
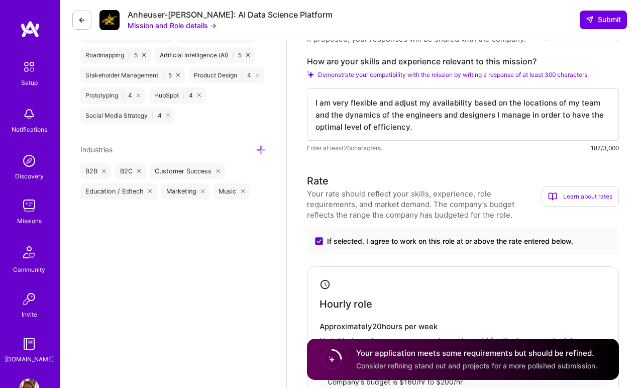
scroll to position [548, 0]
click at [565, 113] on textarea "I am very flexible and adjust my availability based on the locations of my team…" at bounding box center [463, 114] width 312 height 52
click at [433, 132] on textarea "I am very flexible and adjust my availability based on the locations of my team…" at bounding box center [463, 114] width 312 height 52
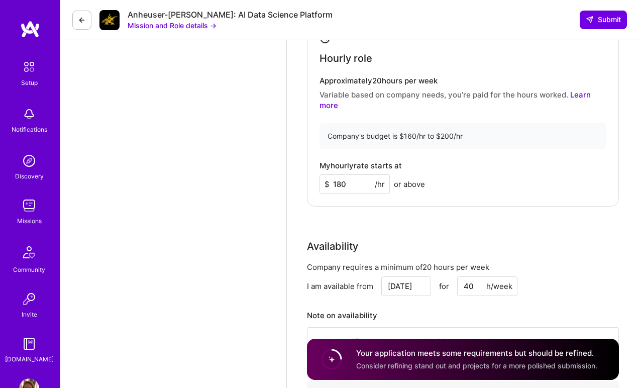
scroll to position [794, 0]
type textarea "I am very flexible and adjust my availability based on the locations of my team…"
click at [352, 184] on input "180" at bounding box center [354, 183] width 70 height 20
click at [511, 206] on div "Rate Your rate should reflect your skills, experience, role requirements, and m…" at bounding box center [463, 171] width 312 height 489
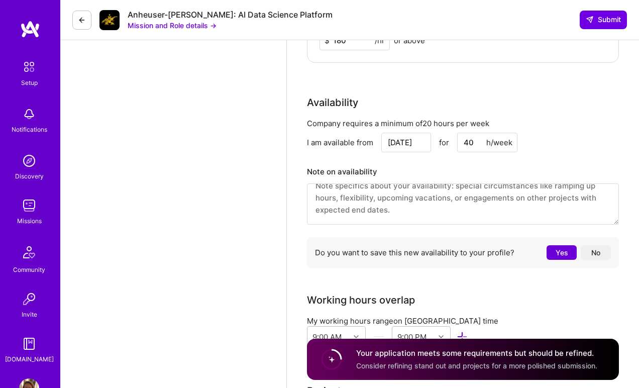
scroll to position [938, 0]
click at [474, 143] on input "40" at bounding box center [487, 142] width 60 height 20
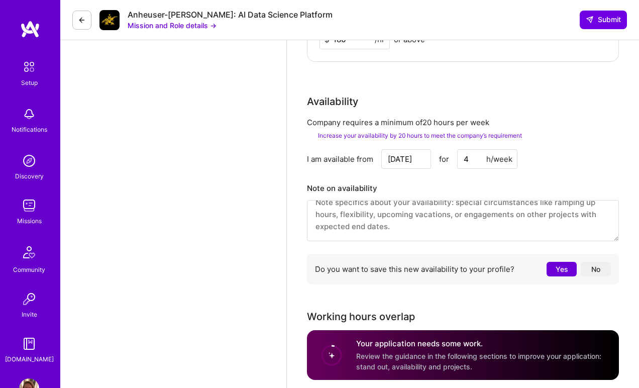
type input "40"
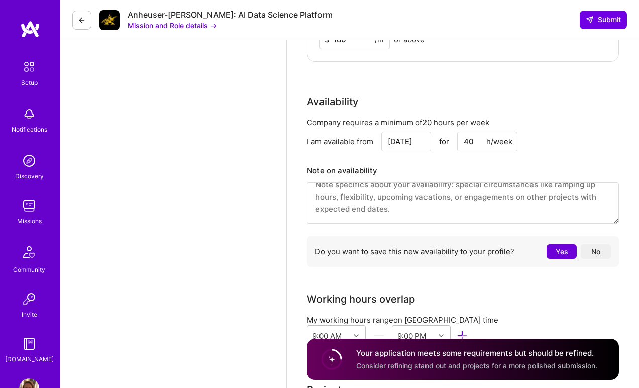
click at [568, 151] on div "Company requires a minimum of 20 hours per week I am available from Sep 22 for …" at bounding box center [463, 194] width 312 height 154
click at [405, 204] on textarea at bounding box center [463, 202] width 312 height 41
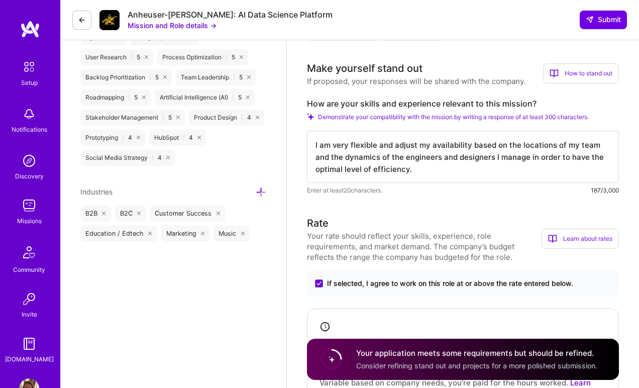
scroll to position [503, 0]
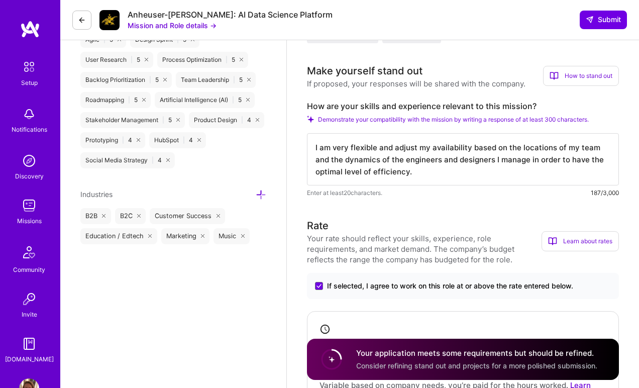
drag, startPoint x: 434, startPoint y: 170, endPoint x: 307, endPoint y: 148, distance: 129.6
click at [307, 148] on textarea "I am very flexible and adjust my availability based on the locations of my team…" at bounding box center [463, 159] width 312 height 52
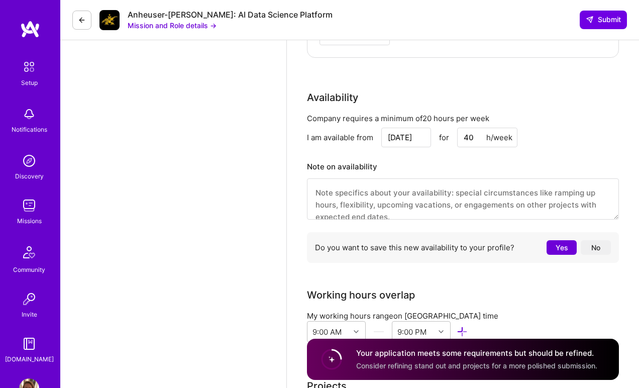
scroll to position [935, 0]
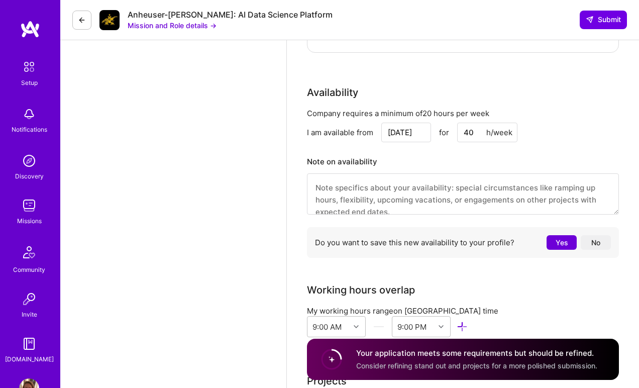
click at [395, 195] on textarea at bounding box center [463, 193] width 312 height 41
paste textarea "I am very flexible and adjust my availability based on the locations of my team…"
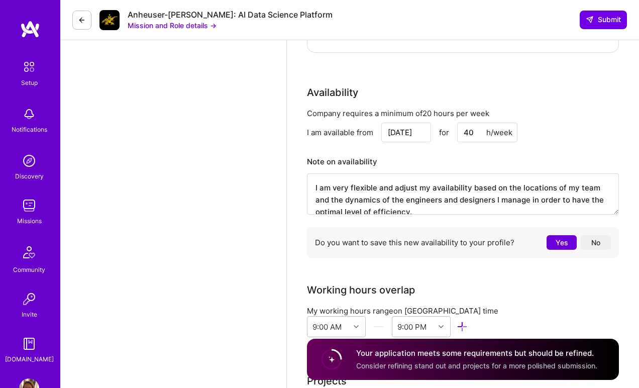
scroll to position [3, 0]
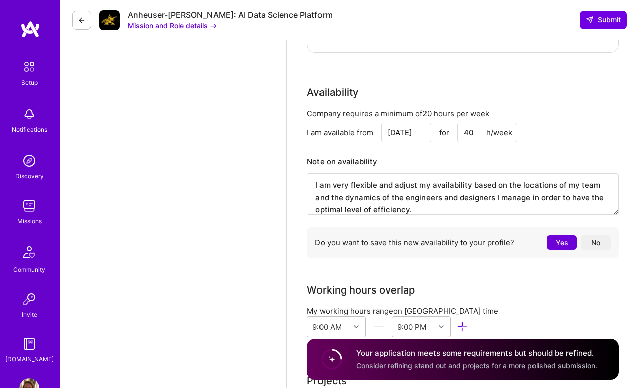
type textarea "I am very flexible and adjust my availability based on the locations of my team…"
click at [571, 139] on div "I am available from Sep 22 for 40 h/week" at bounding box center [463, 133] width 312 height 20
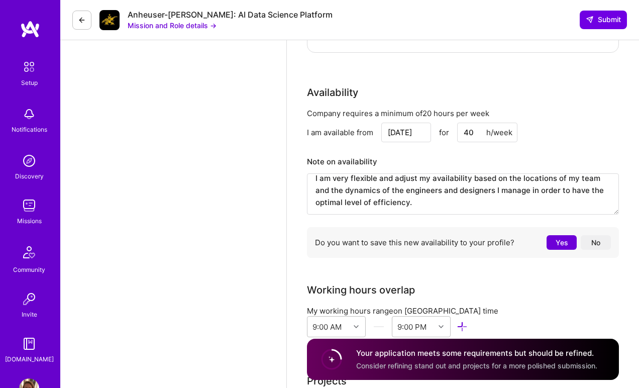
click at [557, 239] on button "Yes" at bounding box center [561, 242] width 30 height 15
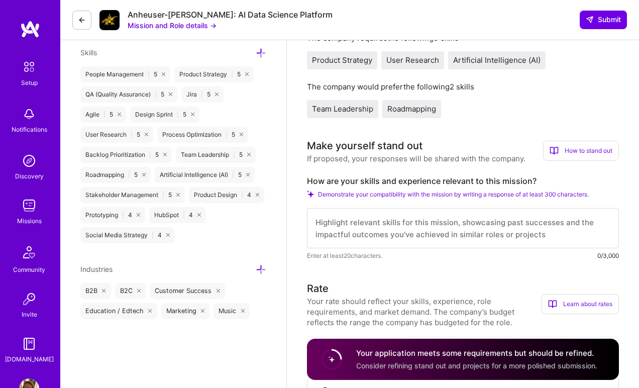
scroll to position [425, 0]
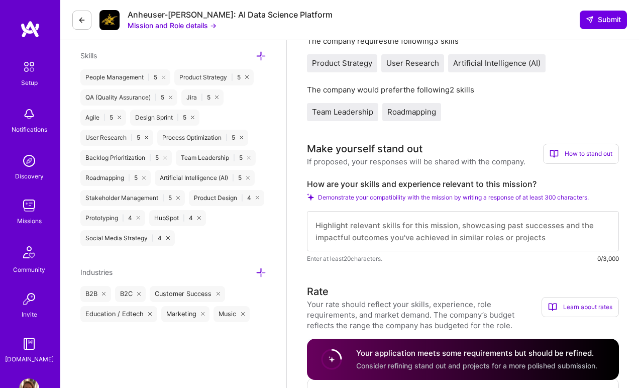
click at [396, 224] on textarea at bounding box center [463, 231] width 312 height 40
paste textarea "I bring deep experience leading AI-driven product development, from scoping fea…"
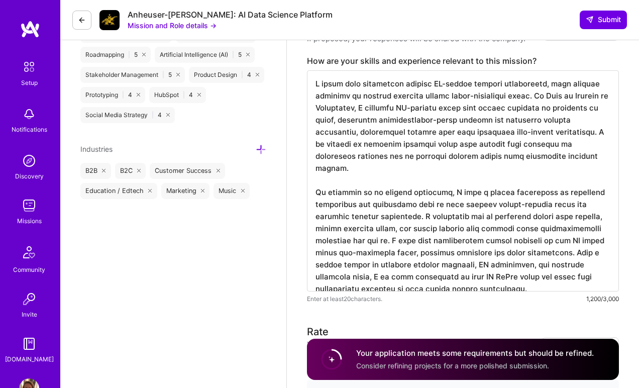
scroll to position [0, 0]
click at [554, 141] on textarea at bounding box center [463, 180] width 312 height 221
click at [585, 155] on textarea at bounding box center [463, 180] width 312 height 221
click at [594, 157] on textarea at bounding box center [463, 180] width 312 height 221
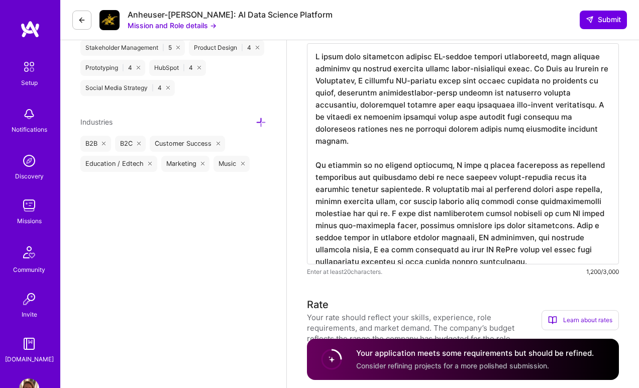
scroll to position [580, 0]
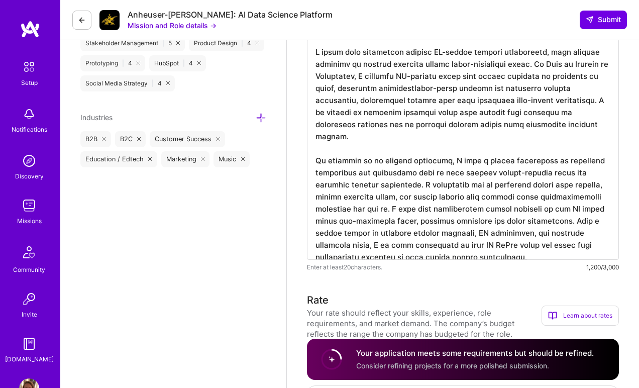
click at [604, 213] on textarea at bounding box center [463, 149] width 312 height 221
click at [375, 236] on textarea at bounding box center [463, 149] width 312 height 221
click at [547, 247] on textarea at bounding box center [463, 149] width 312 height 221
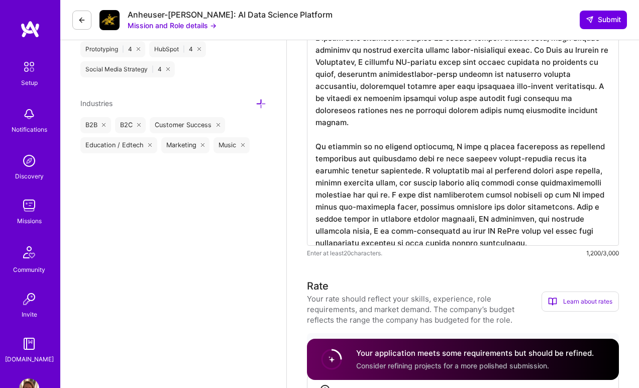
scroll to position [609, 0]
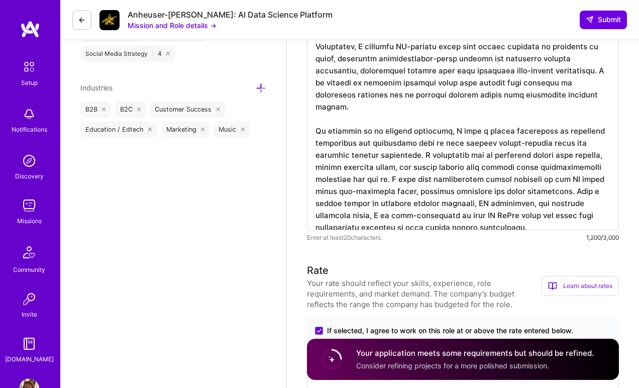
drag, startPoint x: 531, startPoint y: 216, endPoint x: 314, endPoint y: 219, distance: 217.0
click at [314, 219] on textarea at bounding box center [463, 119] width 312 height 221
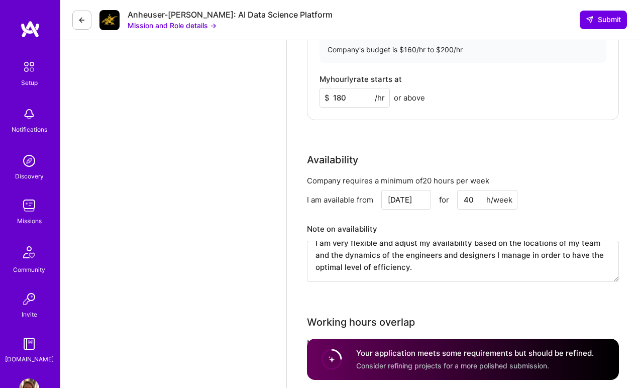
scroll to position [1013, 0]
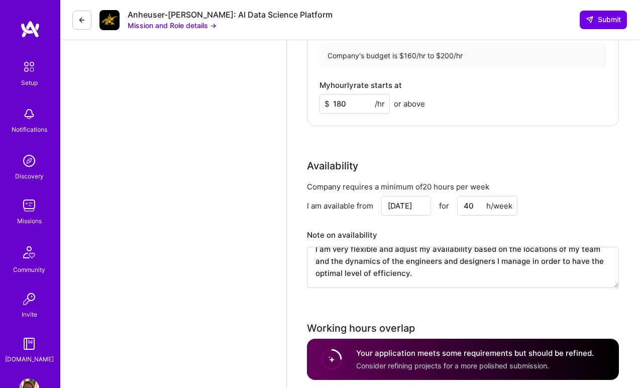
type textarea "I bring deep experience leading AI-driven product development, from scoping fea…"
click at [354, 108] on input "180" at bounding box center [354, 104] width 70 height 20
type input "190"
click at [489, 124] on div "Hourly role Approximately 20 hours per week Variable based on company needs, yo…" at bounding box center [463, 33] width 312 height 186
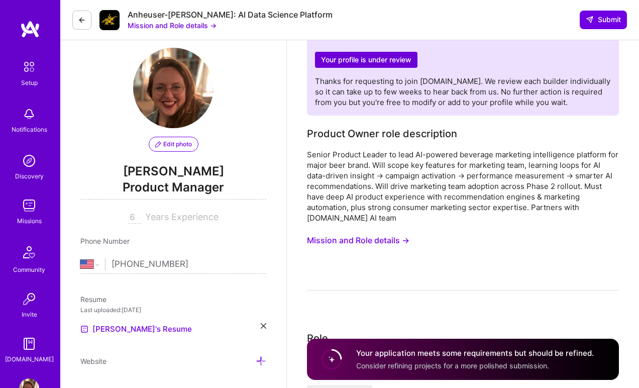
scroll to position [0, 0]
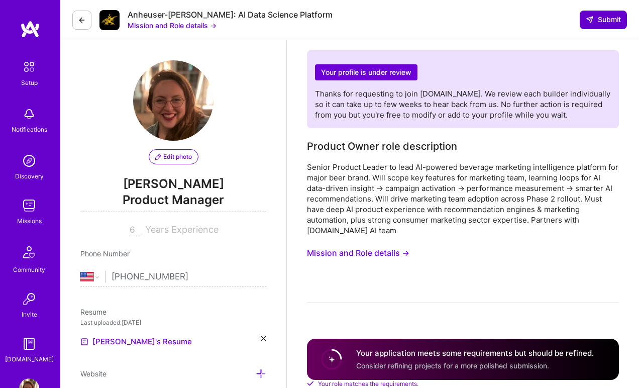
click at [601, 19] on span "Submit" at bounding box center [603, 20] width 35 height 10
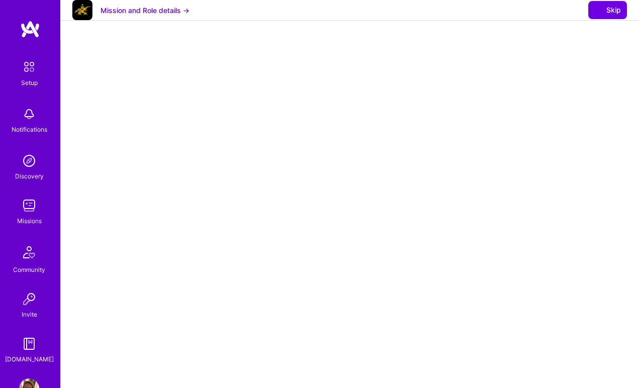
select select "US"
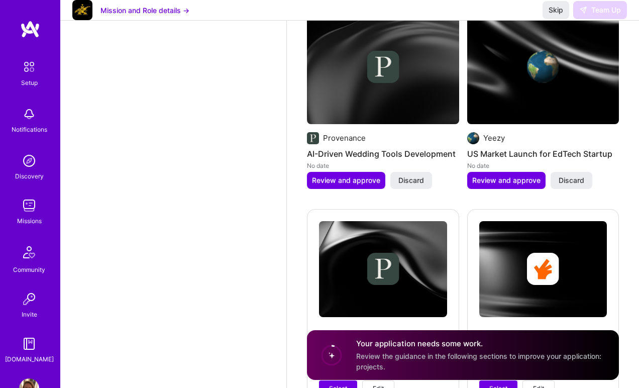
scroll to position [1564, 0]
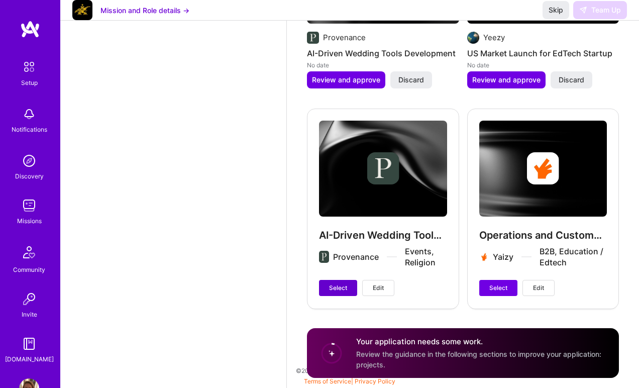
click at [334, 286] on span "Select" at bounding box center [338, 287] width 18 height 9
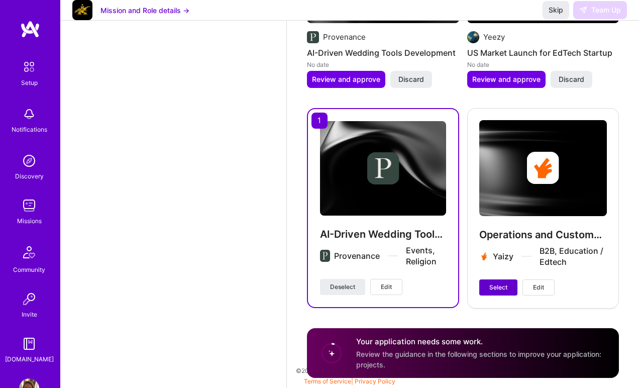
click at [493, 286] on span "Select" at bounding box center [498, 287] width 18 height 9
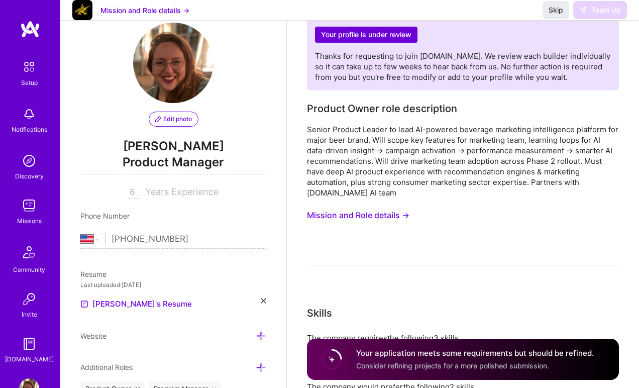
scroll to position [0, 0]
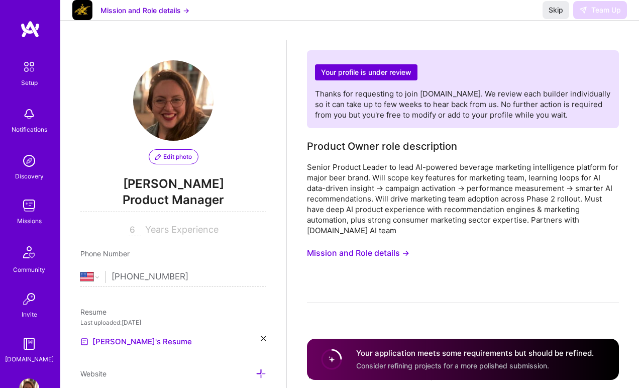
click at [367, 78] on h2 "Your profile is under review" at bounding box center [366, 72] width 102 height 17
click at [560, 15] on span "Skip" at bounding box center [555, 10] width 15 height 10
click at [551, 15] on span "Skip" at bounding box center [555, 10] width 15 height 10
click at [133, 16] on button "Mission and Role details →" at bounding box center [144, 10] width 89 height 11
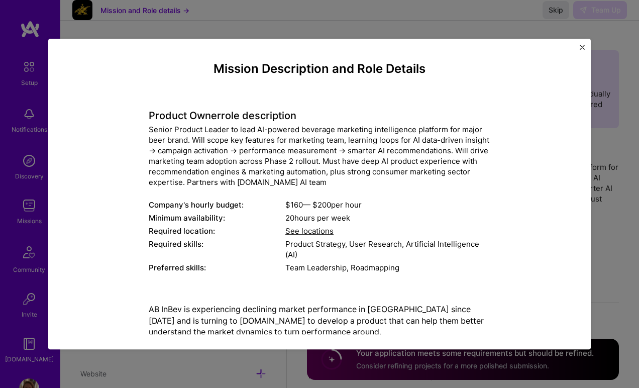
click at [582, 46] on img "Close" at bounding box center [582, 47] width 5 height 5
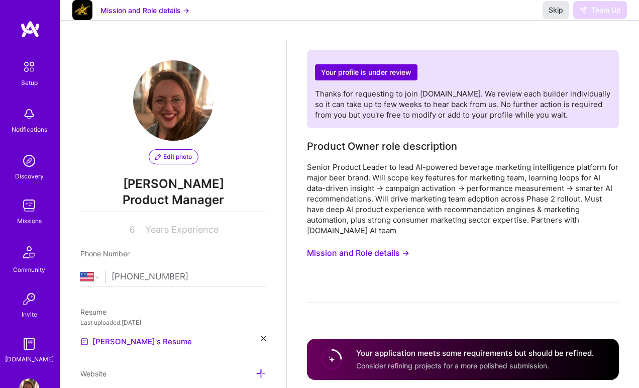
click at [555, 15] on span "Skip" at bounding box center [555, 10] width 15 height 10
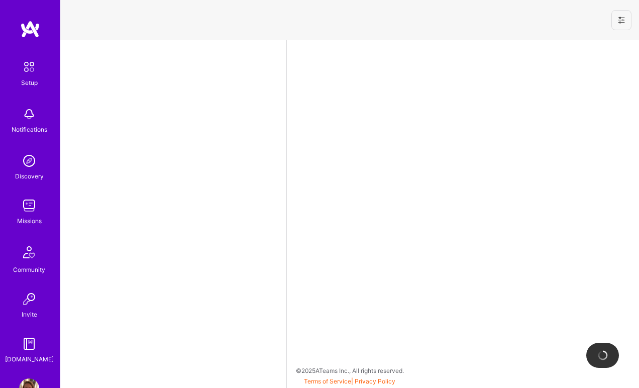
select select "US"
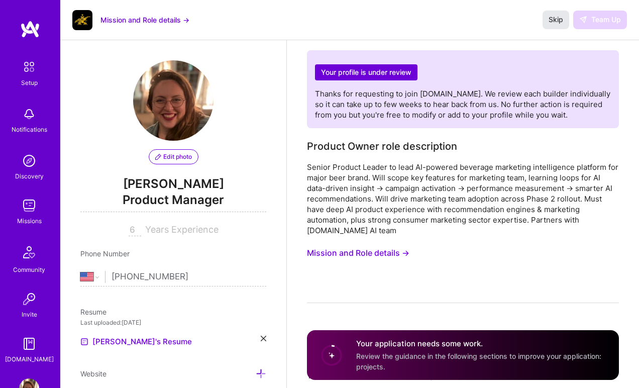
click at [557, 19] on span "Skip" at bounding box center [555, 20] width 15 height 10
click at [554, 22] on span "Skip" at bounding box center [555, 20] width 15 height 10
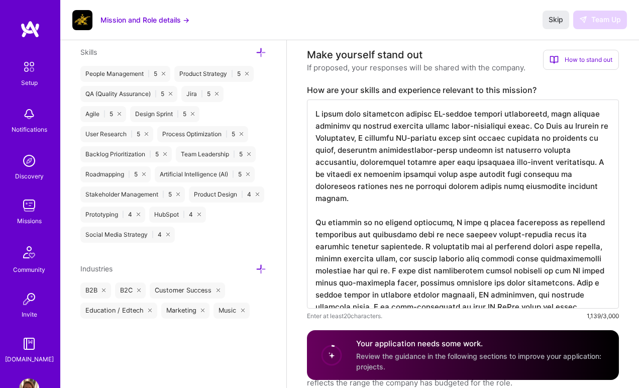
scroll to position [610, 0]
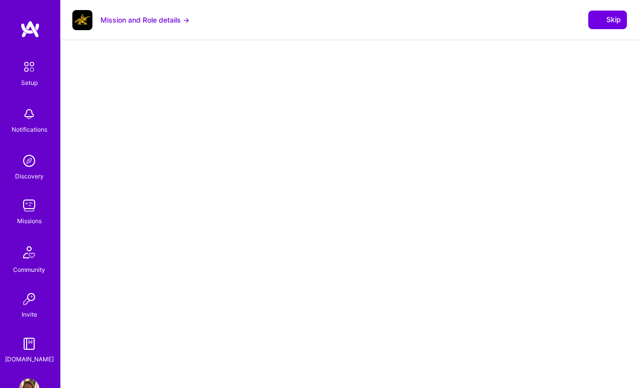
select select "US"
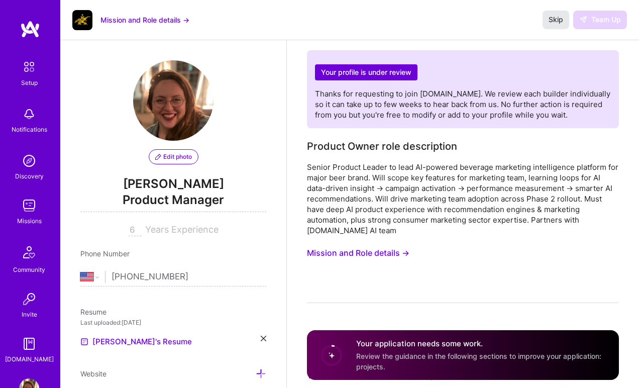
click at [549, 15] on span "Skip" at bounding box center [555, 20] width 15 height 10
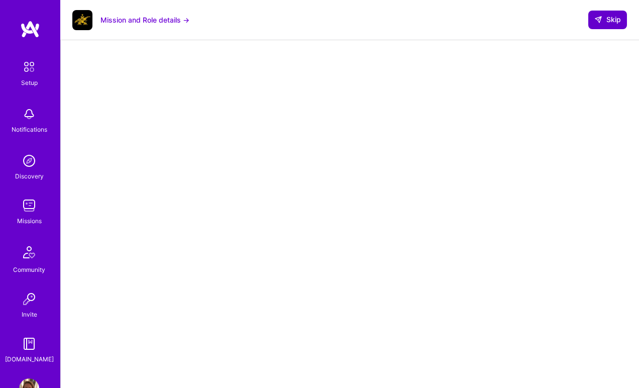
click at [608, 18] on span "Skip" at bounding box center [607, 20] width 27 height 10
select select "US"
click at [601, 21] on icon at bounding box center [598, 20] width 8 height 8
select select "US"
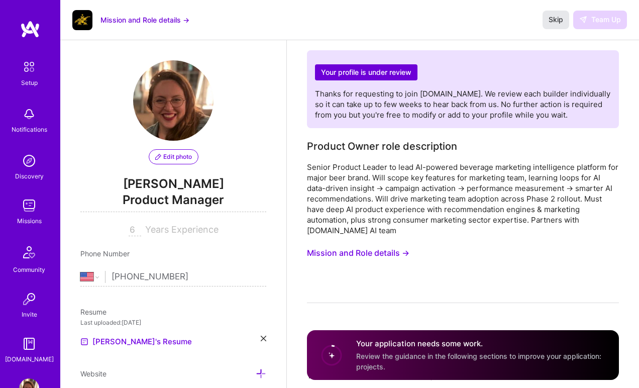
click at [555, 23] on span "Skip" at bounding box center [555, 20] width 15 height 10
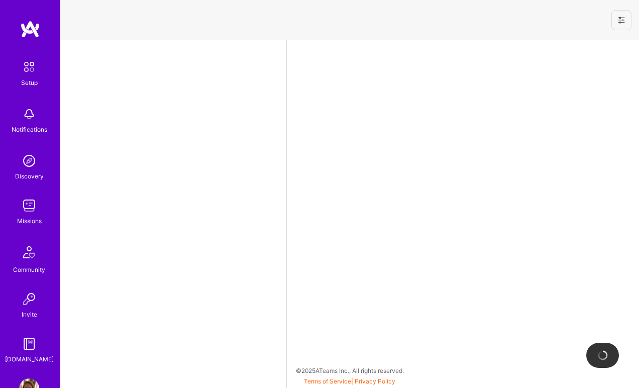
select select "US"
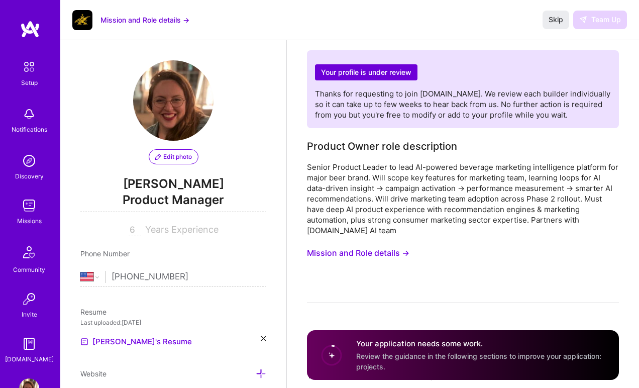
click at [32, 214] on img at bounding box center [29, 205] width 20 height 20
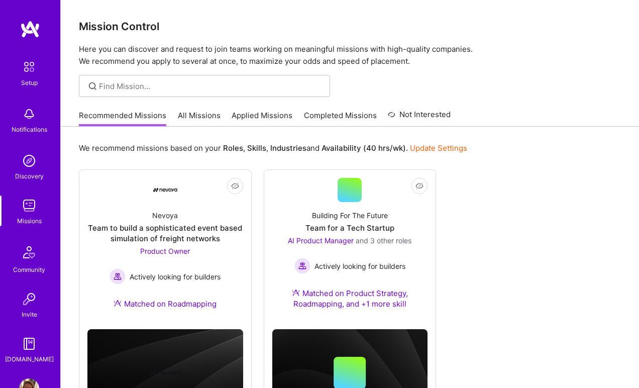
click at [262, 116] on link "Applied Missions" at bounding box center [262, 118] width 61 height 17
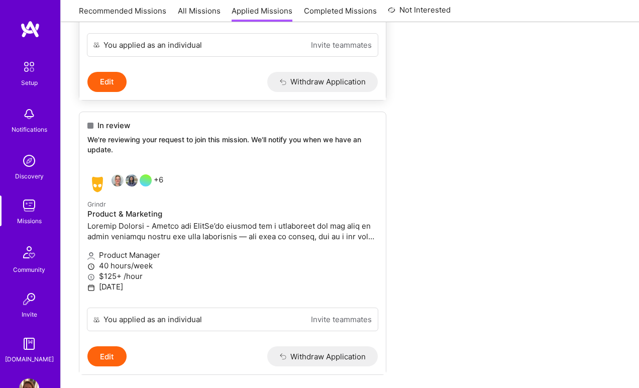
scroll to position [364, 0]
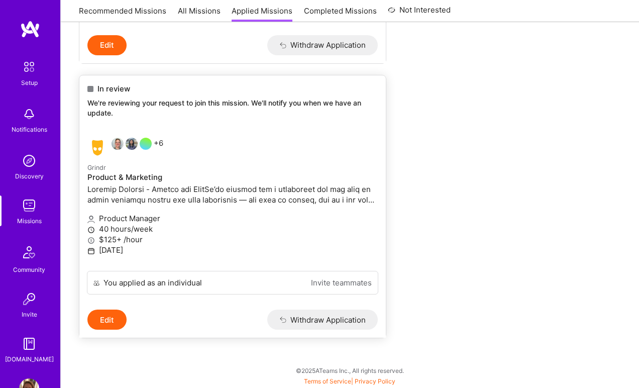
click at [116, 321] on button "Edit" at bounding box center [106, 319] width 39 height 20
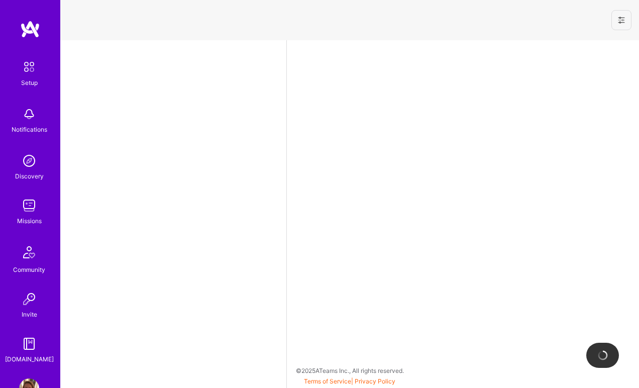
select select "US"
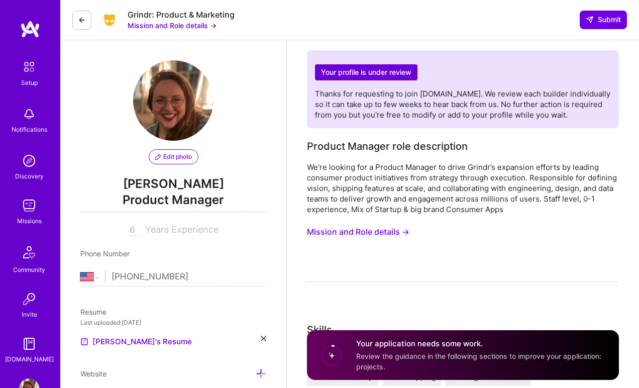
click at [81, 17] on icon at bounding box center [82, 20] width 8 height 8
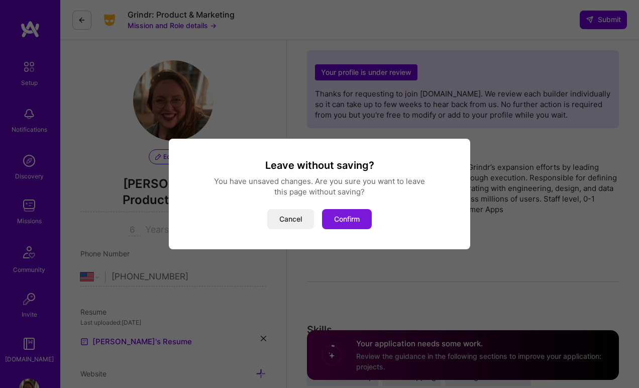
click at [350, 216] on button "Confirm" at bounding box center [347, 219] width 50 height 20
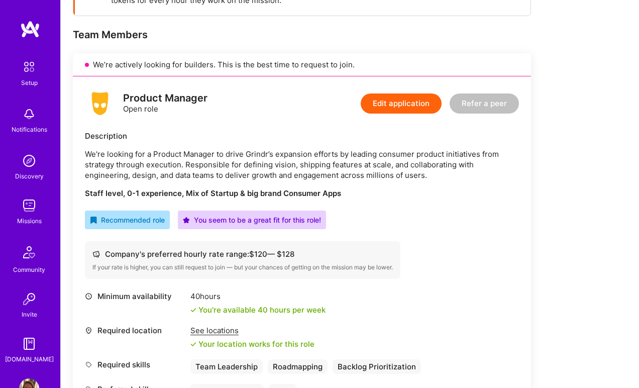
scroll to position [186, 0]
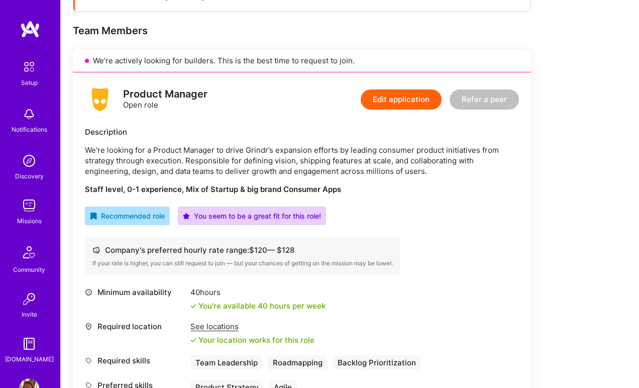
click at [28, 208] on img at bounding box center [29, 205] width 20 height 20
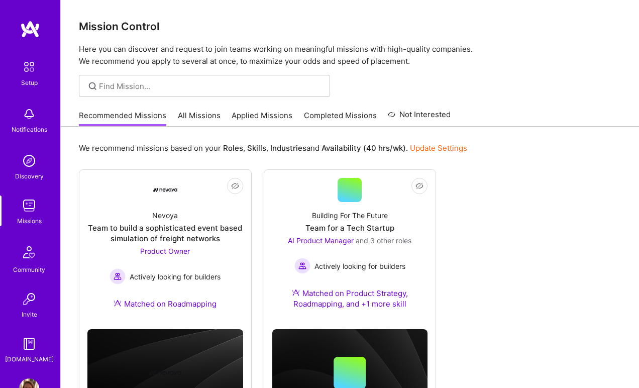
click at [266, 117] on link "Applied Missions" at bounding box center [262, 118] width 61 height 17
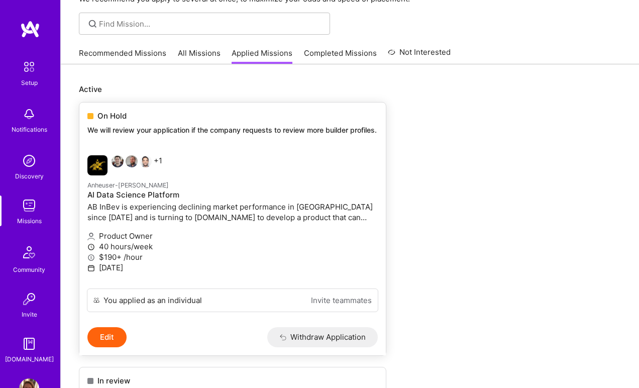
scroll to position [49, 0]
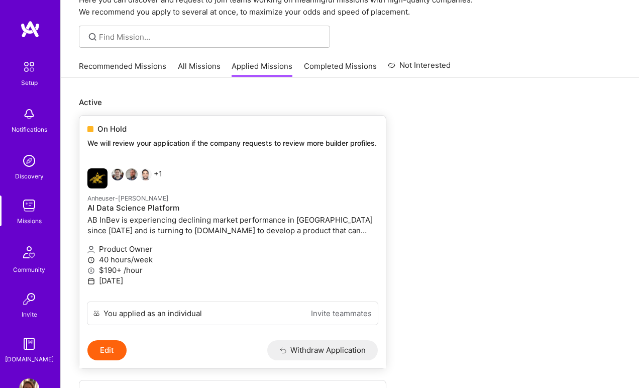
click at [113, 355] on button "Edit" at bounding box center [106, 350] width 39 height 20
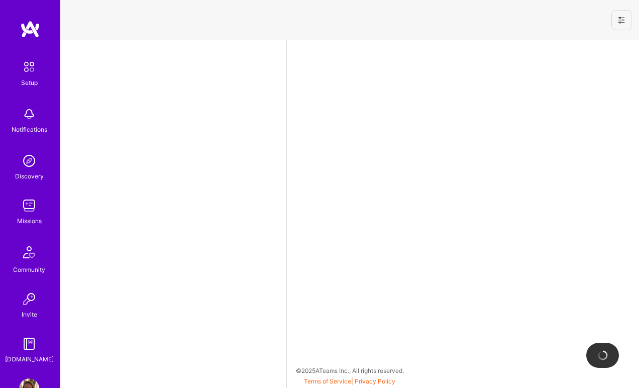
select select "US"
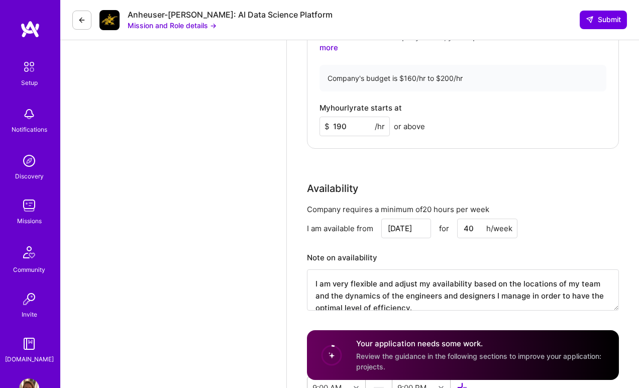
scroll to position [12, 0]
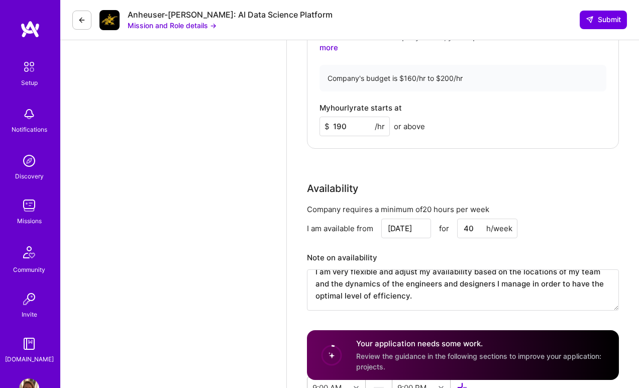
click at [476, 227] on input "40" at bounding box center [487, 228] width 60 height 20
type input "20"
click at [403, 226] on input "[DATE]" at bounding box center [406, 228] width 50 height 20
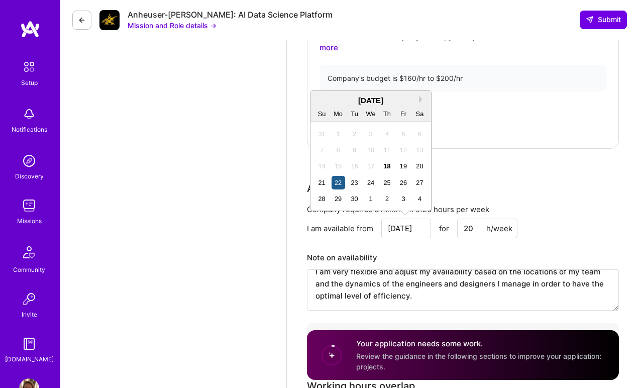
click at [337, 184] on div "22" at bounding box center [338, 183] width 14 height 14
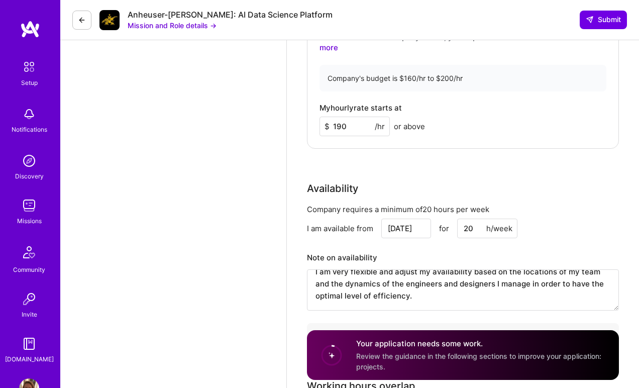
click at [521, 197] on div "Availability Company requires a minimum of 20 hours per week I am available fro…" at bounding box center [463, 269] width 312 height 177
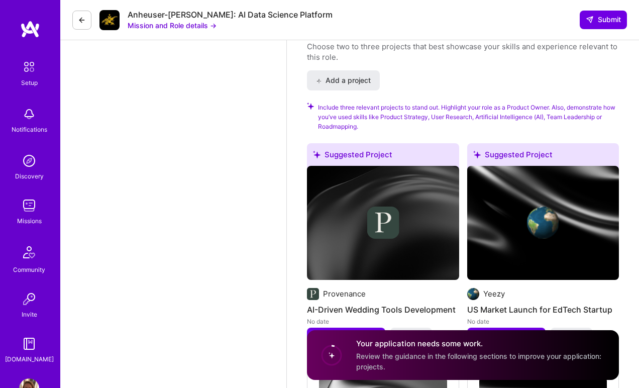
scroll to position [1599, 0]
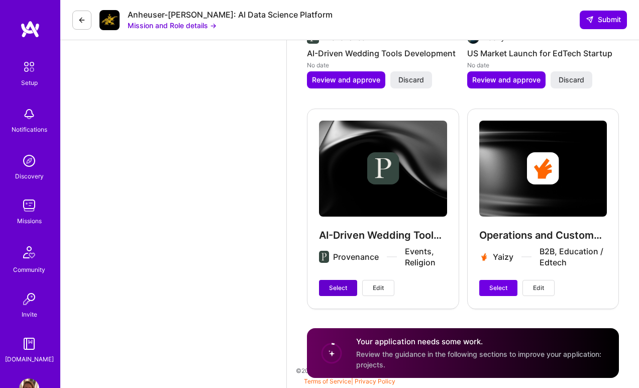
click at [328, 289] on button "Select" at bounding box center [338, 288] width 38 height 16
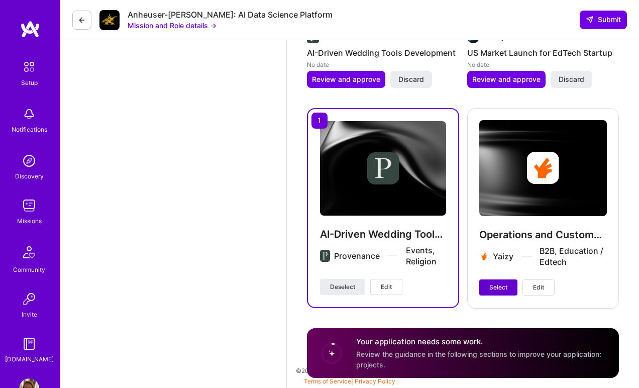
click at [502, 286] on span "Select" at bounding box center [498, 287] width 18 height 9
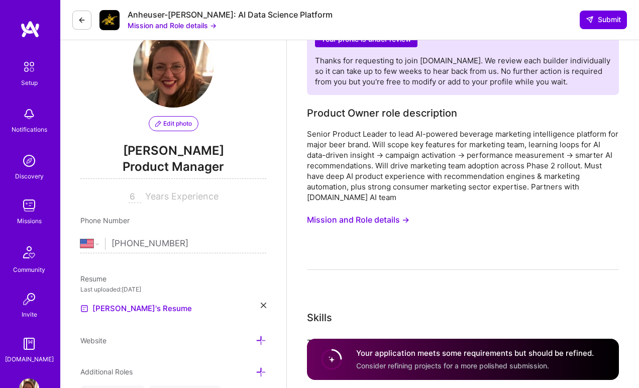
scroll to position [0, 0]
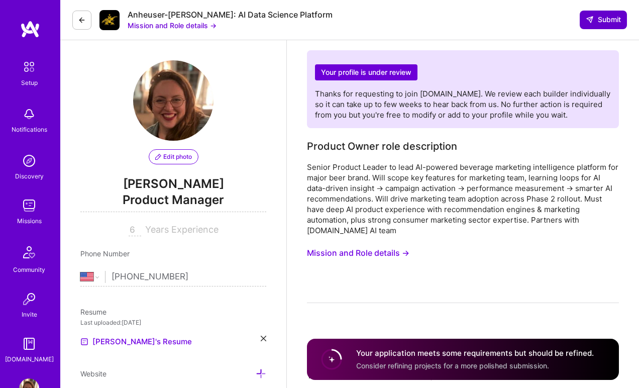
click at [602, 19] on span "Submit" at bounding box center [603, 20] width 35 height 10
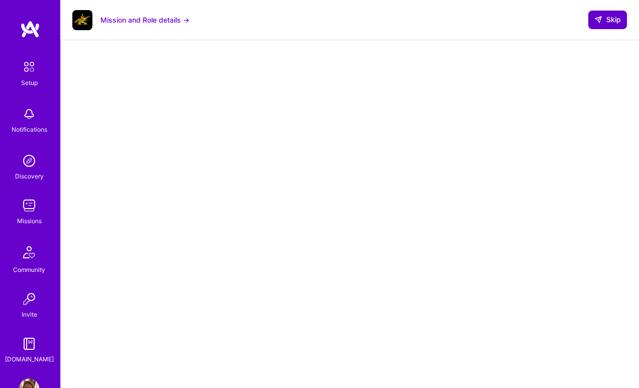
click at [610, 23] on span "Skip" at bounding box center [607, 20] width 27 height 10
select select "US"
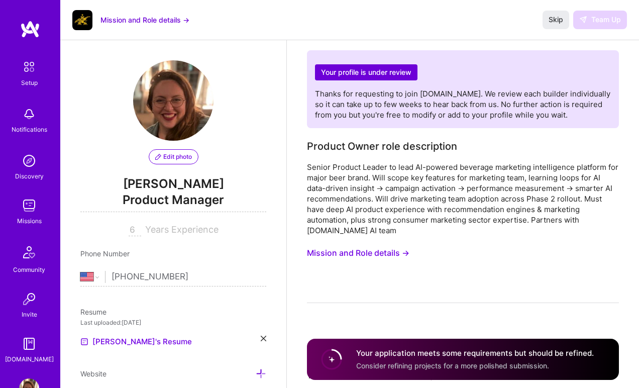
click at [29, 208] on img at bounding box center [29, 205] width 20 height 20
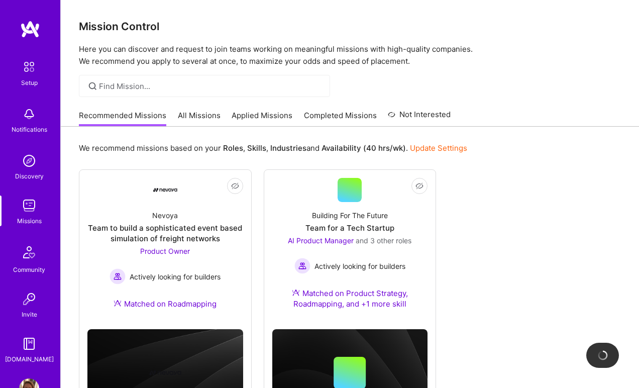
click at [198, 119] on link "All Missions" at bounding box center [199, 118] width 43 height 17
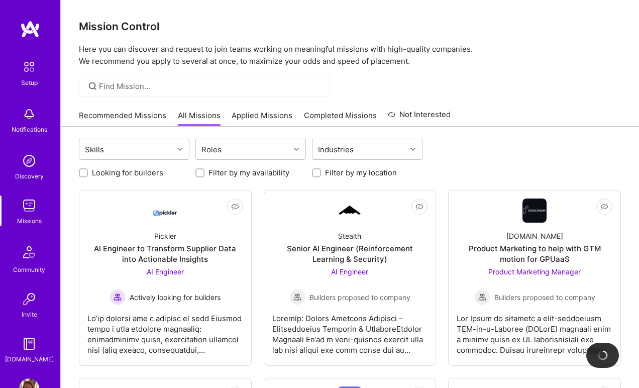
click at [346, 115] on link "Completed Missions" at bounding box center [340, 118] width 73 height 17
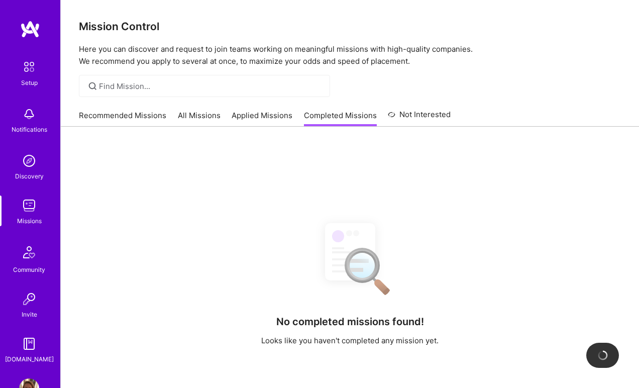
click at [235, 118] on link "Applied Missions" at bounding box center [262, 118] width 61 height 17
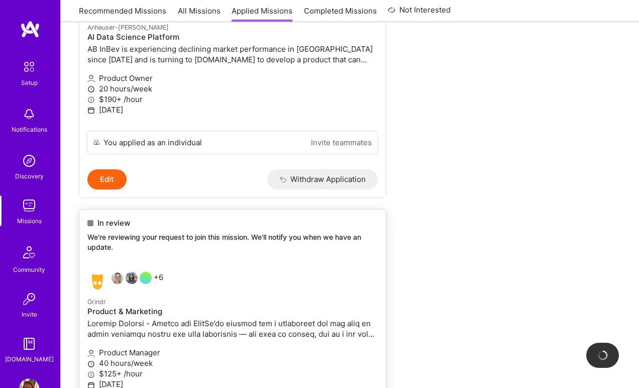
scroll to position [22, 0]
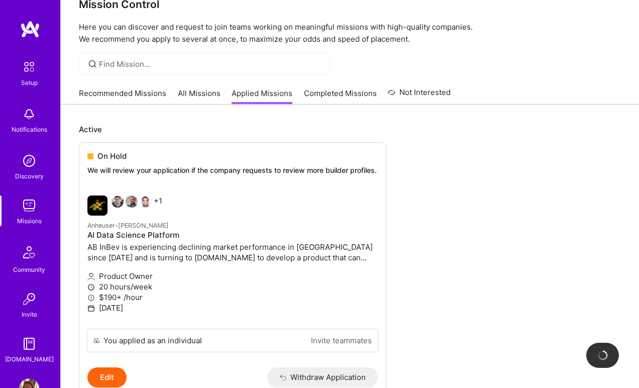
click at [203, 97] on link "All Missions" at bounding box center [199, 96] width 43 height 17
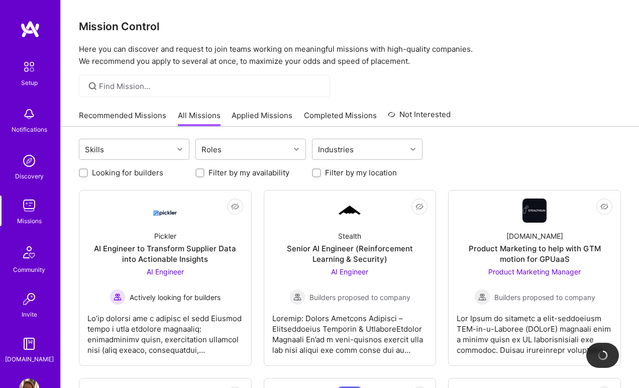
scroll to position [31, 0]
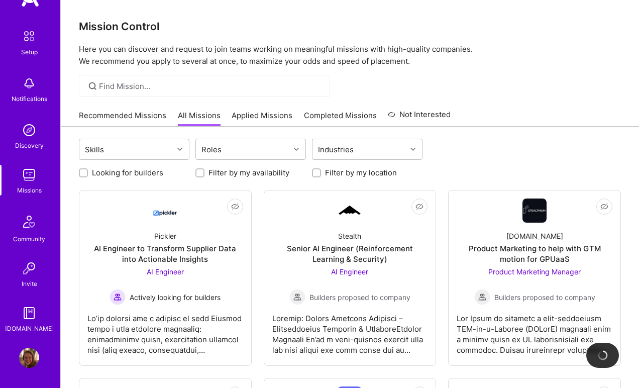
click at [25, 277] on img at bounding box center [29, 268] width 20 height 20
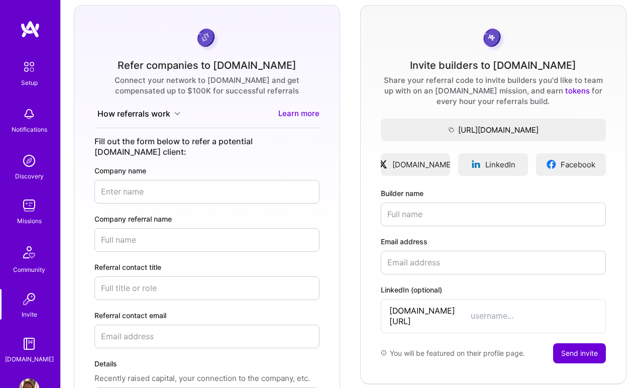
scroll to position [73, 0]
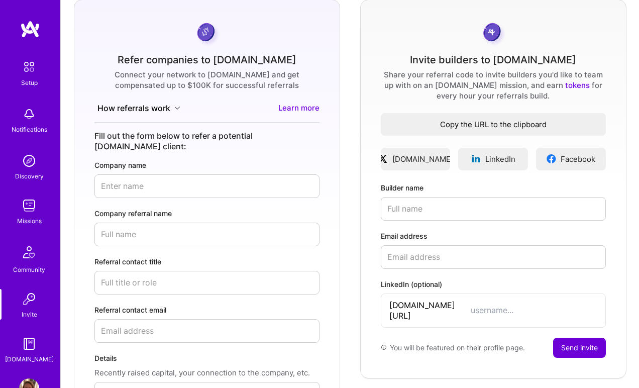
click at [448, 124] on span "Copy the URL to the clipboard" at bounding box center [493, 124] width 225 height 11
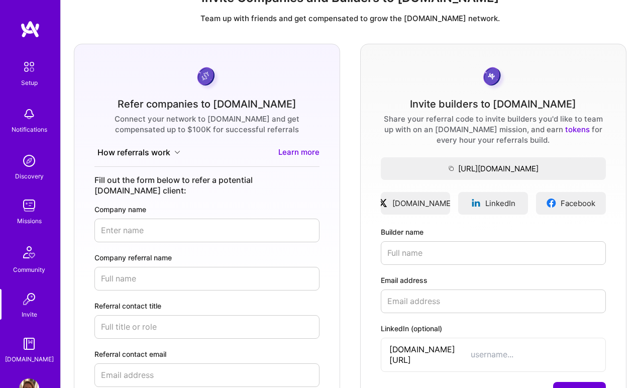
scroll to position [28, 0]
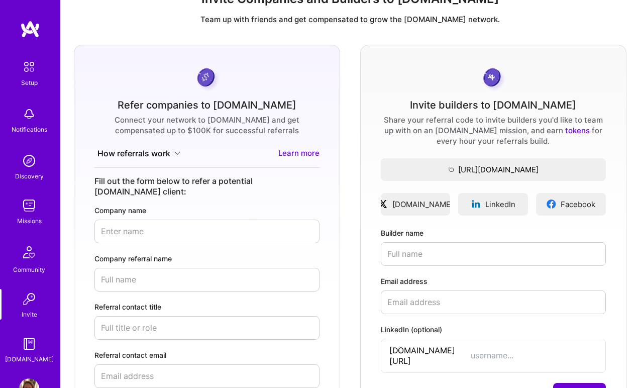
click at [28, 161] on img at bounding box center [29, 161] width 20 height 20
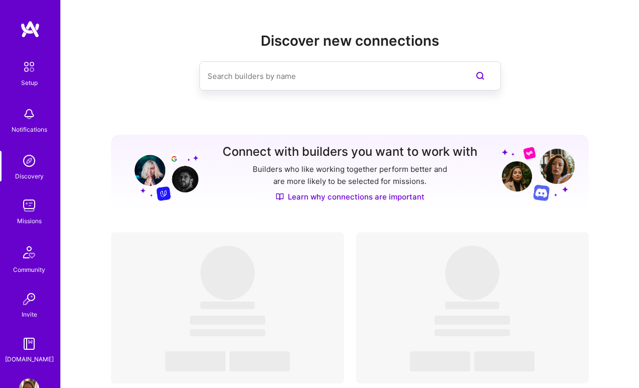
click at [26, 217] on div "Missions" at bounding box center [29, 220] width 25 height 11
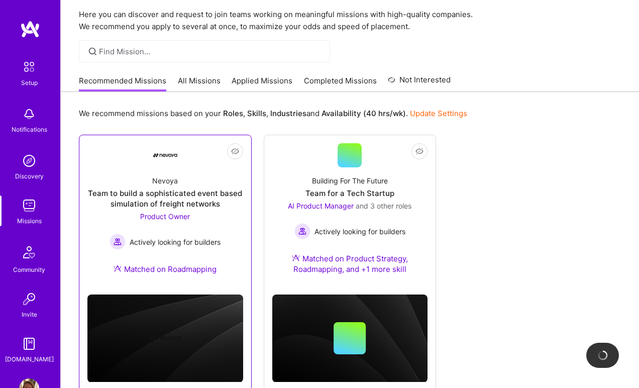
scroll to position [61, 0]
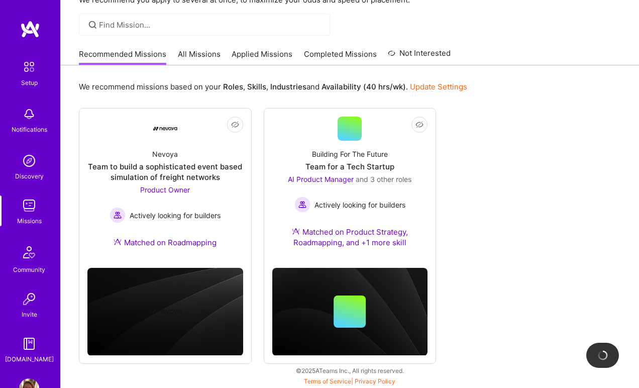
click at [236, 105] on div "We recommend missions based on your Roles , Skills , Industries and Availabilit…" at bounding box center [350, 226] width 578 height 322
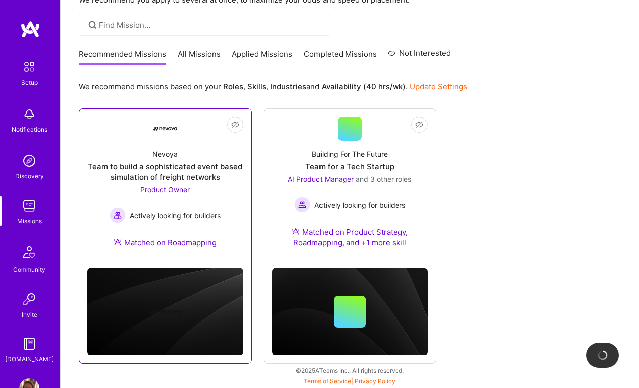
click at [195, 166] on div "Team to build a sophisticated event based simulation of freight networks" at bounding box center [165, 171] width 156 height 21
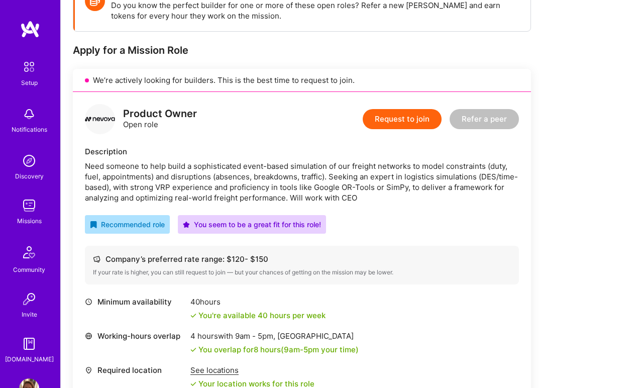
scroll to position [143, 0]
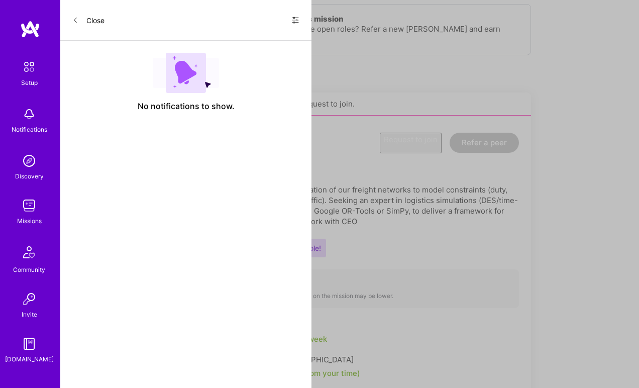
scroll to position [61, 0]
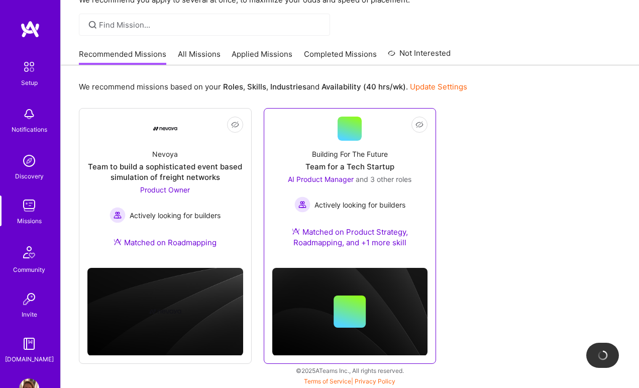
click at [383, 171] on div "Team for a Tech Startup" at bounding box center [349, 166] width 89 height 11
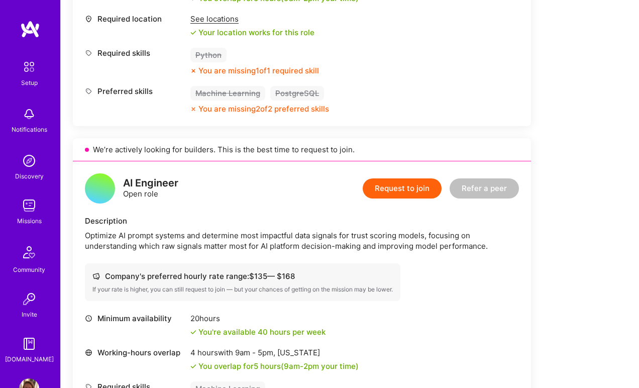
scroll to position [835, 0]
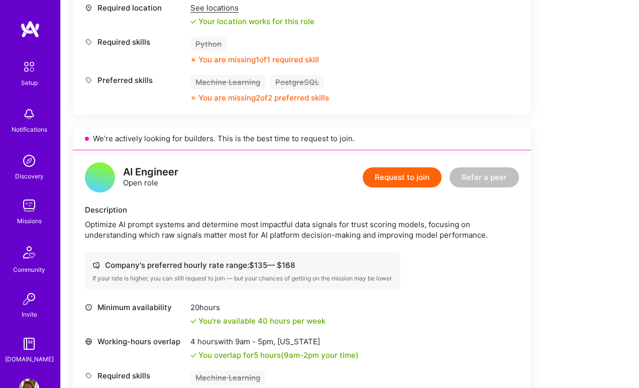
click at [492, 177] on button "Refer a peer" at bounding box center [484, 177] width 69 height 20
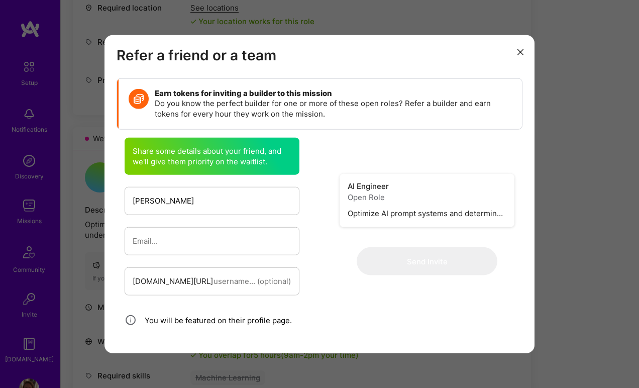
type input "[PERSON_NAME]"
click at [153, 241] on input "modal" at bounding box center [212, 241] width 159 height 26
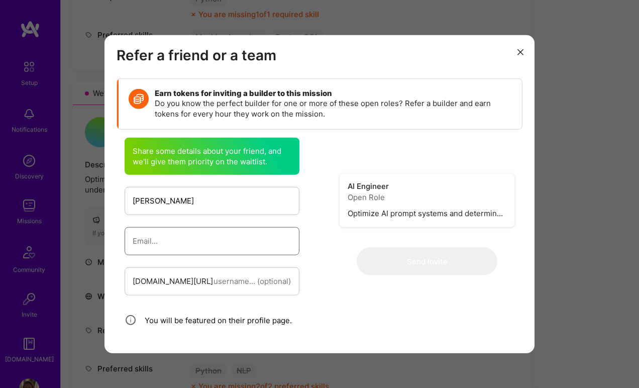
scroll to position [880, 0]
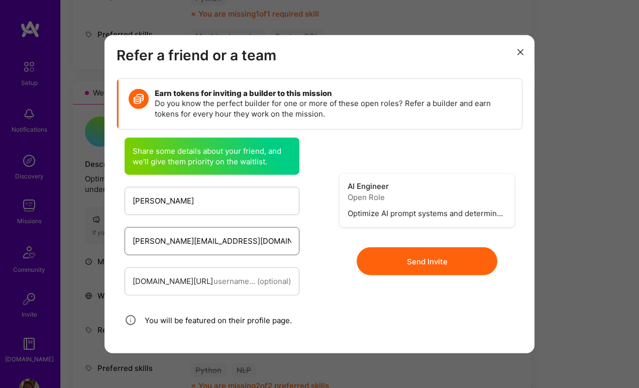
type input "[PERSON_NAME][EMAIL_ADDRESS][DOMAIN_NAME]"
click at [317, 264] on div "Share some details about your friend, and we'll give them priority on the waitl…" at bounding box center [211, 241] width 215 height 224
click at [411, 265] on button "Send Invite" at bounding box center [427, 261] width 141 height 28
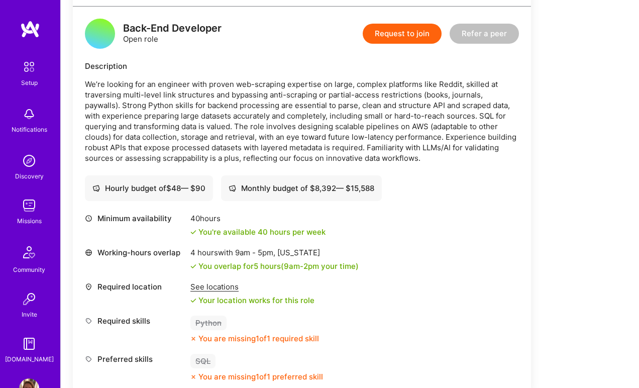
scroll to position [1315, 0]
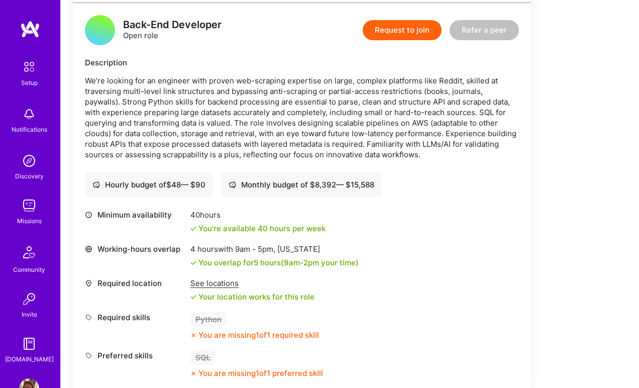
click at [487, 35] on button "Refer a peer" at bounding box center [484, 30] width 69 height 20
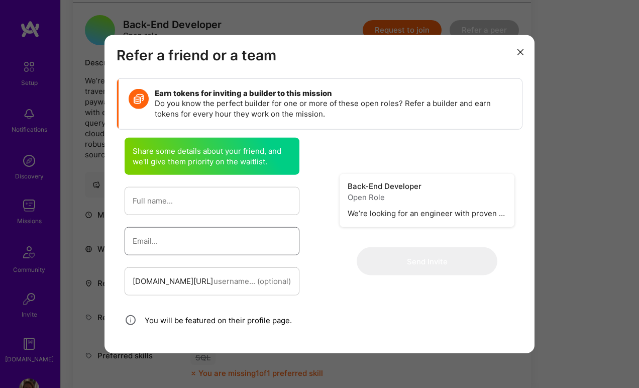
click at [212, 242] on input "modal" at bounding box center [212, 241] width 159 height 26
paste input "[EMAIL_ADDRESS][DOMAIN_NAME]"
type input "[EMAIL_ADDRESS][DOMAIN_NAME]"
click at [167, 201] on input "modal" at bounding box center [212, 201] width 159 height 26
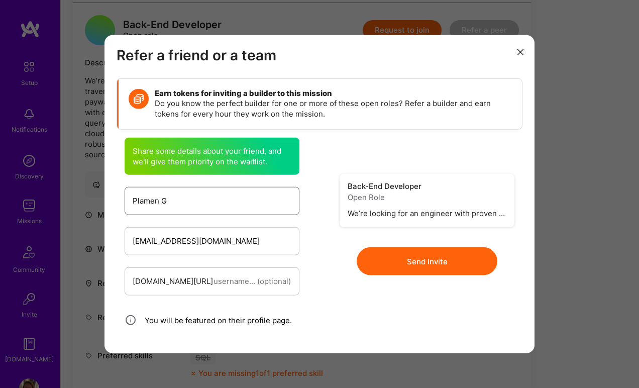
click at [207, 200] on input "Plamen G" at bounding box center [212, 201] width 159 height 26
paste input "eorgiev"
type input "[PERSON_NAME]"
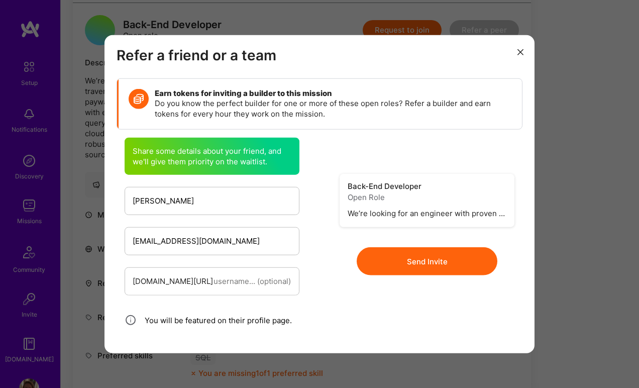
click at [341, 258] on div "Send Invite" at bounding box center [427, 255] width 175 height 40
click at [411, 265] on button "Send Invite" at bounding box center [427, 261] width 141 height 28
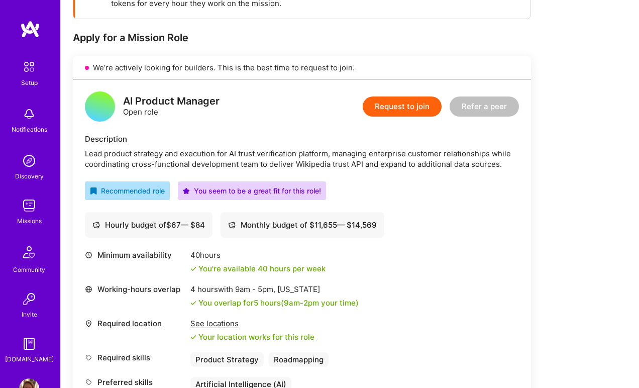
scroll to position [0, 0]
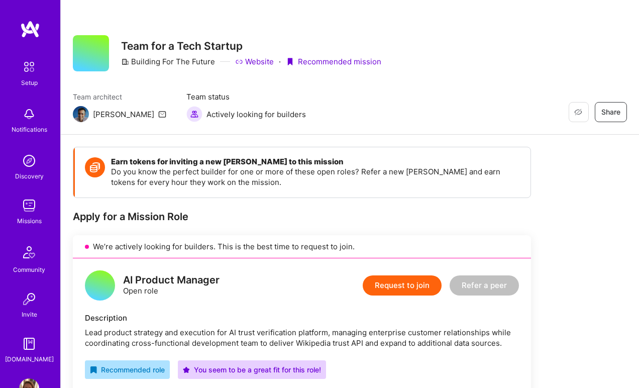
click at [25, 300] on img at bounding box center [29, 299] width 20 height 20
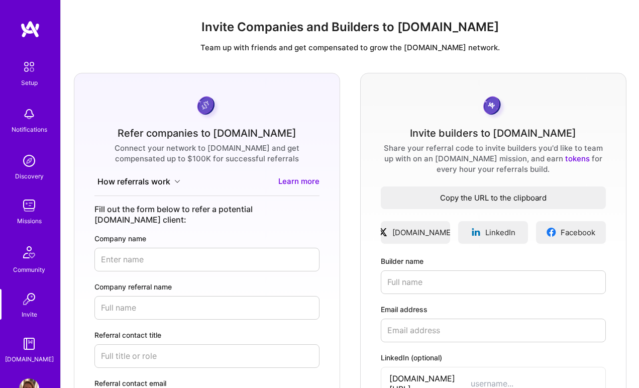
click at [431, 199] on span "Copy the URL to the clipboard" at bounding box center [493, 197] width 225 height 11
